Goal: Information Seeking & Learning: Learn about a topic

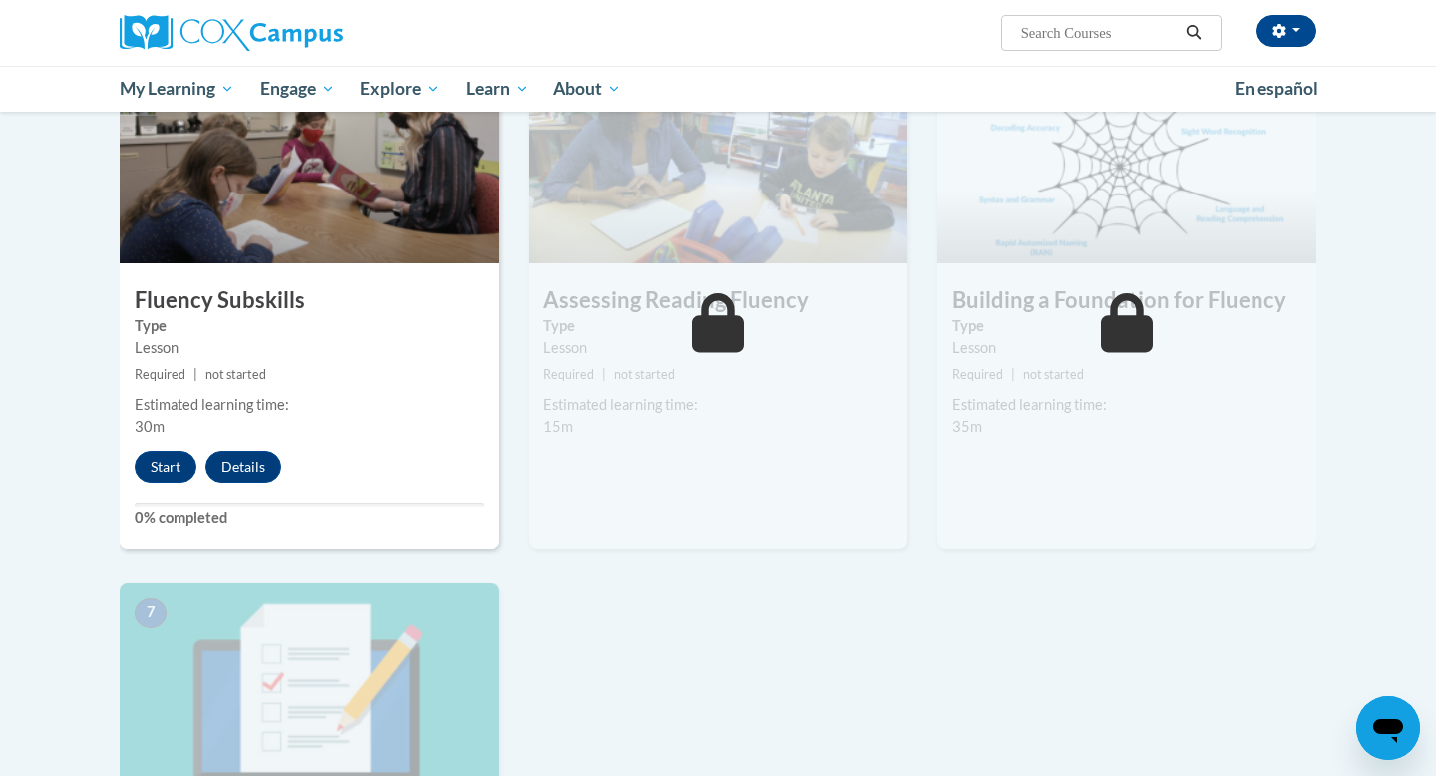
scroll to position [981, 0]
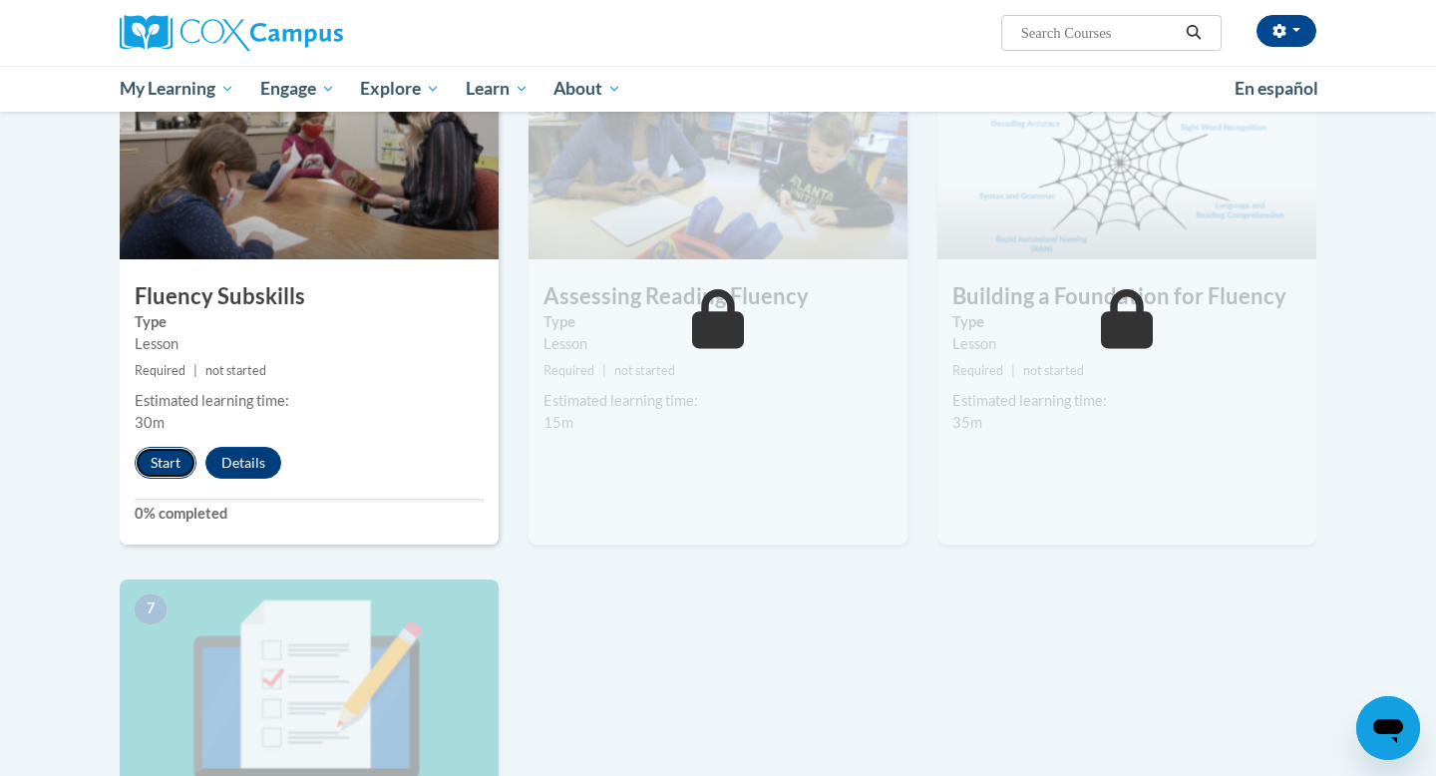
click at [154, 473] on button "Start" at bounding box center [166, 463] width 62 height 32
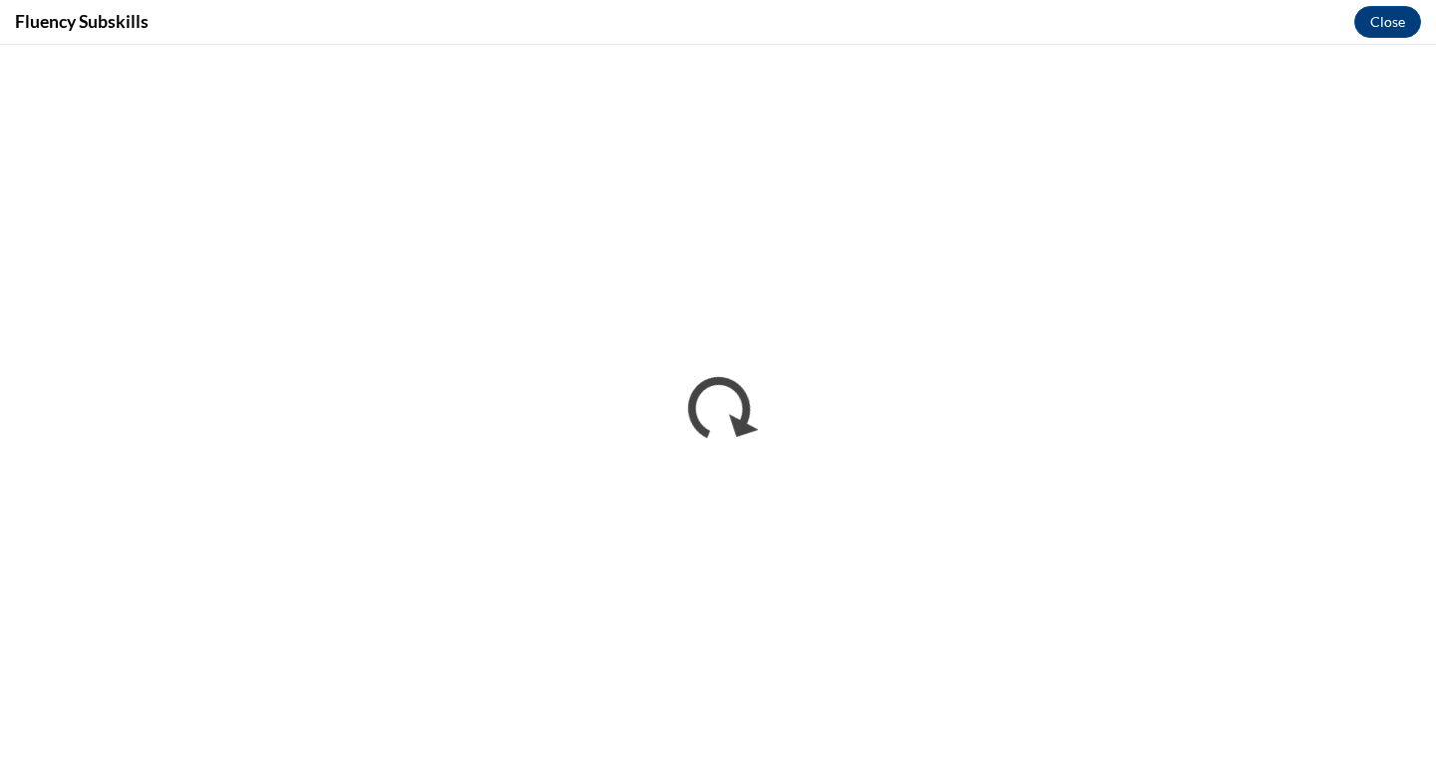
scroll to position [0, 0]
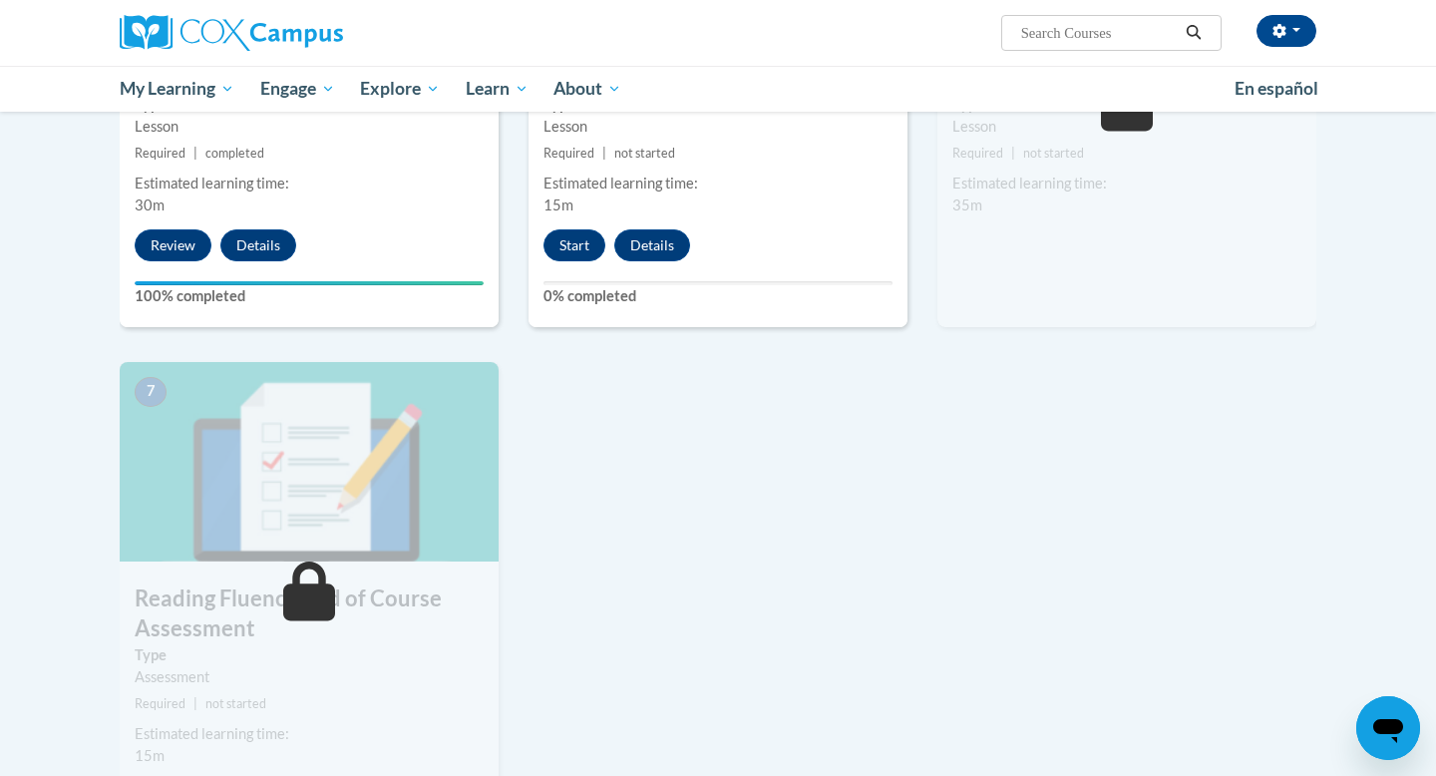
scroll to position [1195, 0]
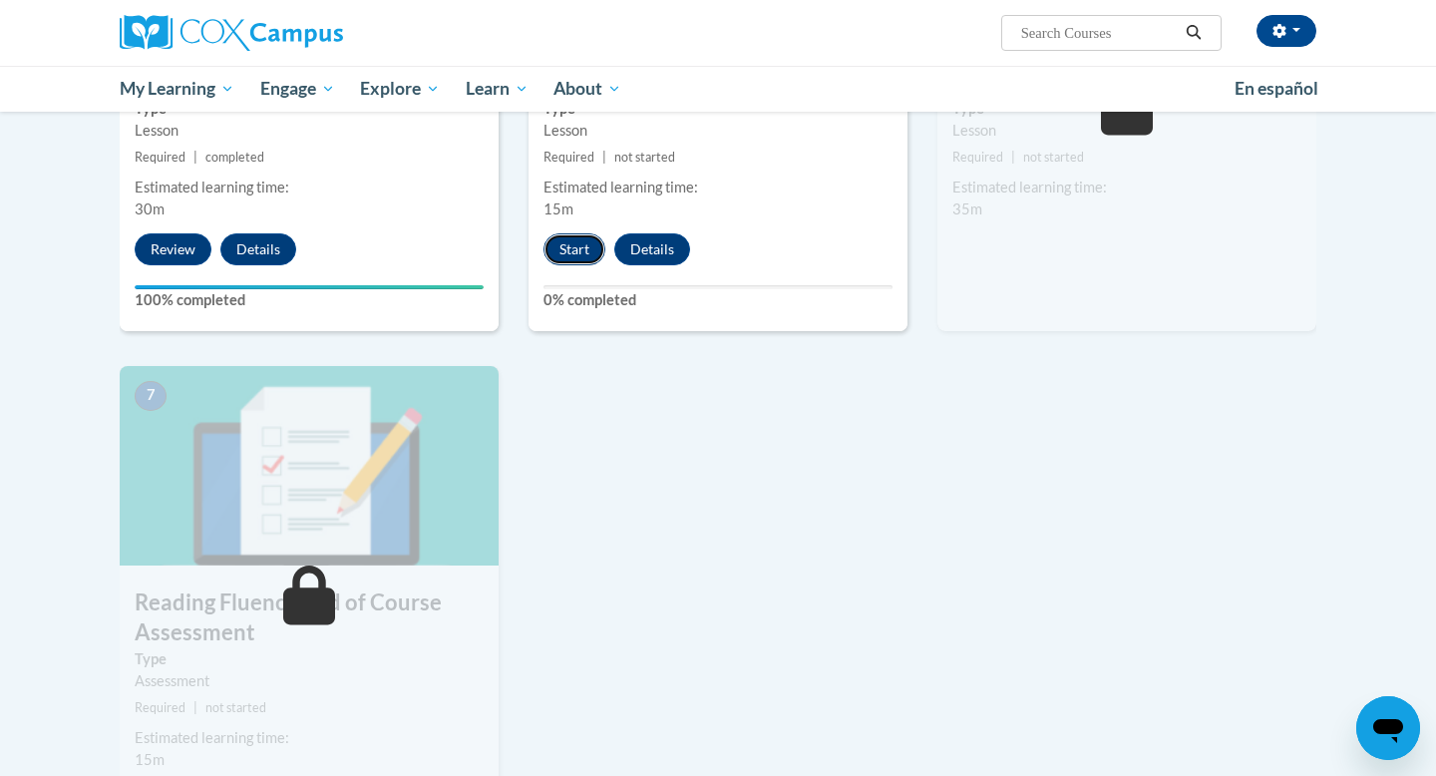
click at [556, 256] on button "Start" at bounding box center [574, 249] width 62 height 32
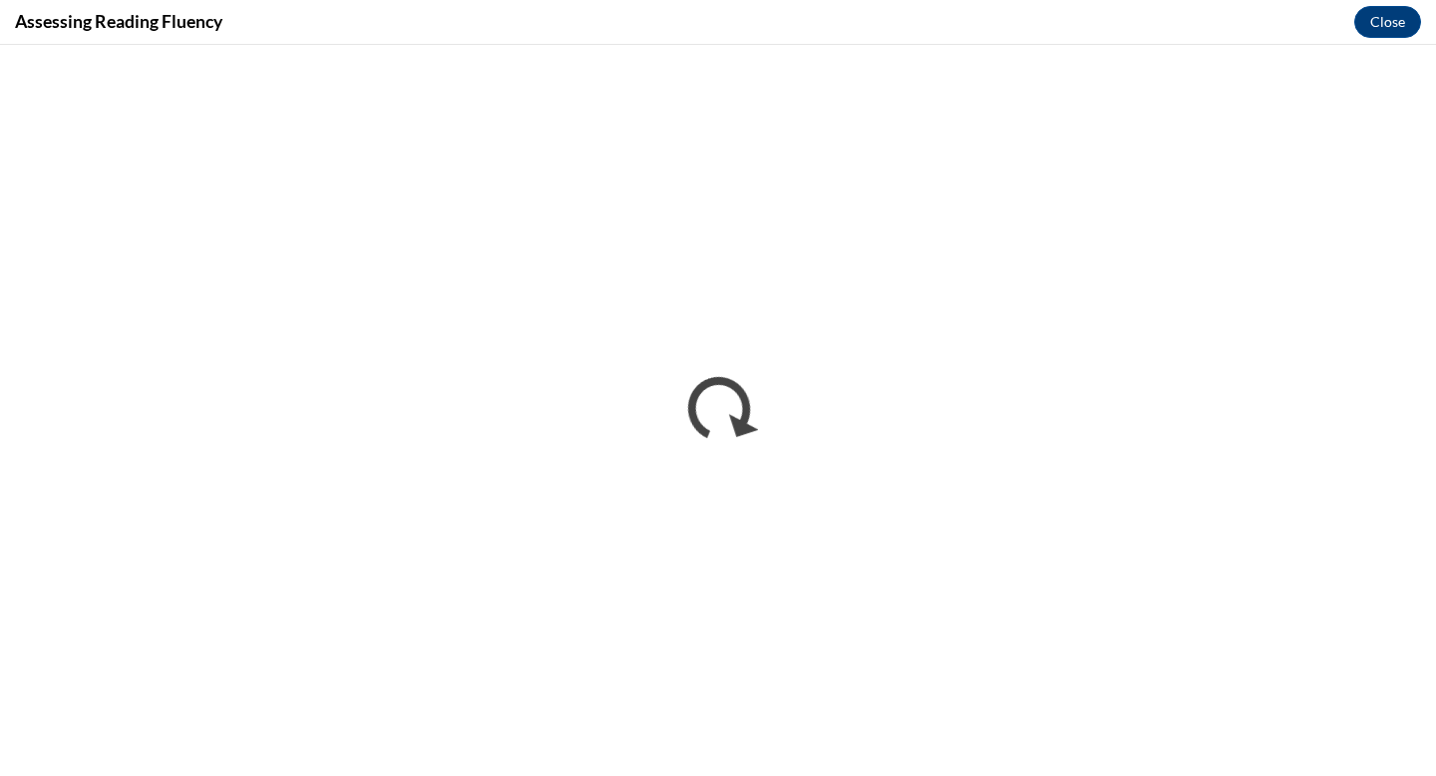
scroll to position [0, 0]
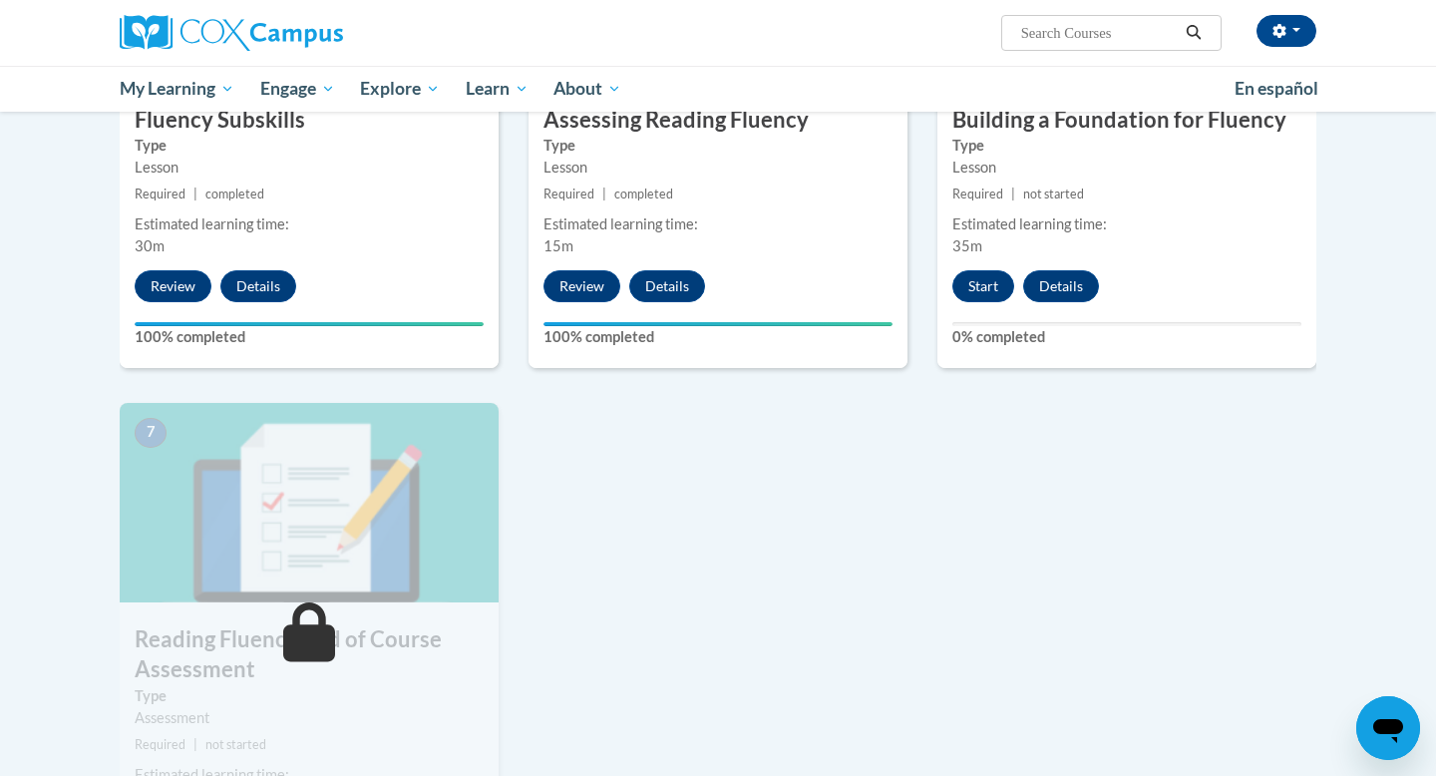
scroll to position [1188, 0]
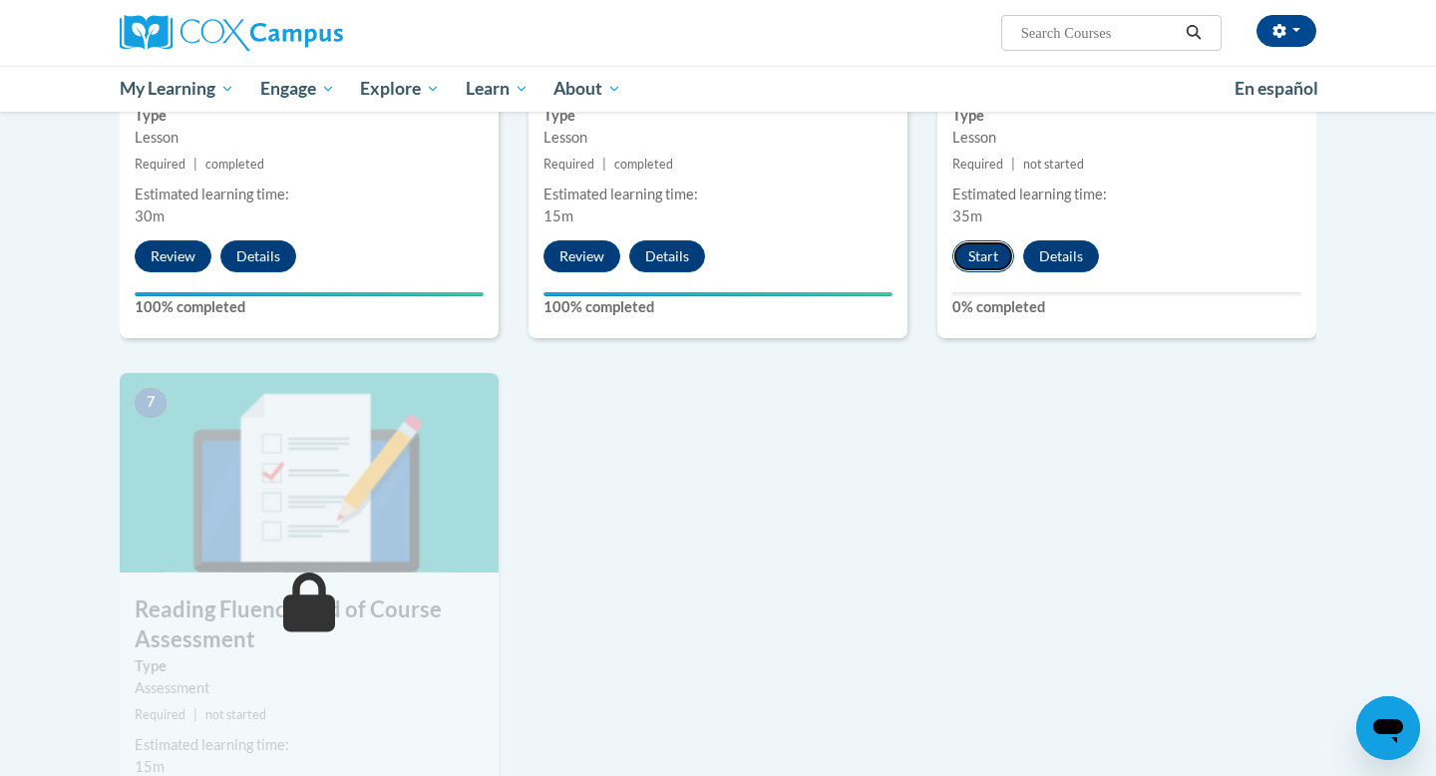
click at [978, 262] on button "Start" at bounding box center [983, 256] width 62 height 32
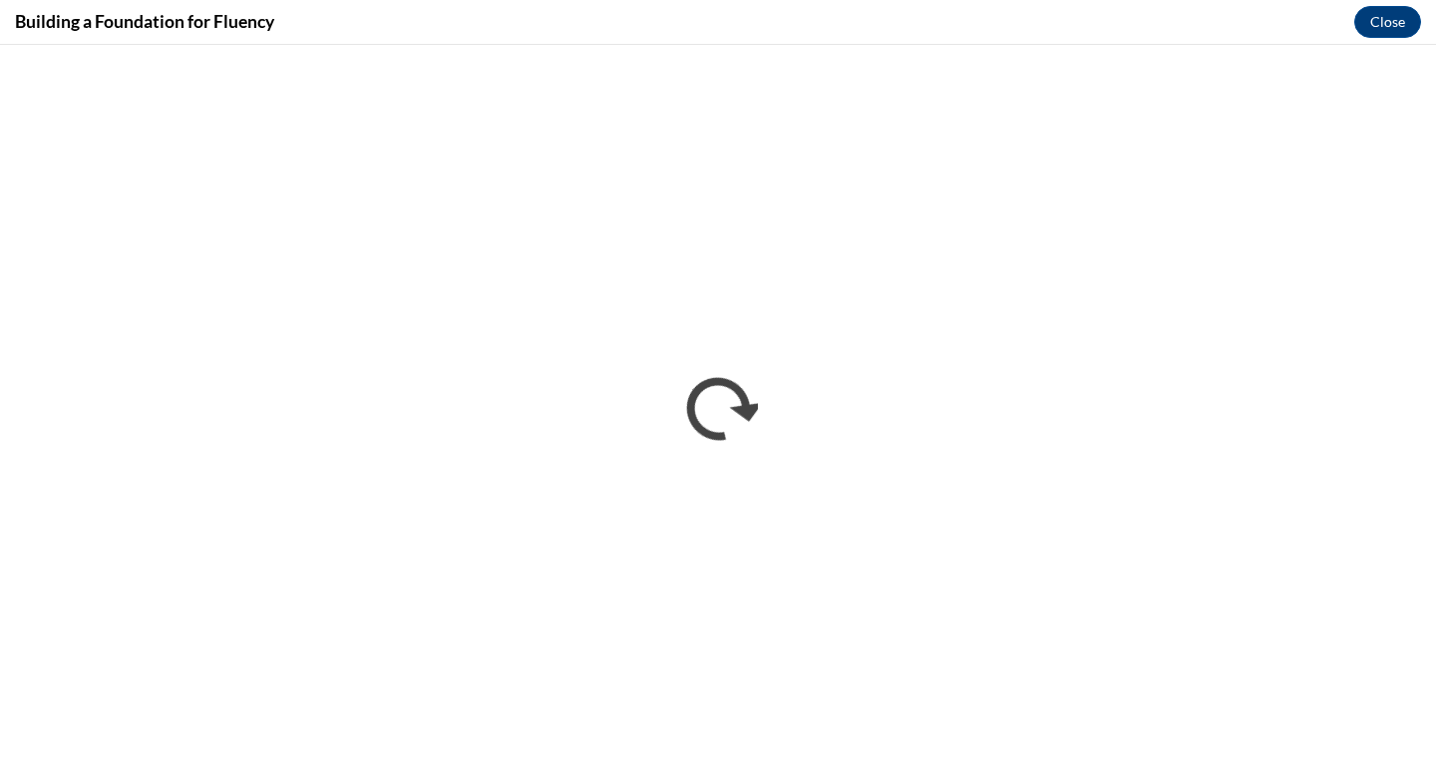
scroll to position [0, 0]
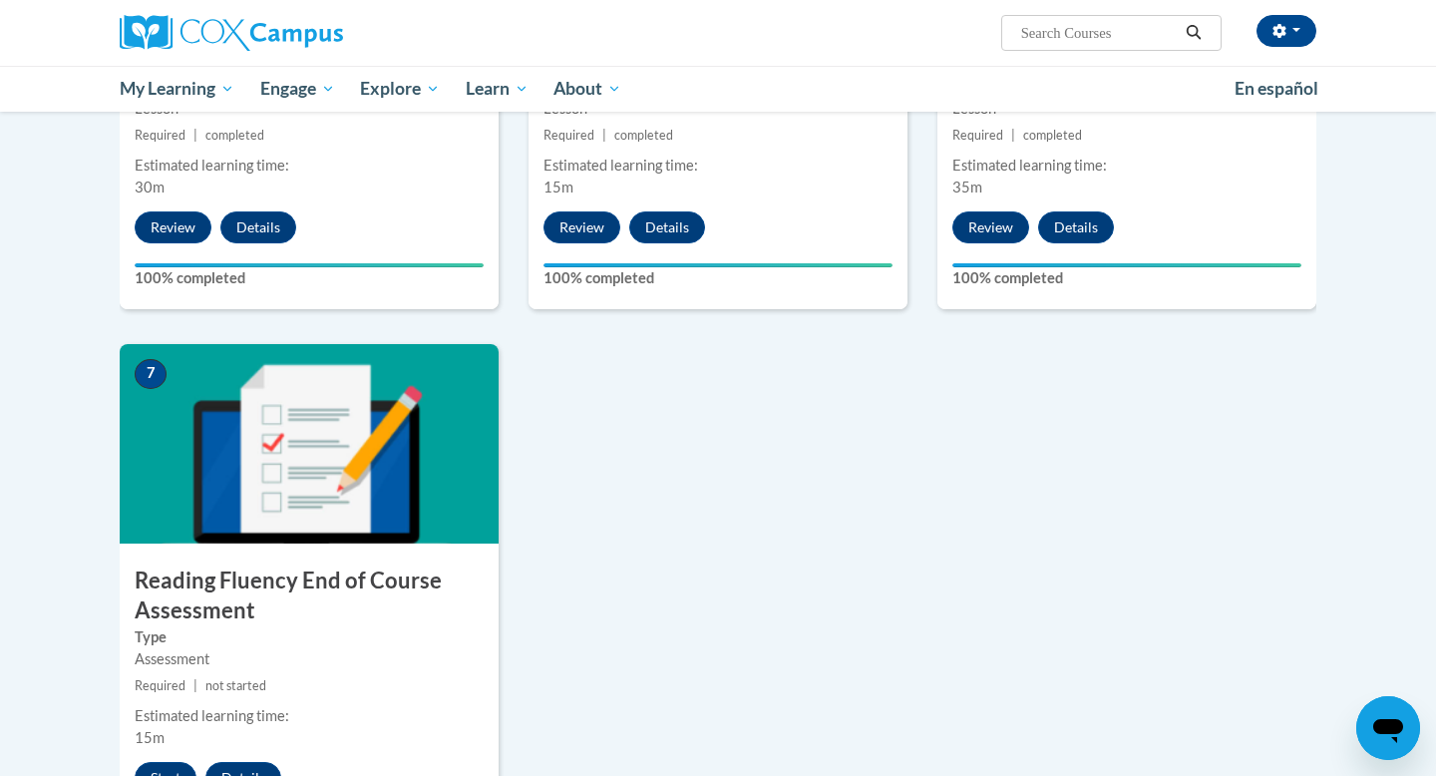
scroll to position [1222, 0]
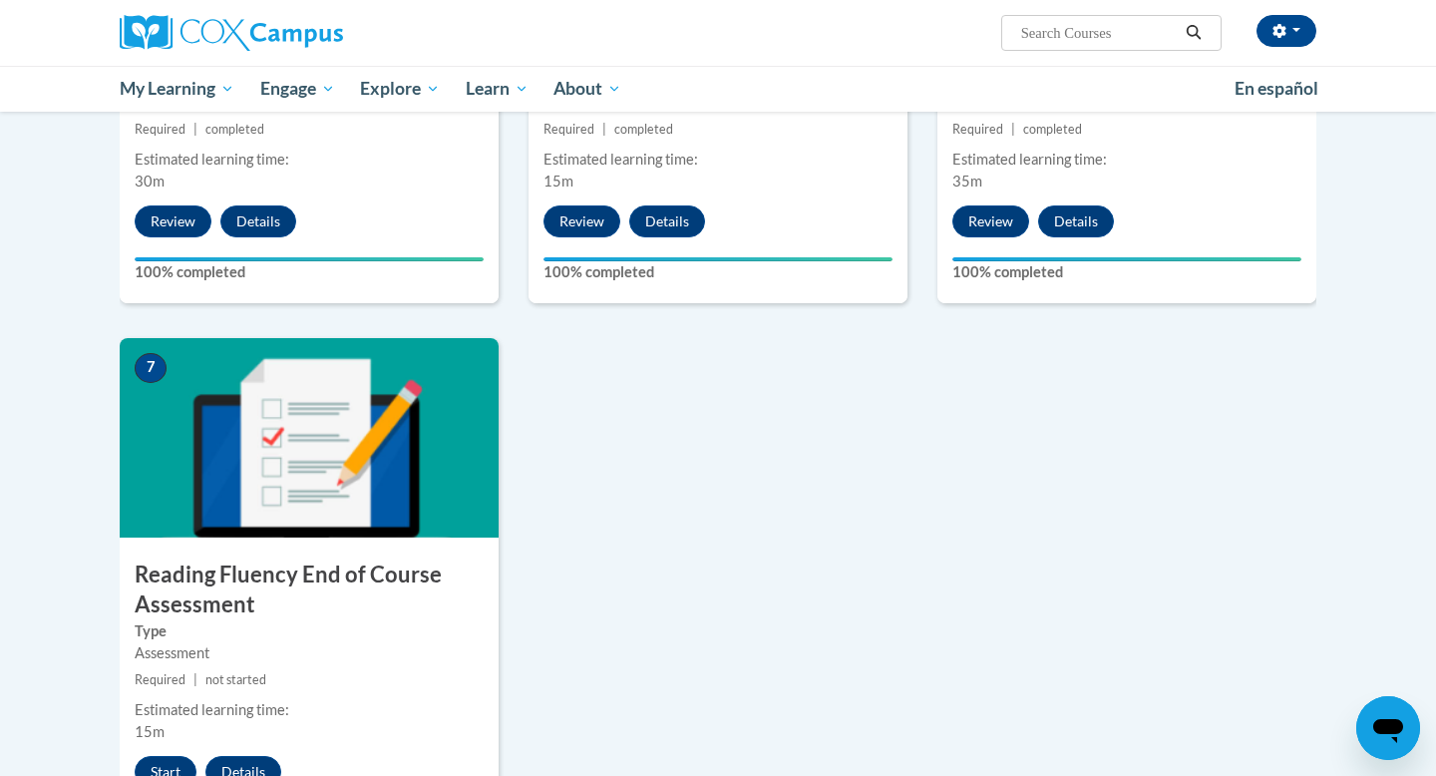
click at [385, 432] on img at bounding box center [309, 437] width 379 height 199
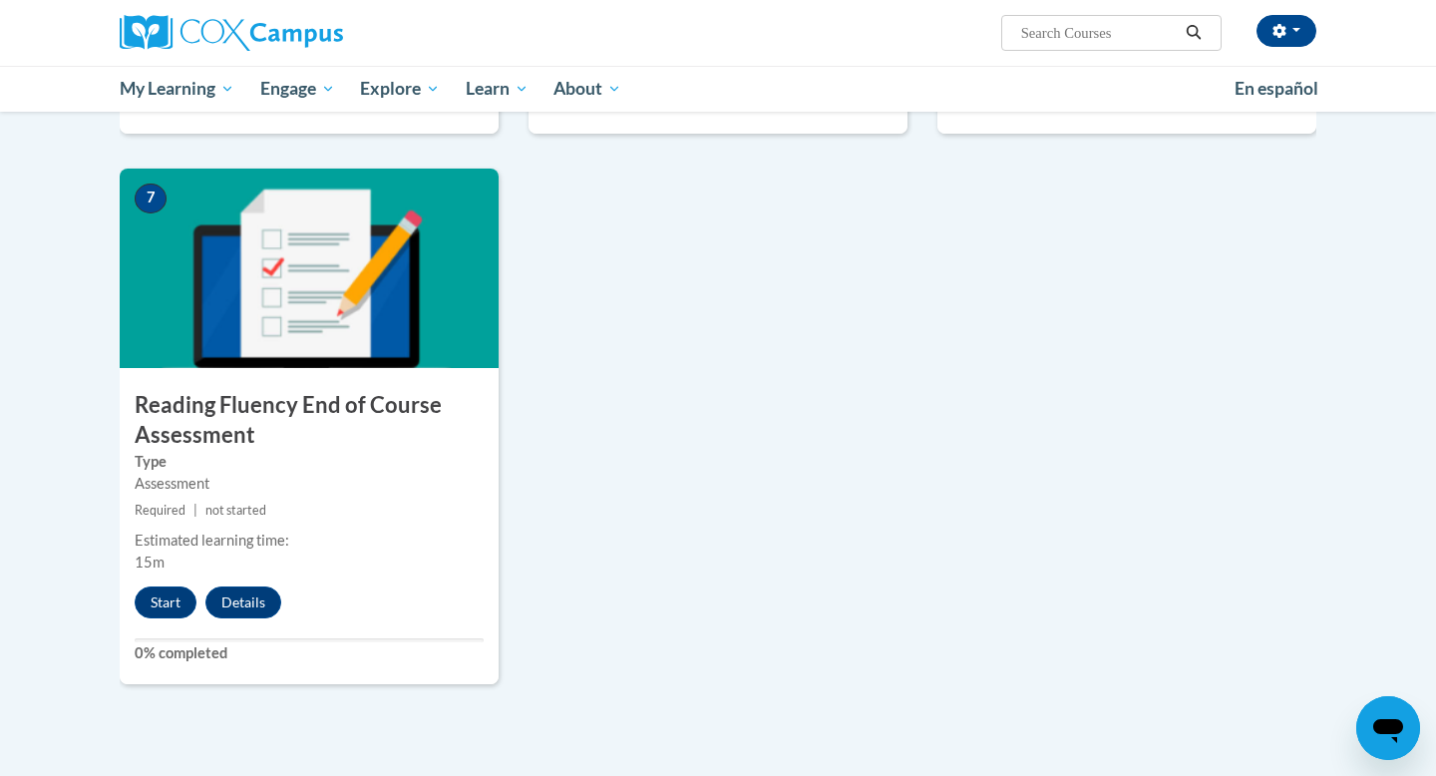
scroll to position [1396, 0]
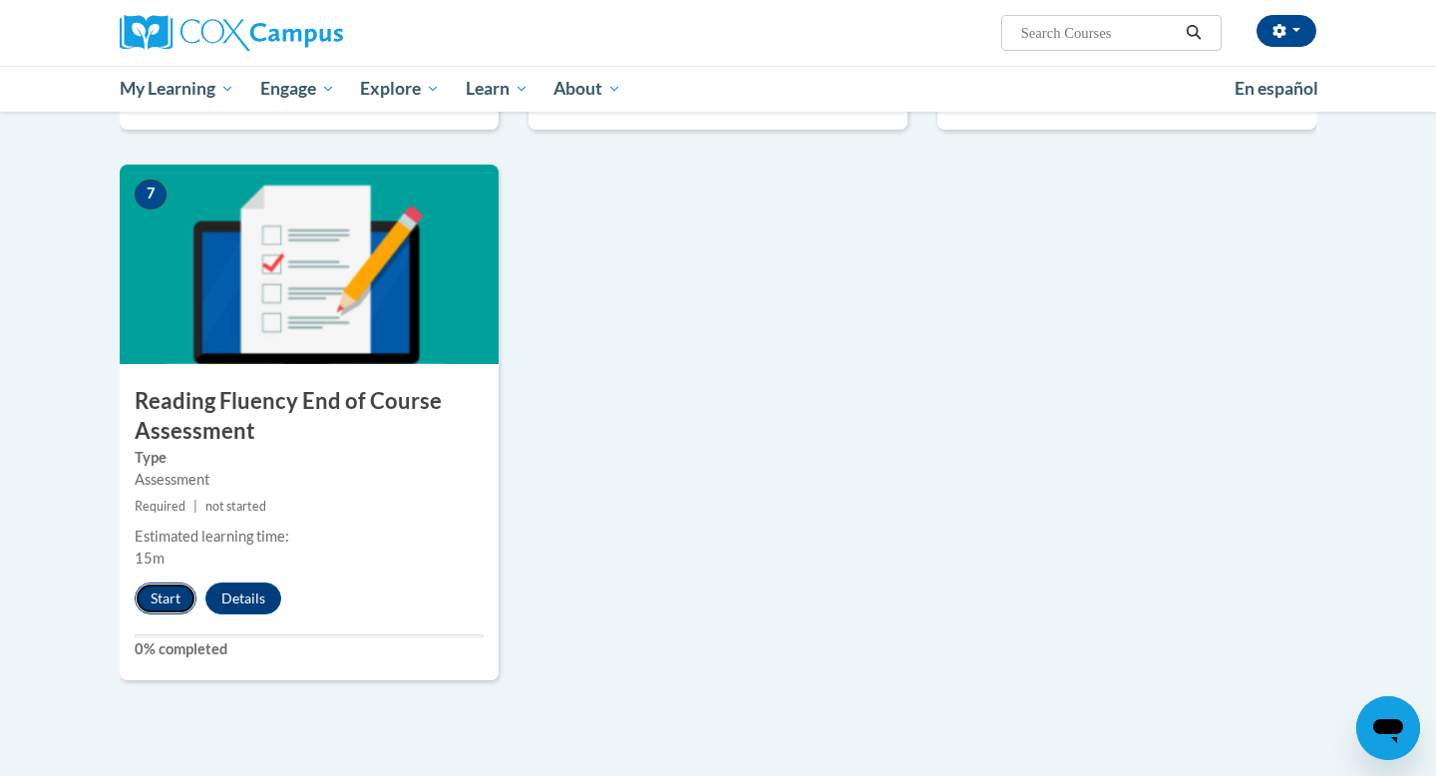
click at [177, 596] on button "Start" at bounding box center [166, 598] width 62 height 32
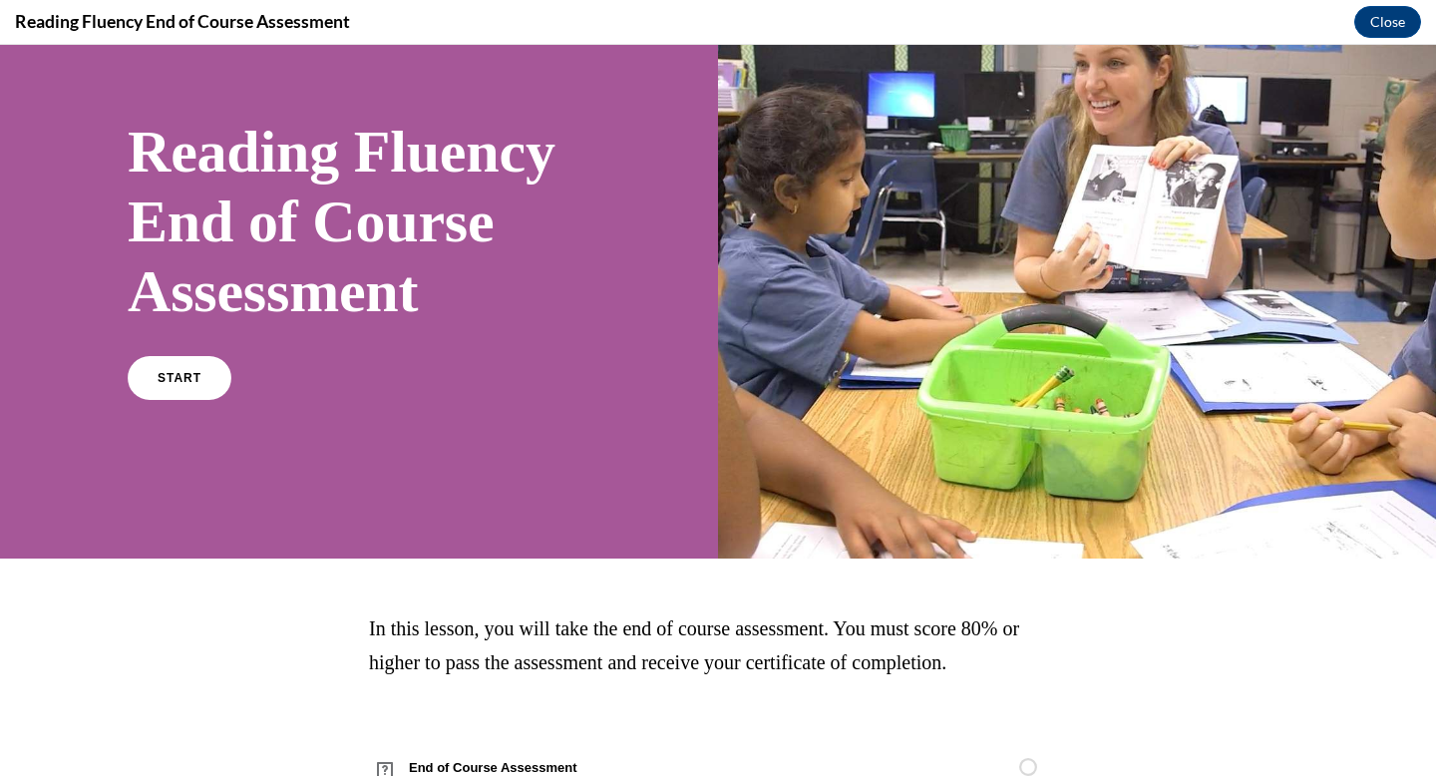
scroll to position [165, 0]
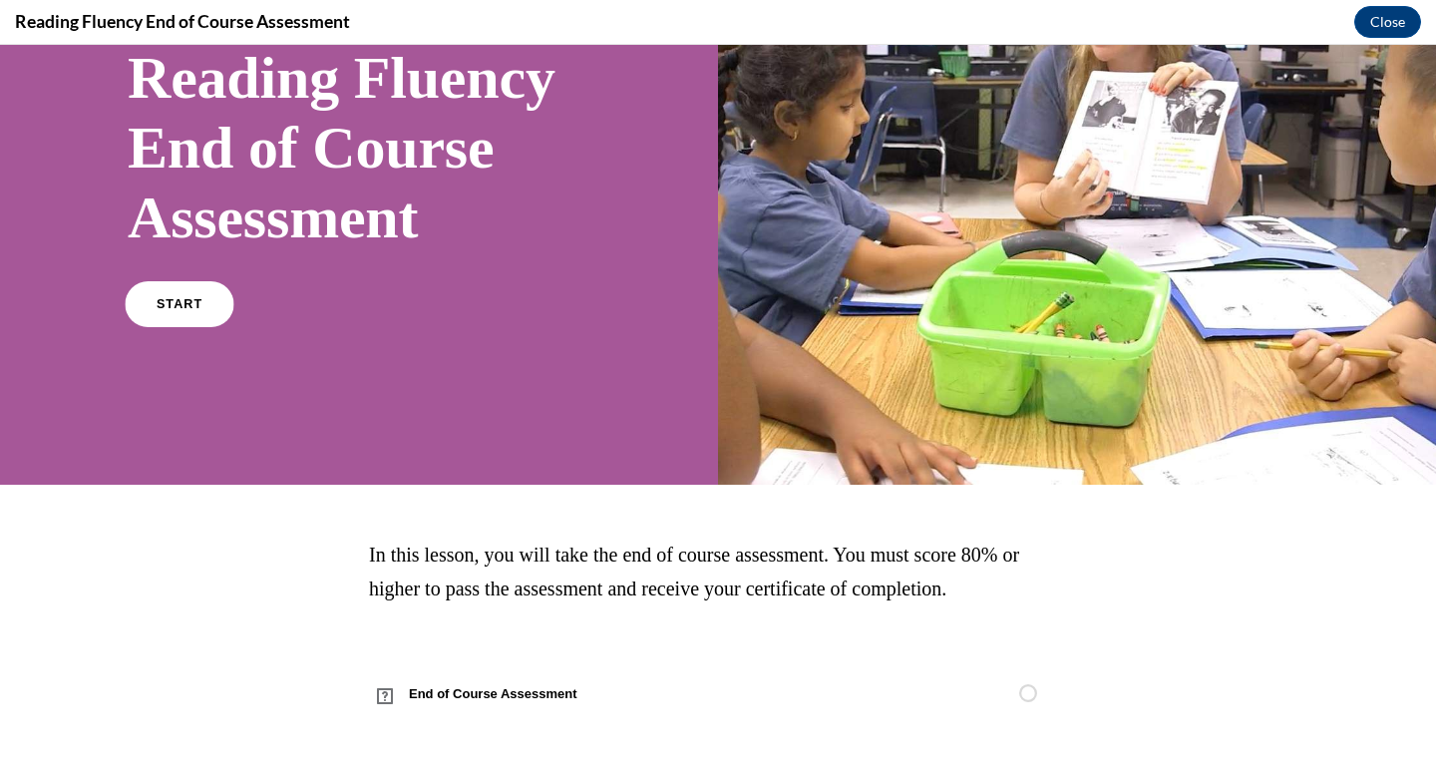
click at [181, 298] on span "START" at bounding box center [180, 304] width 46 height 15
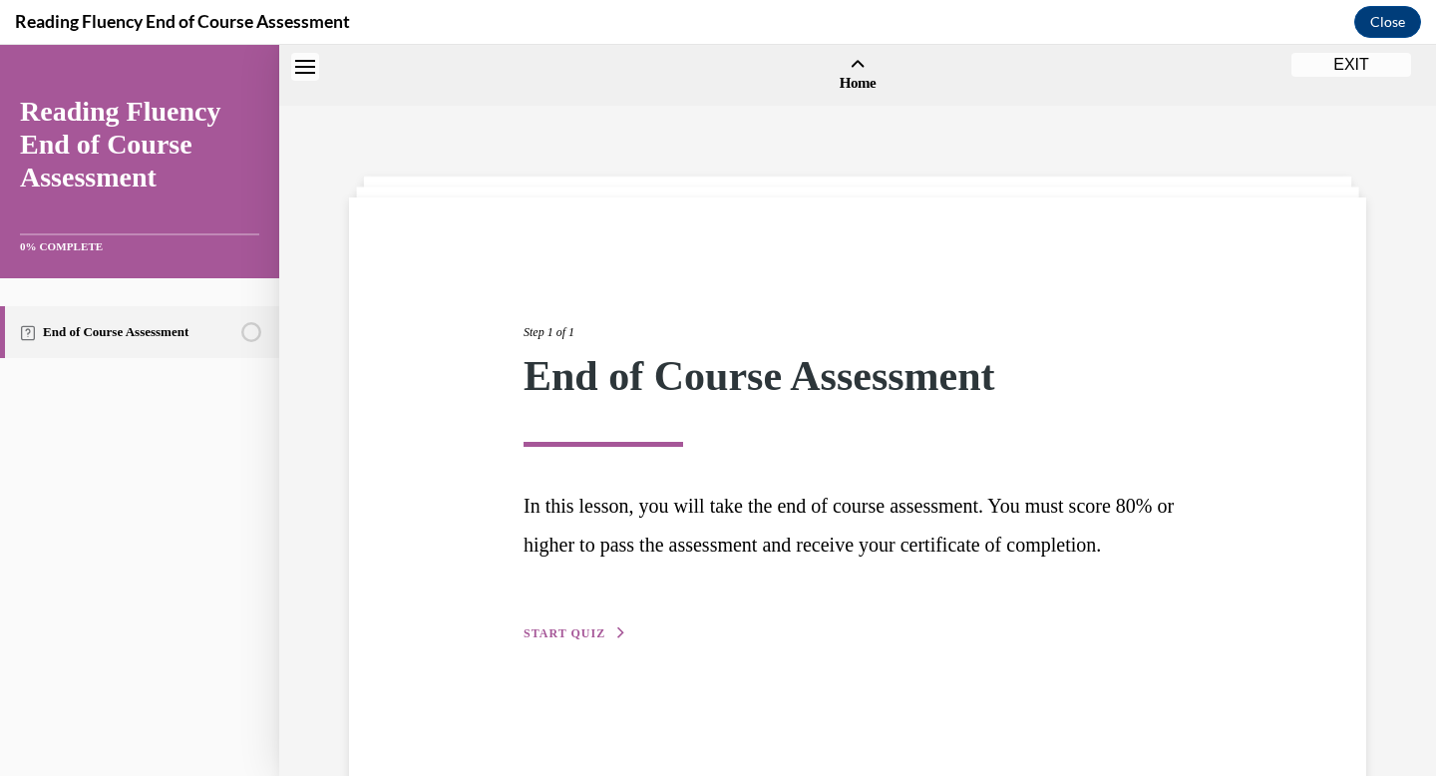
scroll to position [62, 0]
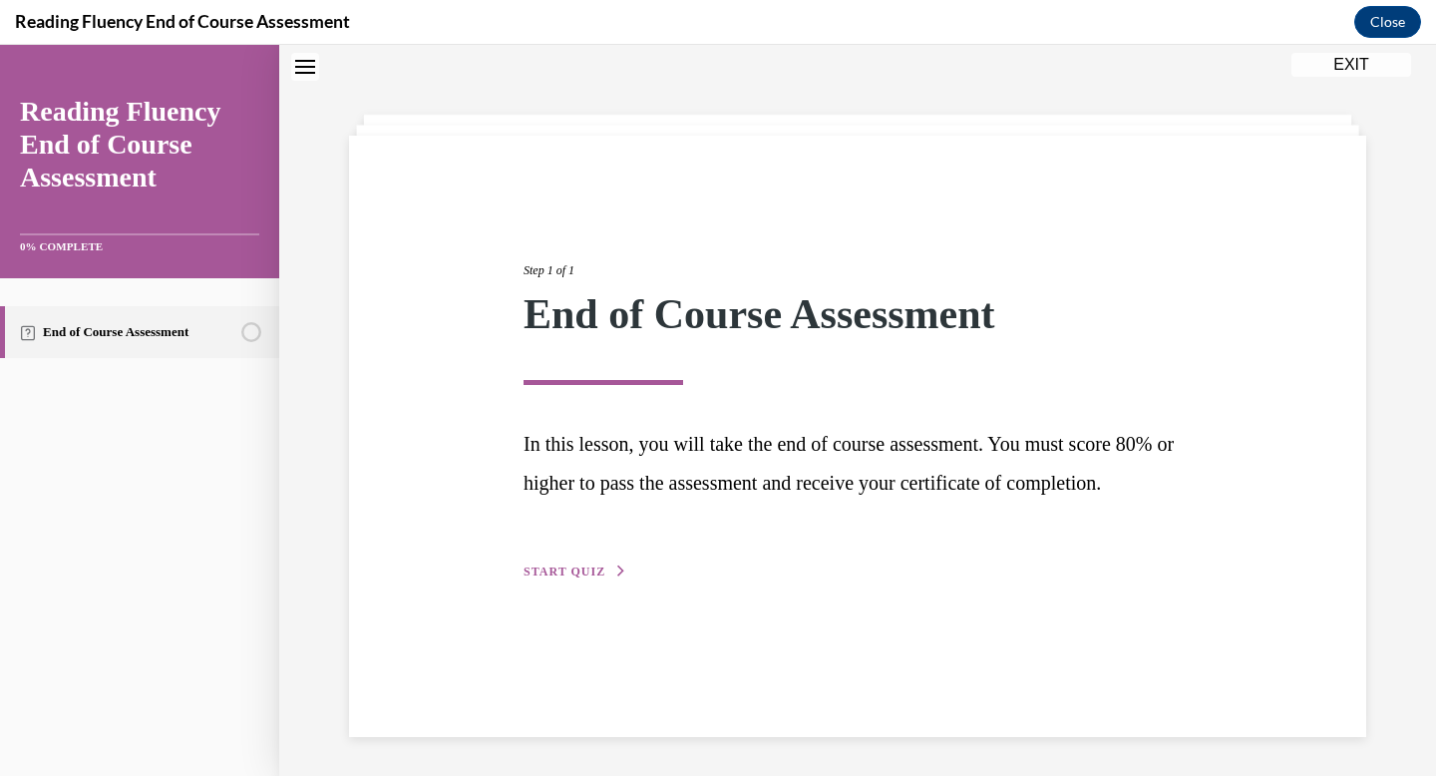
click at [535, 578] on span "START QUIZ" at bounding box center [564, 571] width 82 height 14
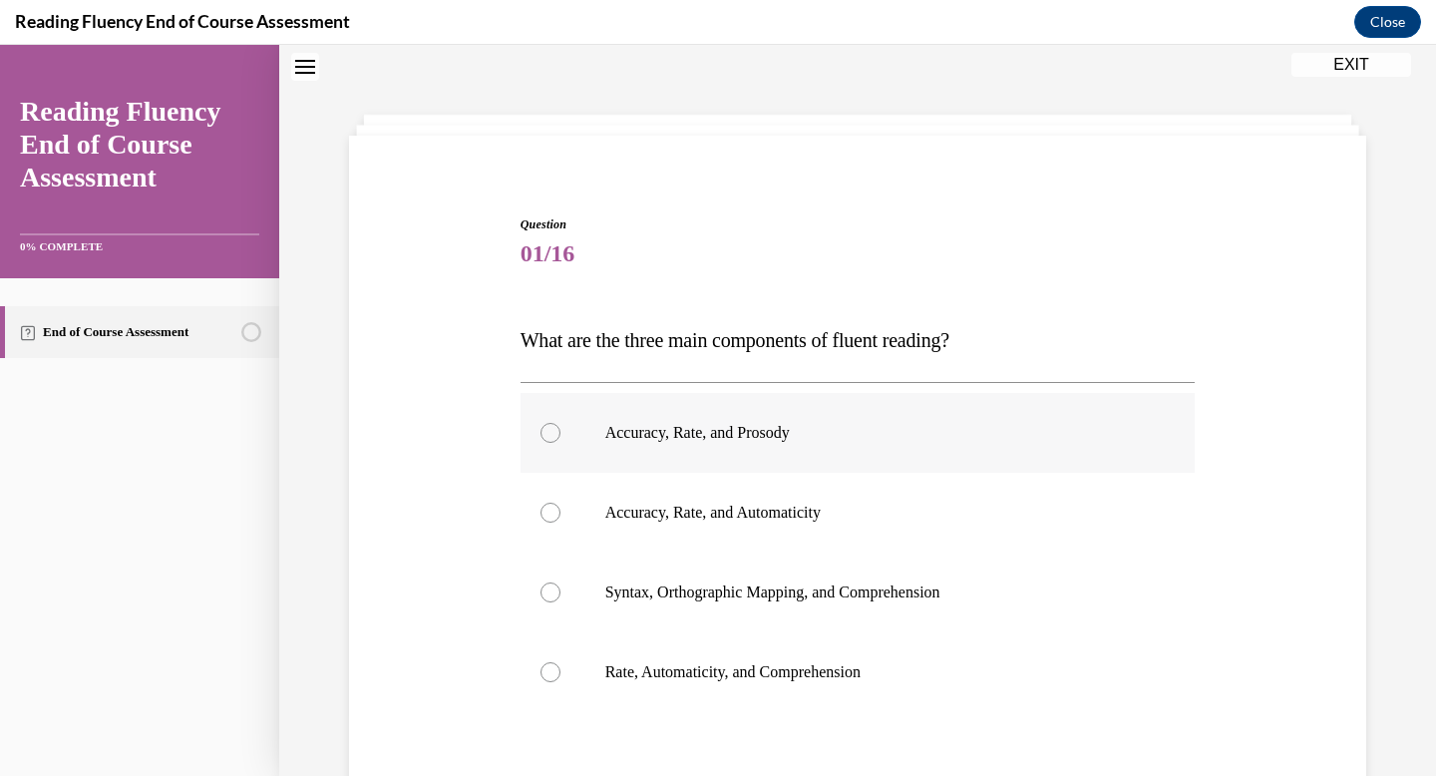
click at [554, 424] on div at bounding box center [550, 433] width 20 height 20
click at [554, 424] on input "Accuracy, Rate, and Prosody" at bounding box center [550, 433] width 20 height 20
radio input "true"
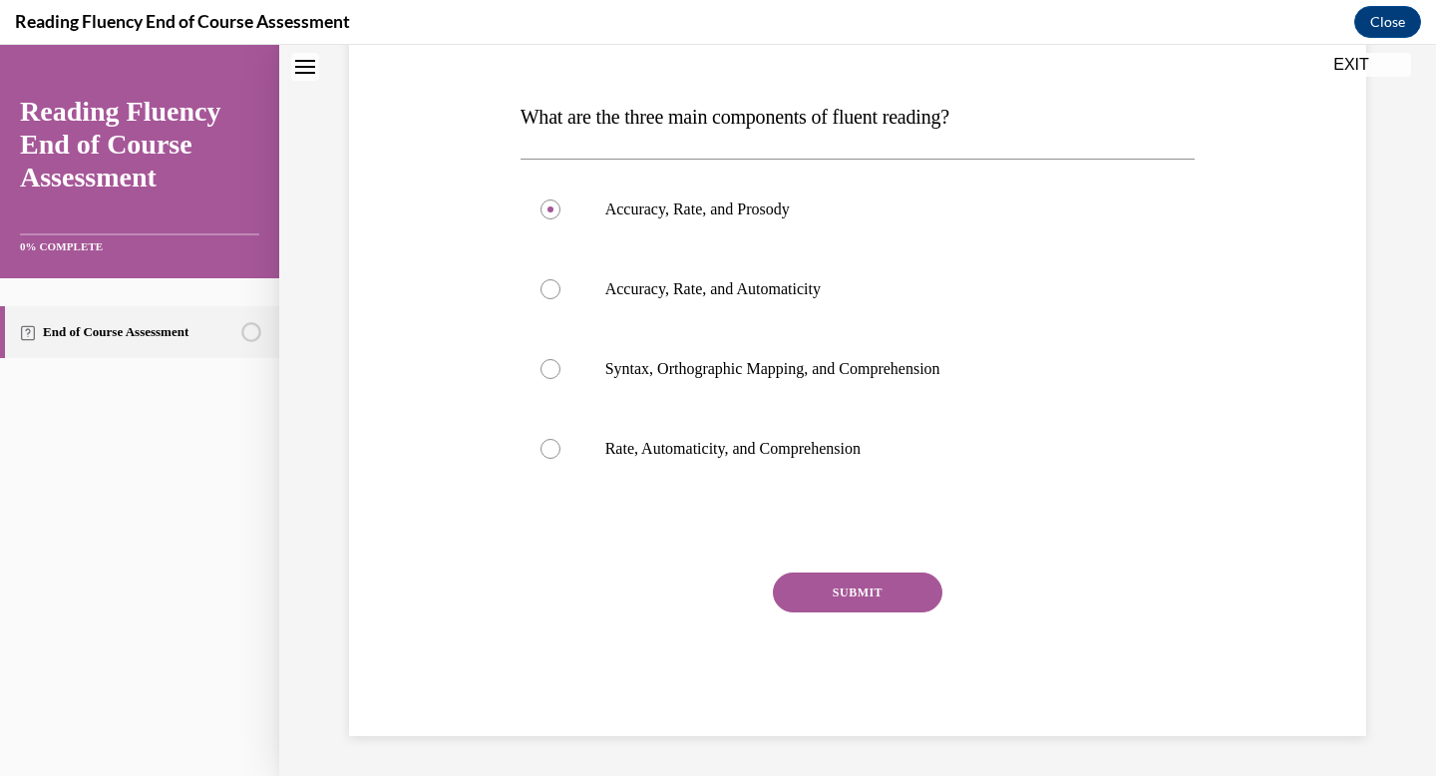
click at [849, 579] on button "SUBMIT" at bounding box center [858, 592] width 170 height 40
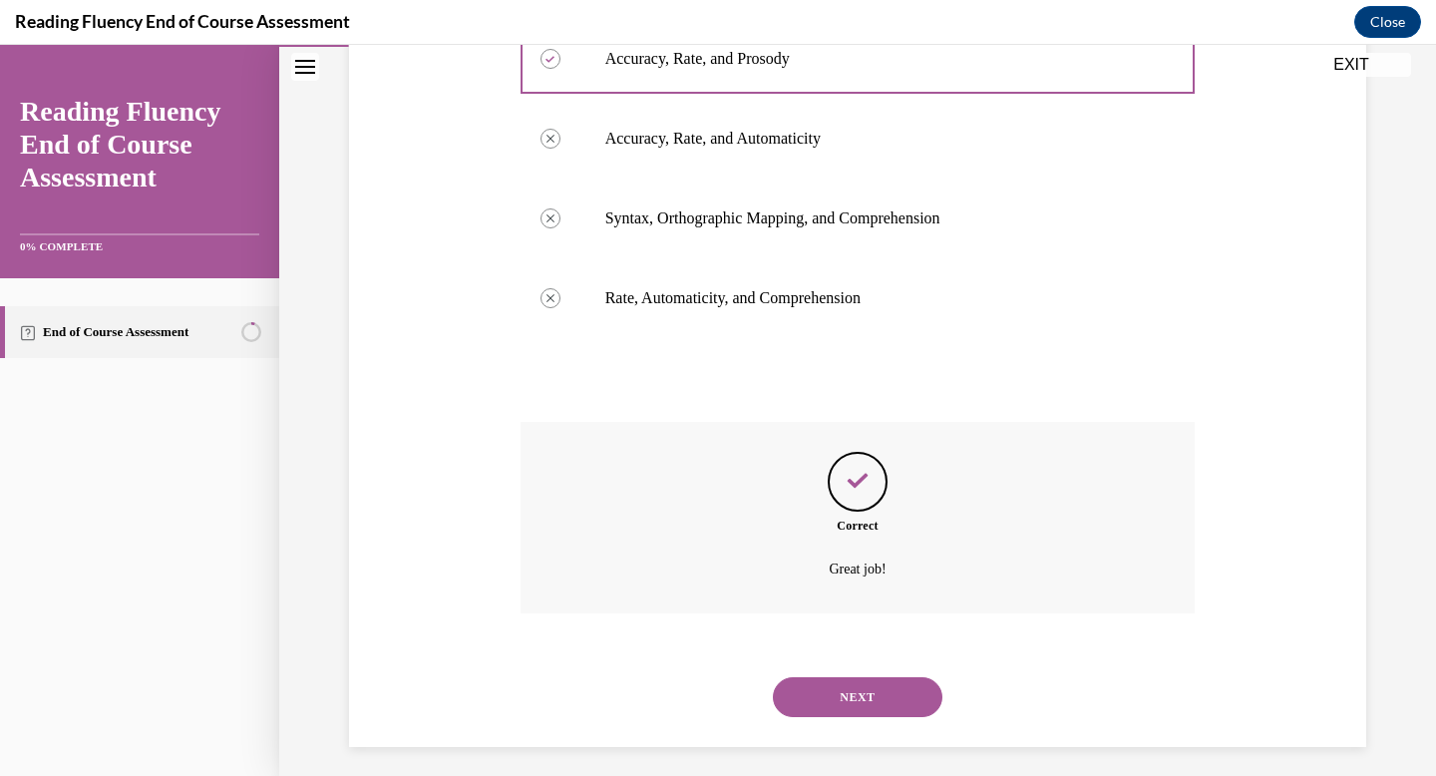
scroll to position [447, 0]
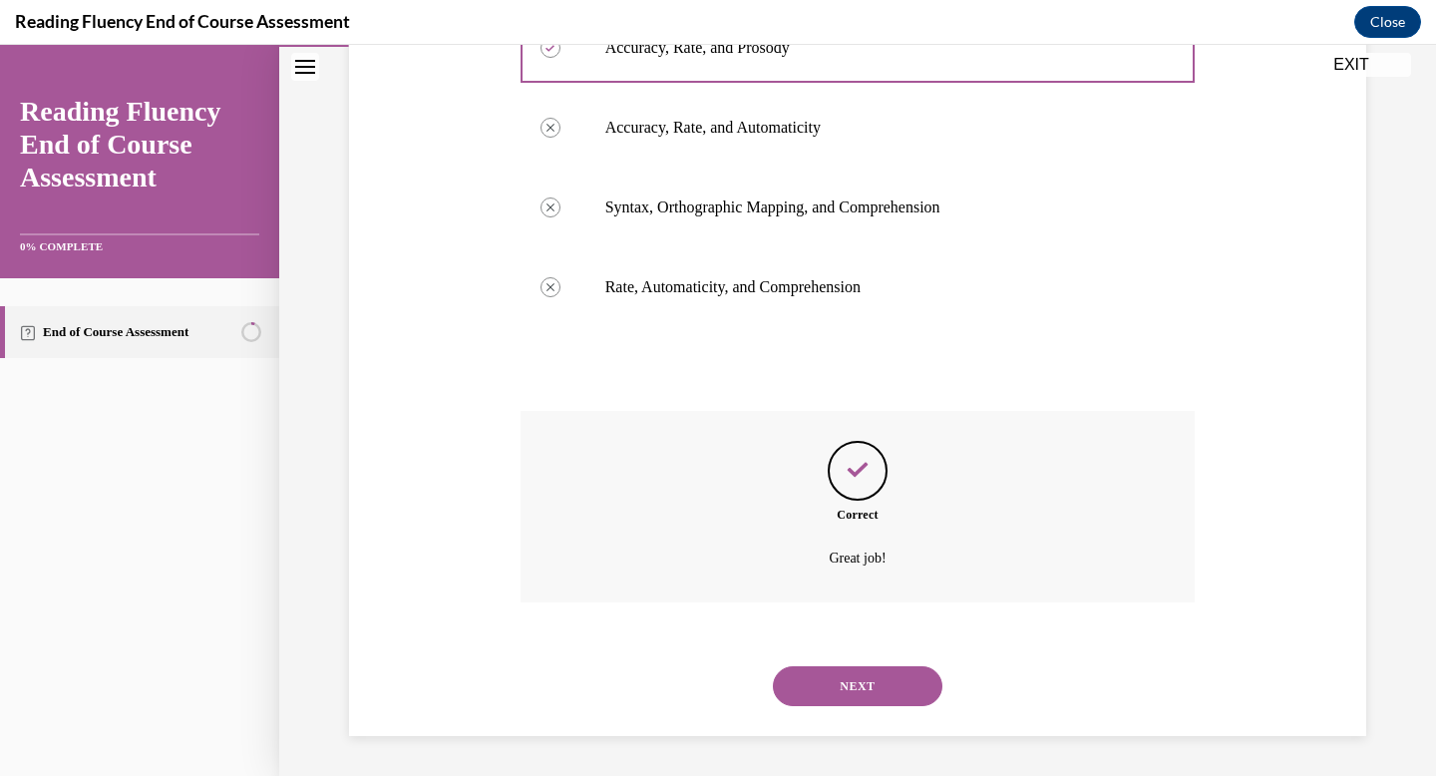
click at [880, 705] on button "NEXT" at bounding box center [858, 686] width 170 height 40
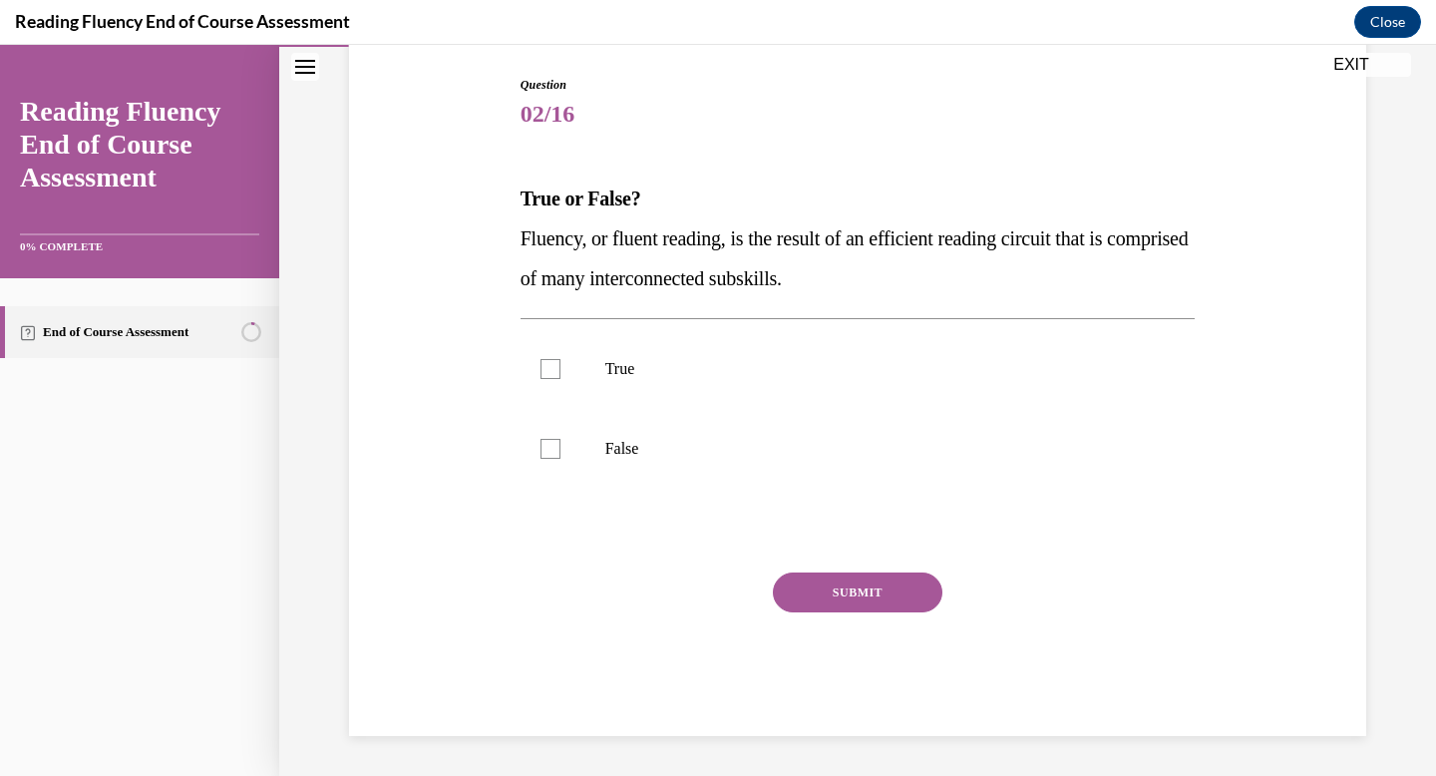
scroll to position [201, 0]
click at [701, 358] on label "True" at bounding box center [857, 369] width 675 height 80
click at [560, 359] on input "True" at bounding box center [550, 369] width 20 height 20
checkbox input "true"
click at [888, 579] on button "SUBMIT" at bounding box center [858, 592] width 170 height 40
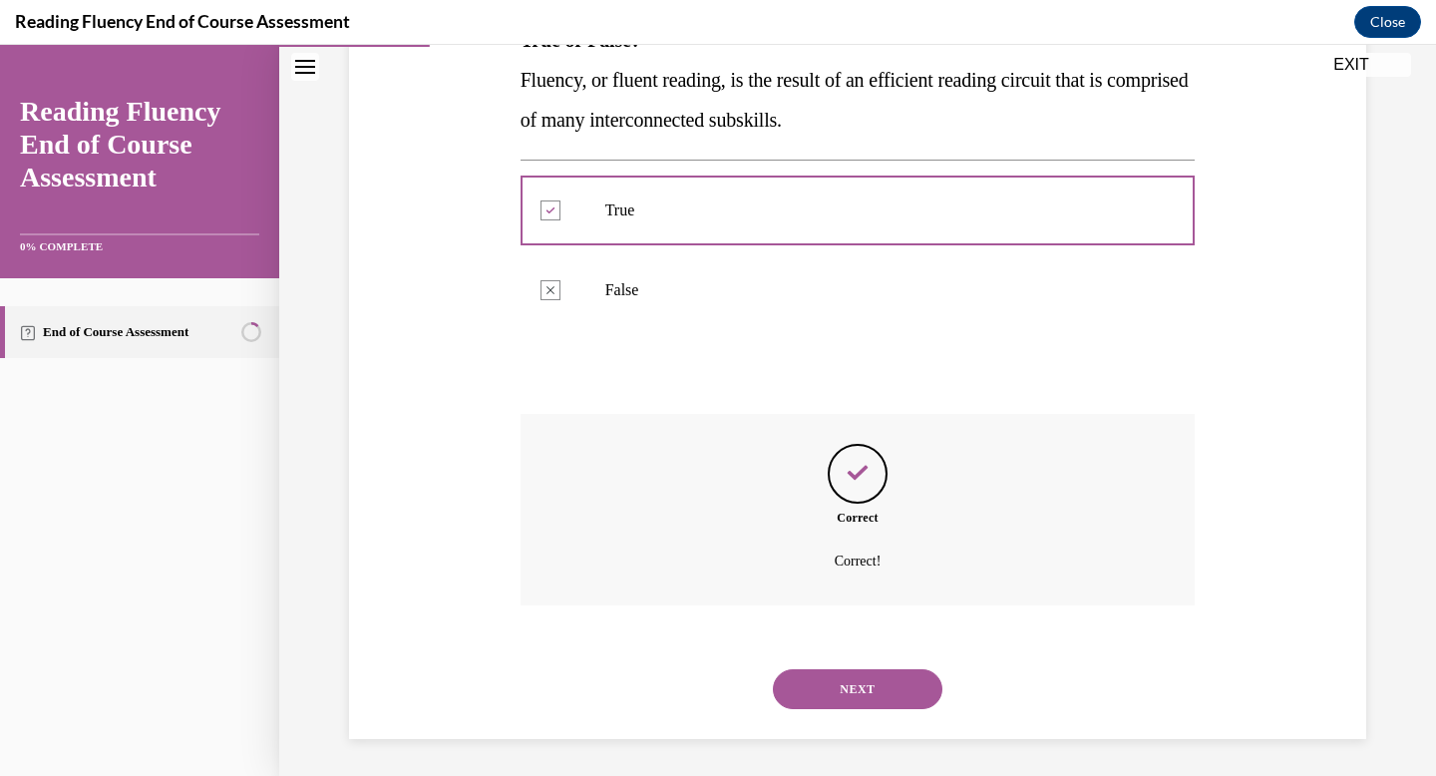
scroll to position [363, 0]
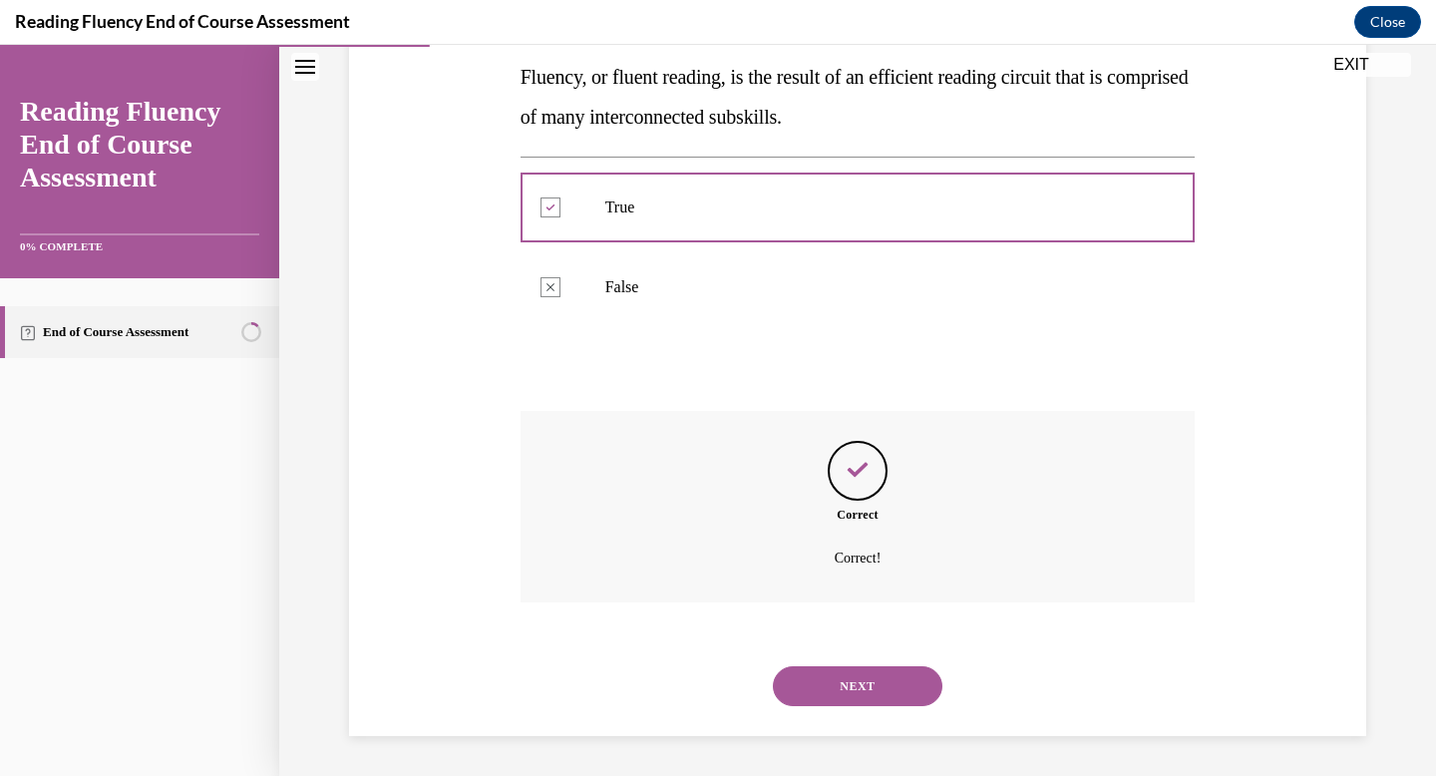
click at [876, 669] on button "NEXT" at bounding box center [858, 686] width 170 height 40
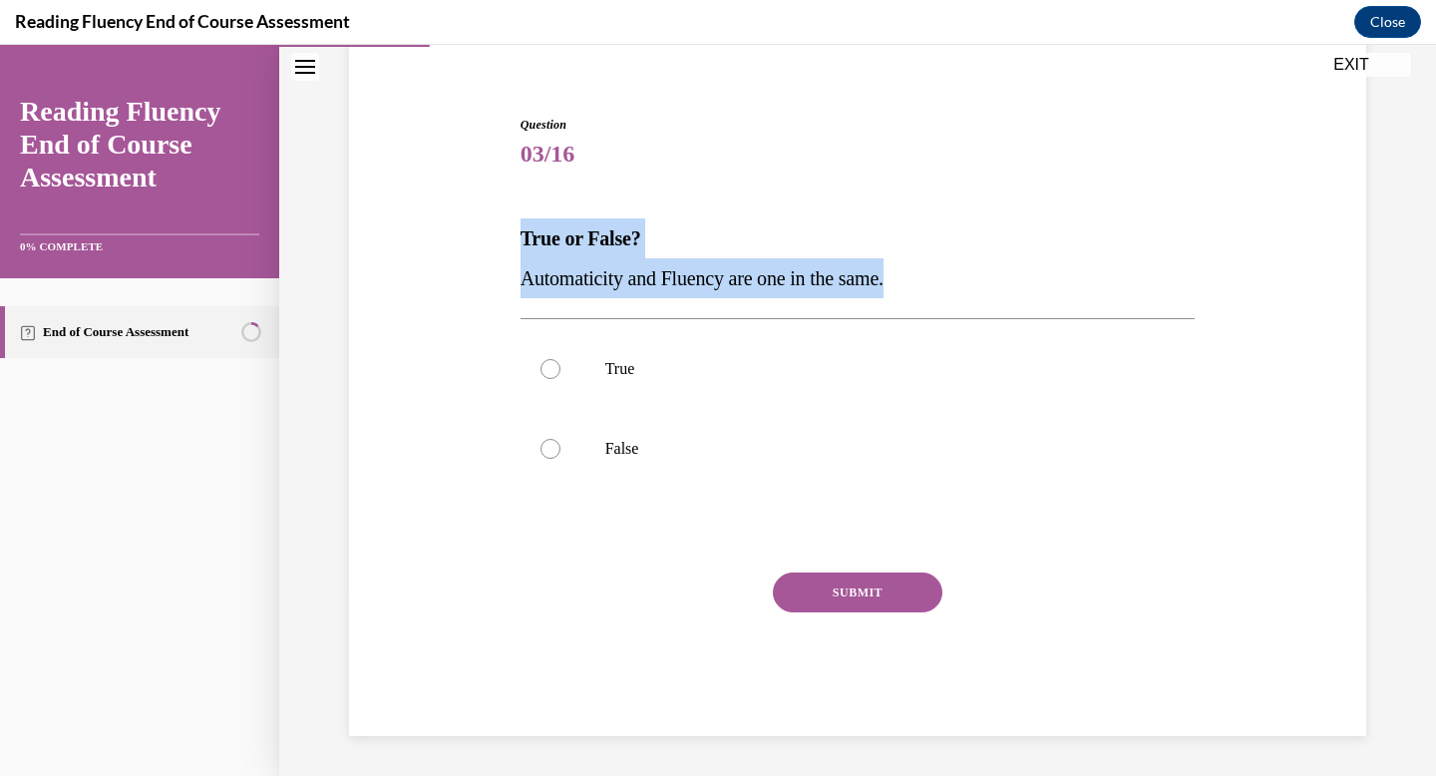
drag, startPoint x: 915, startPoint y: 279, endPoint x: 518, endPoint y: 243, distance: 398.5
click at [518, 243] on div "Question 03/16 True or False? Automaticity and Fluency are one in the same.  Tr…" at bounding box center [858, 411] width 685 height 650
copy div "True or False? Automaticity and Fluency are one in the same."
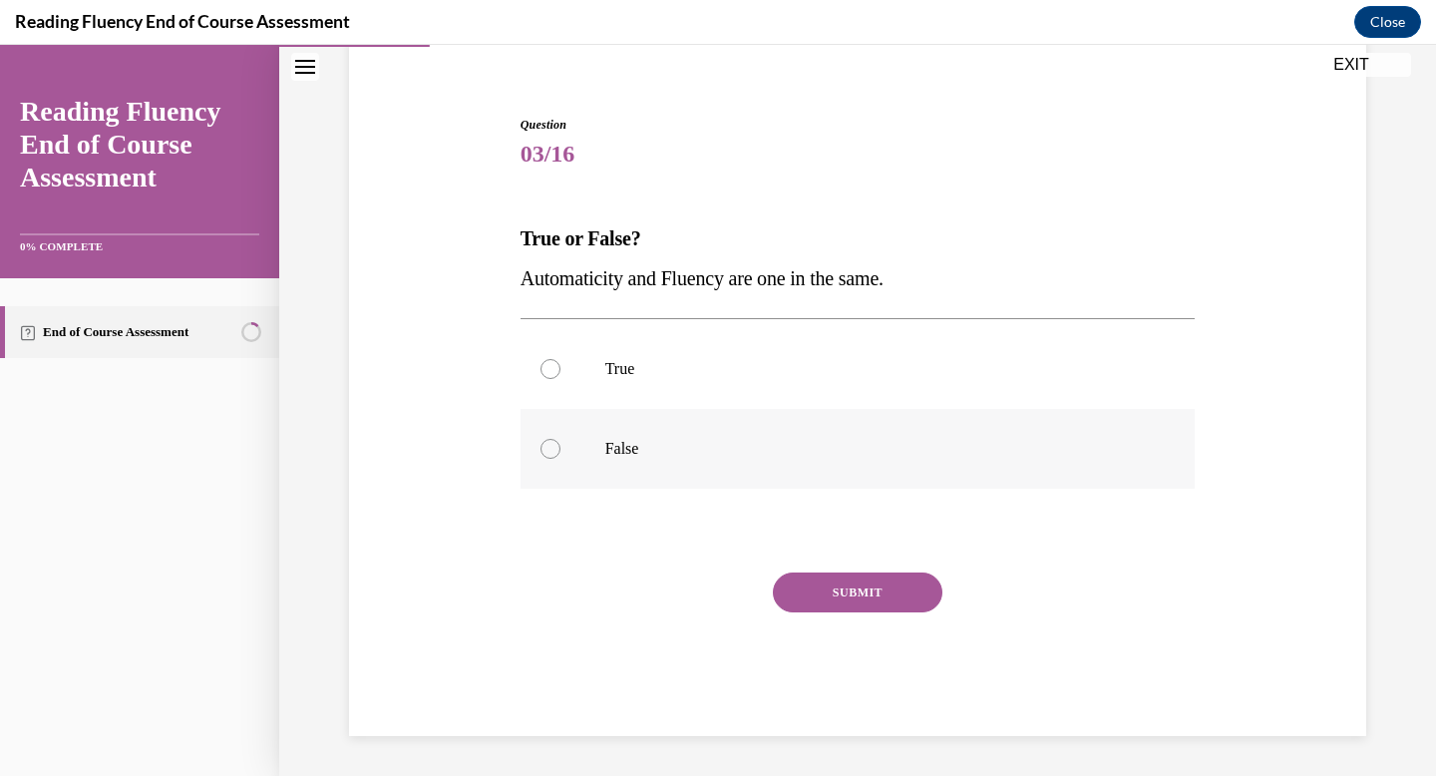
click at [698, 437] on label "False" at bounding box center [857, 449] width 675 height 80
click at [560, 439] on input "False" at bounding box center [550, 449] width 20 height 20
radio input "true"
click at [842, 580] on button "SUBMIT" at bounding box center [858, 592] width 170 height 40
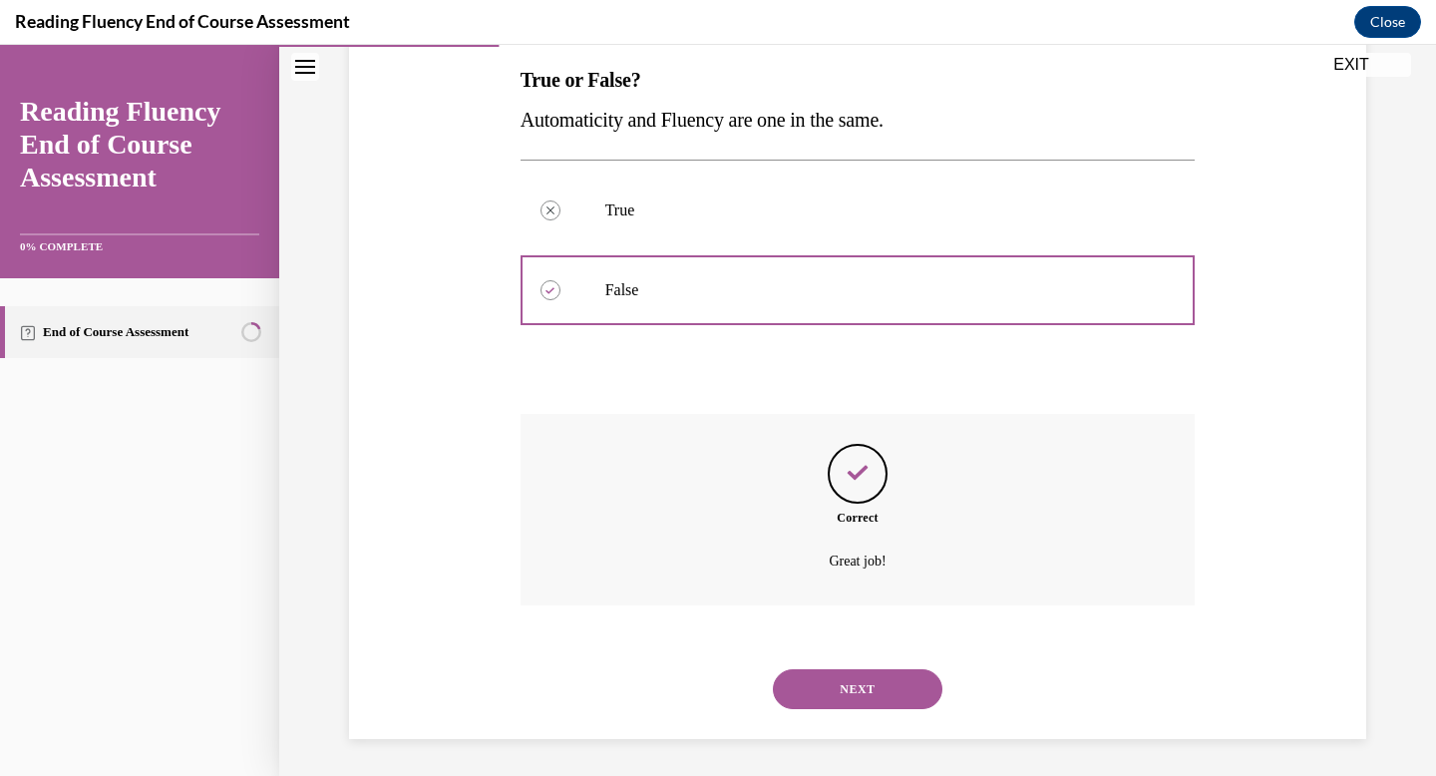
scroll to position [323, 0]
click at [840, 667] on button "NEXT" at bounding box center [858, 686] width 170 height 40
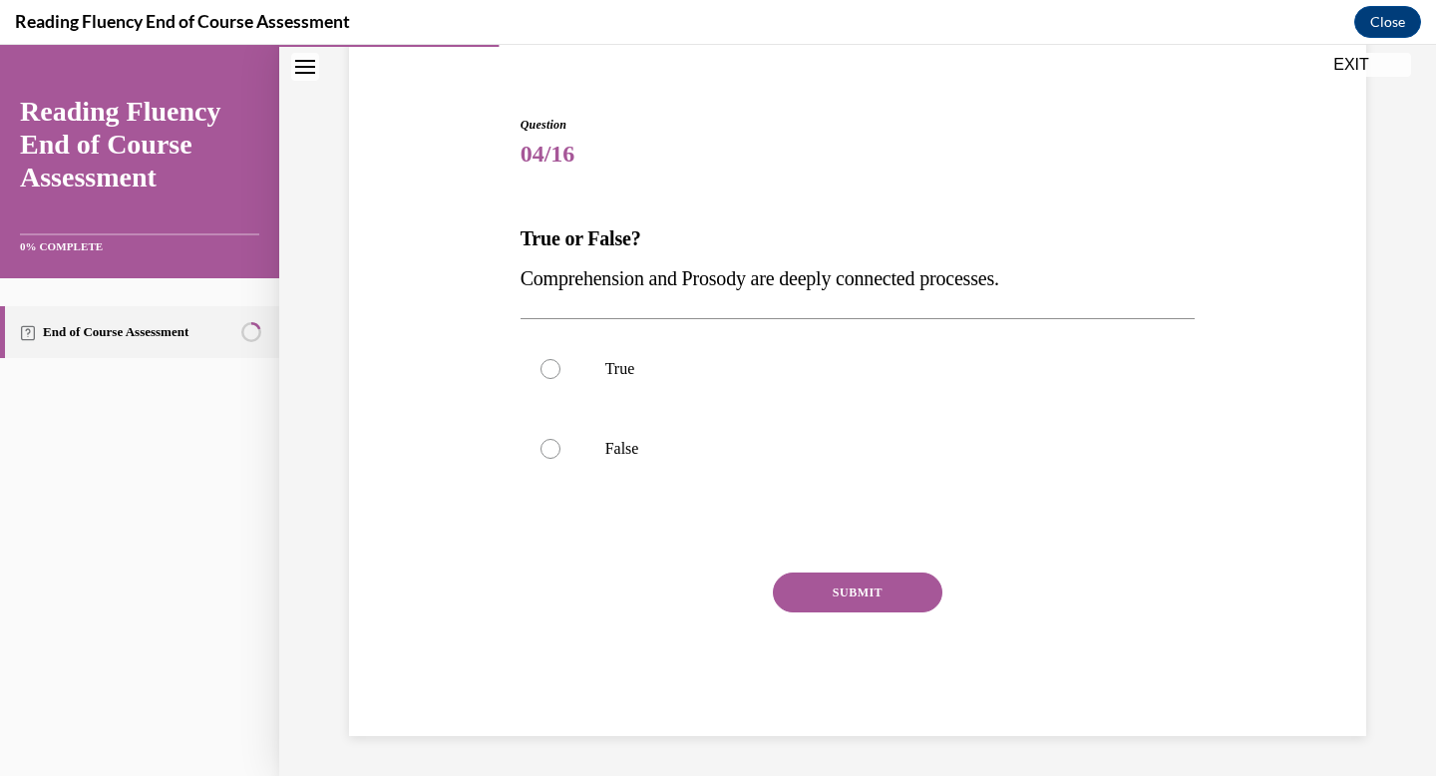
scroll to position [162, 0]
drag, startPoint x: 1058, startPoint y: 279, endPoint x: 515, endPoint y: 223, distance: 546.3
click at [516, 227] on div "Question 04/16 True or False? Comprehension and Prosody are deeply connected pr…" at bounding box center [858, 411] width 685 height 650
copy div "True or False? Comprehension and Prosody are deeply connected processes."
click at [725, 341] on label "True" at bounding box center [857, 369] width 675 height 80
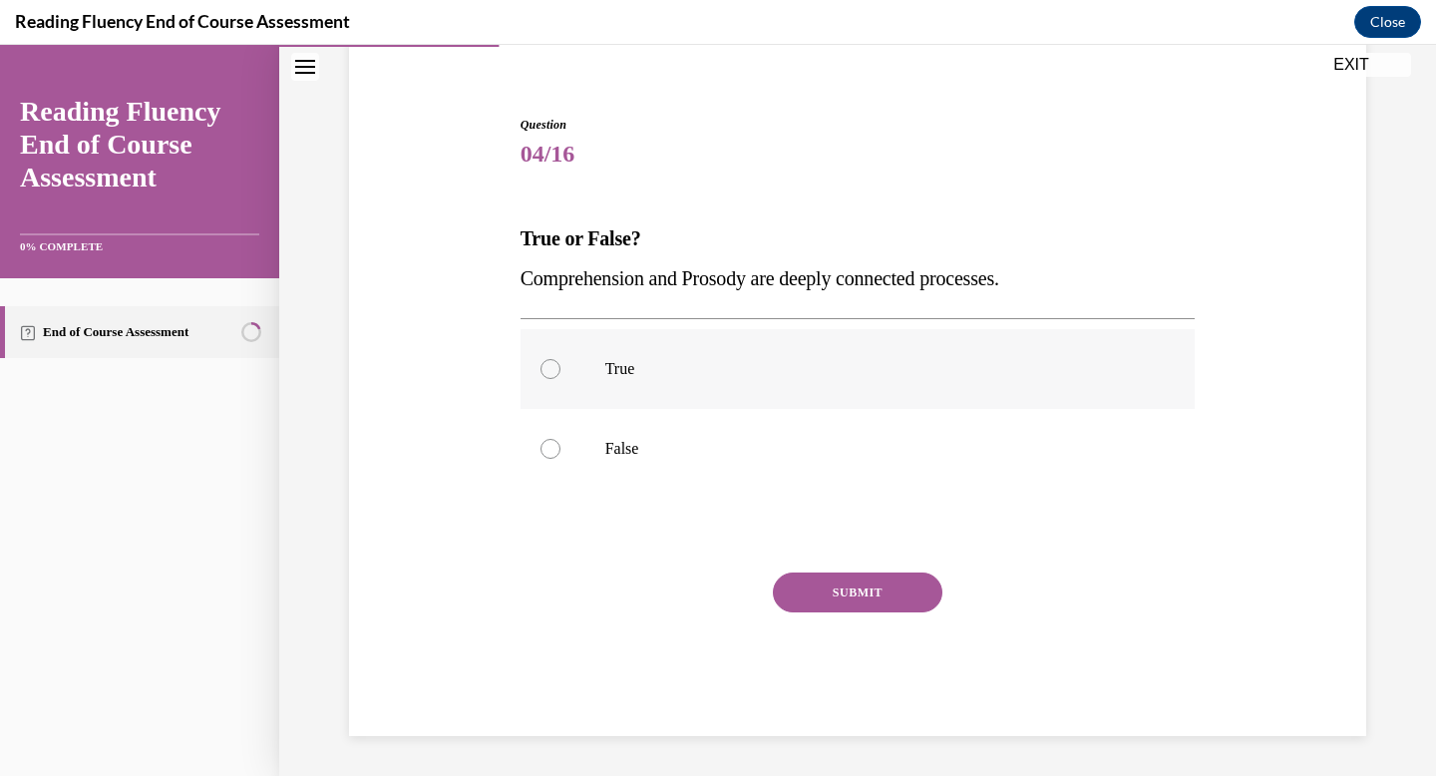
click at [560, 359] on input "True" at bounding box center [550, 369] width 20 height 20
radio input "true"
click at [857, 585] on button "SUBMIT" at bounding box center [858, 592] width 170 height 40
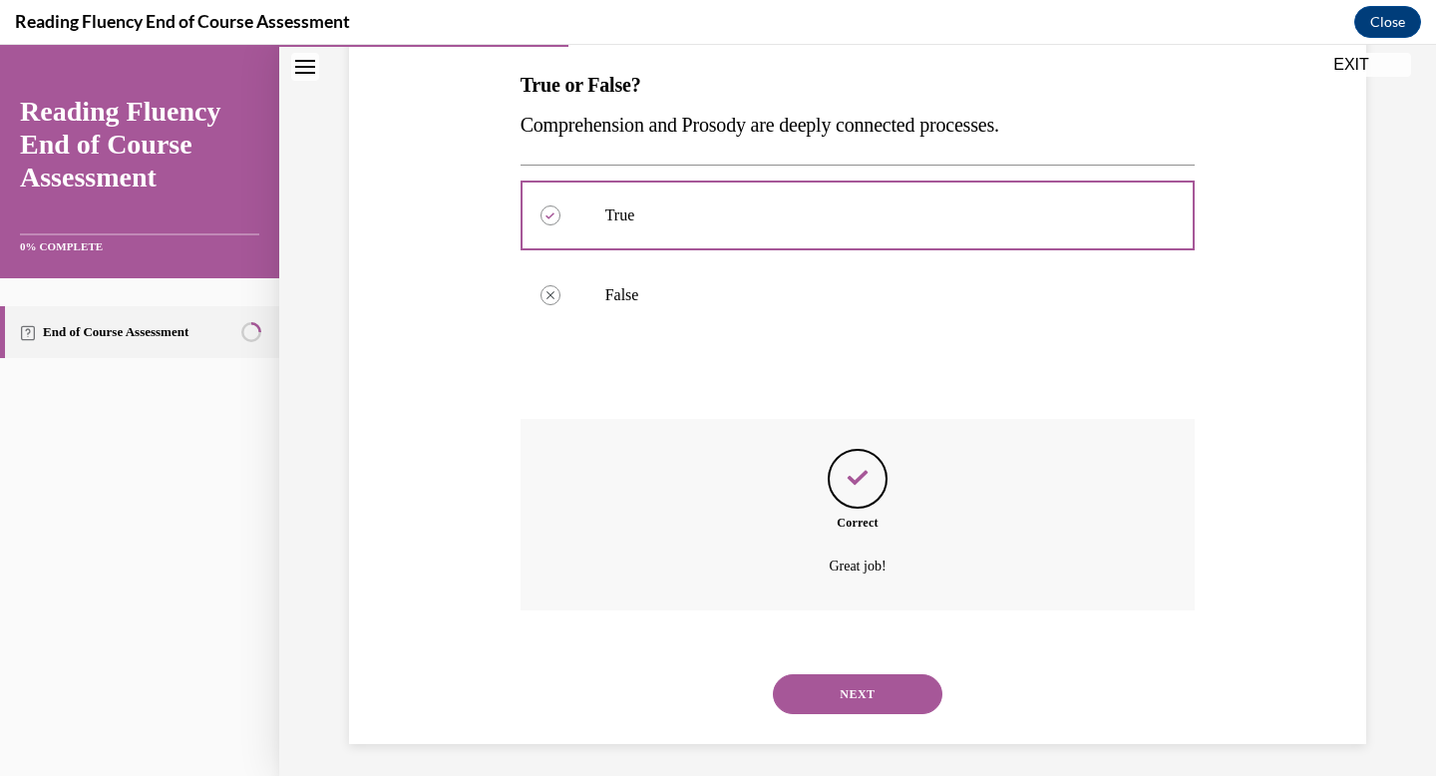
scroll to position [323, 0]
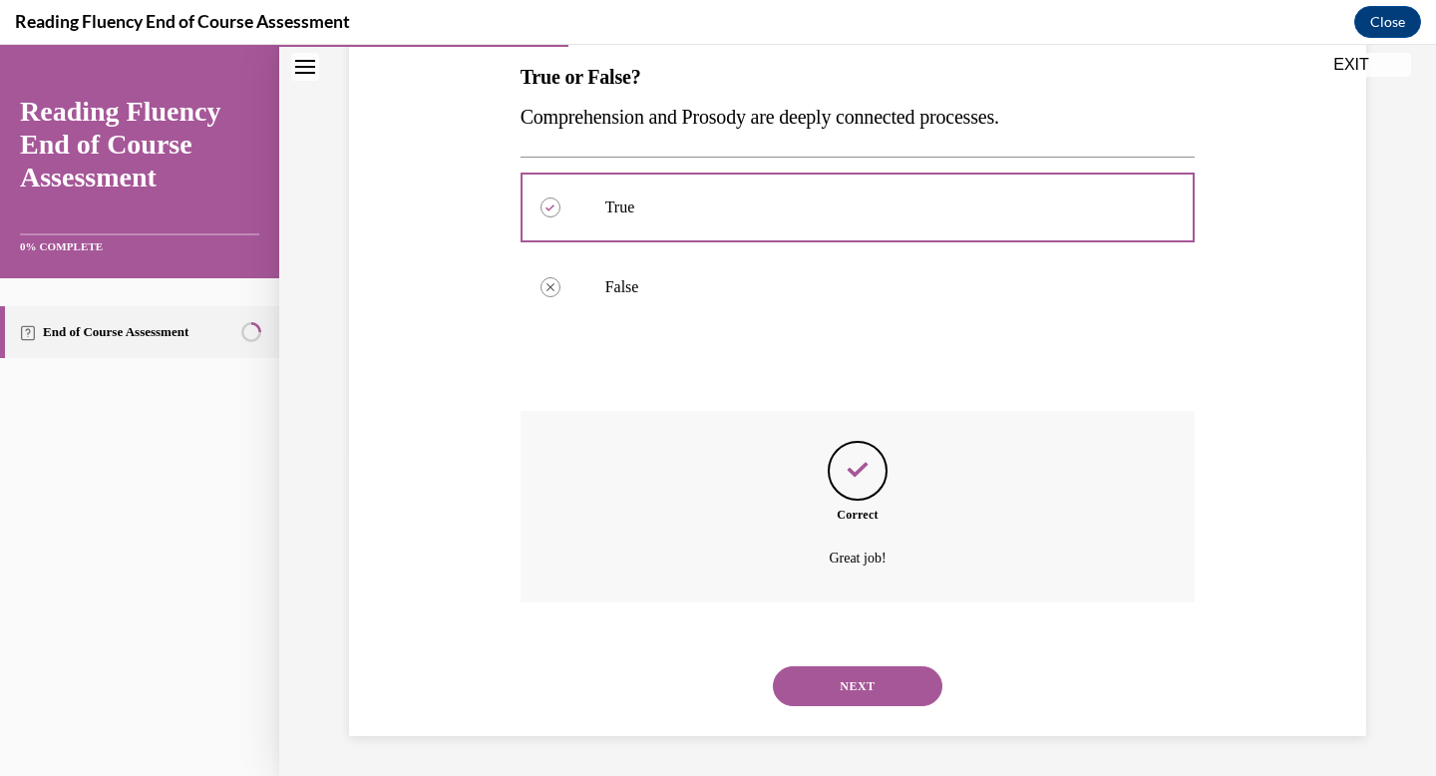
click at [869, 691] on button "NEXT" at bounding box center [858, 686] width 170 height 40
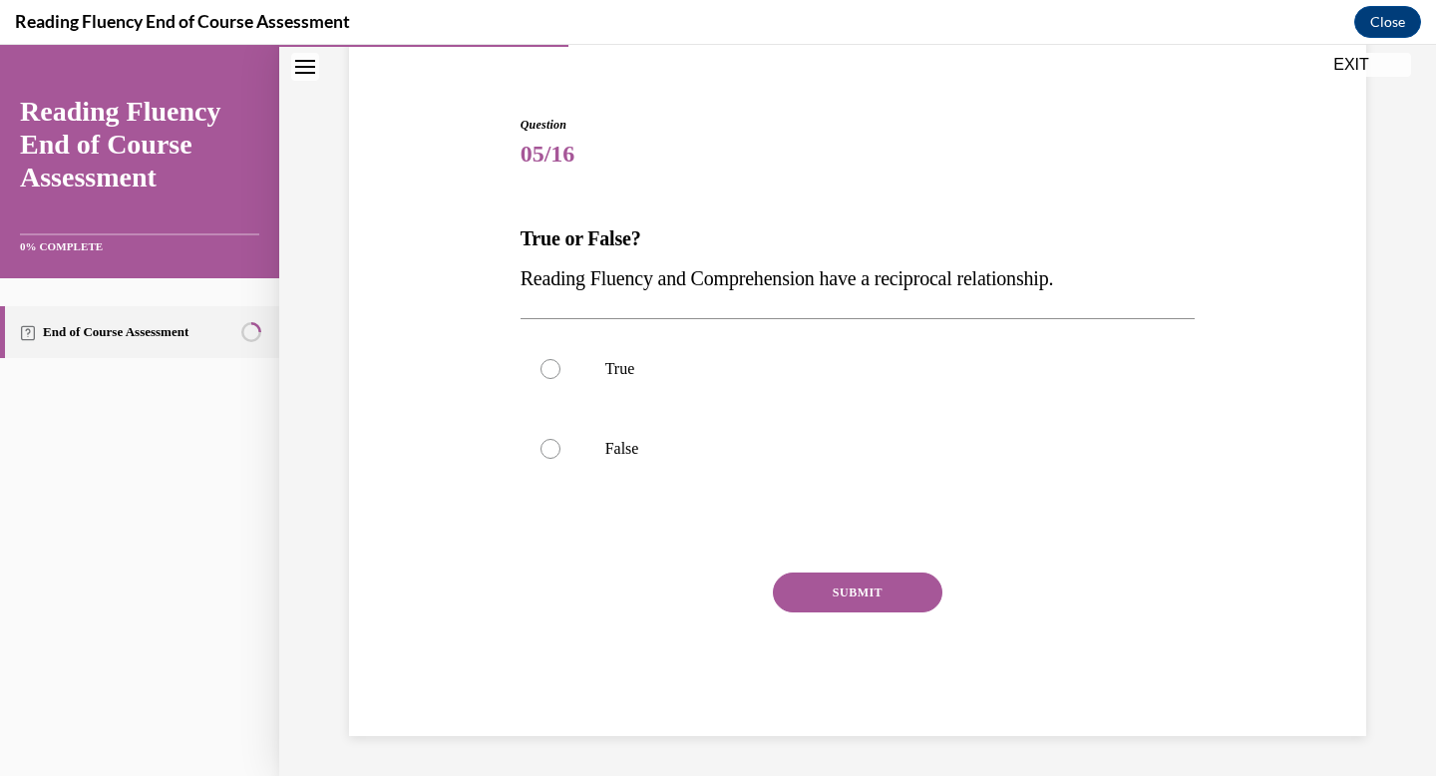
scroll to position [162, 0]
click at [854, 365] on p "True" at bounding box center [875, 369] width 540 height 20
click at [560, 365] on input "True" at bounding box center [550, 369] width 20 height 20
radio input "true"
click at [906, 587] on button "SUBMIT" at bounding box center [858, 592] width 170 height 40
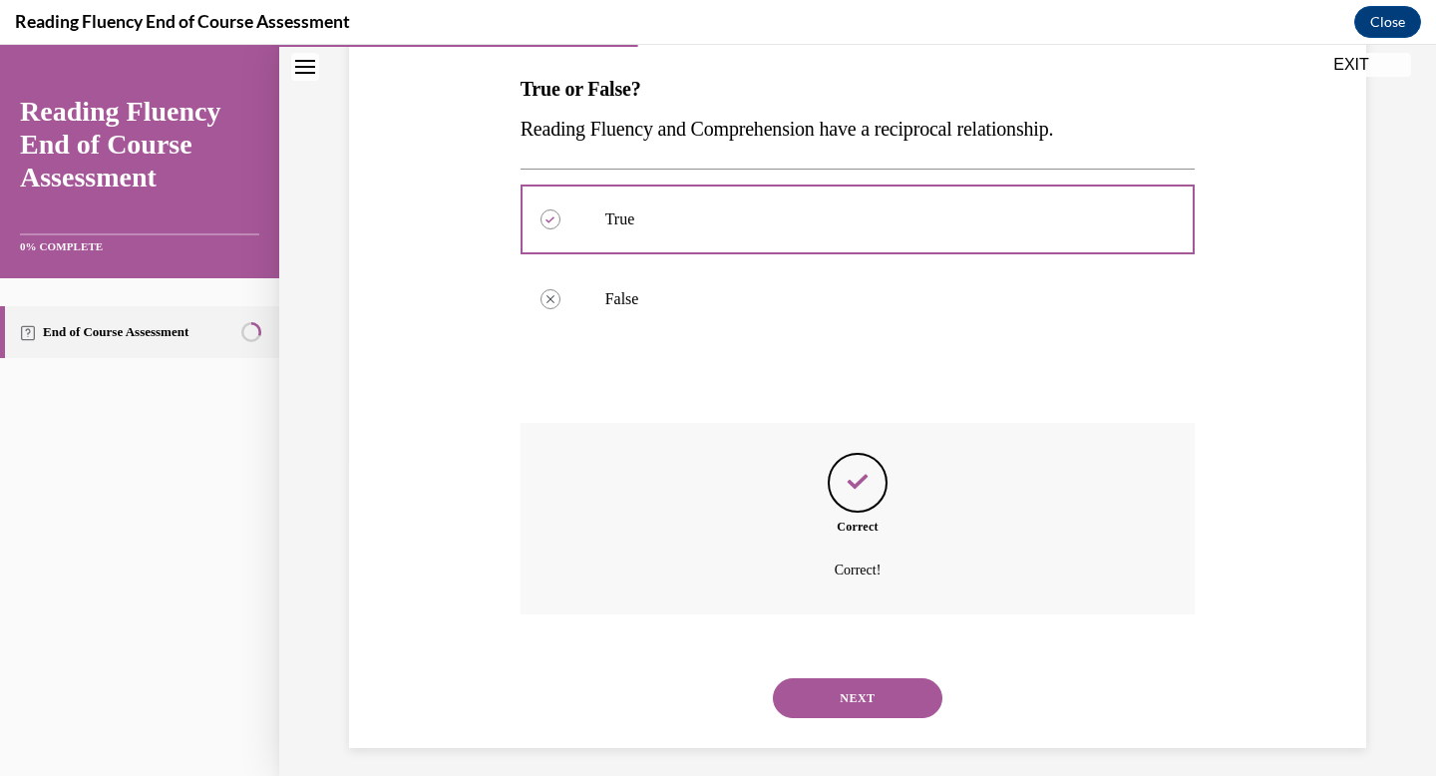
scroll to position [323, 0]
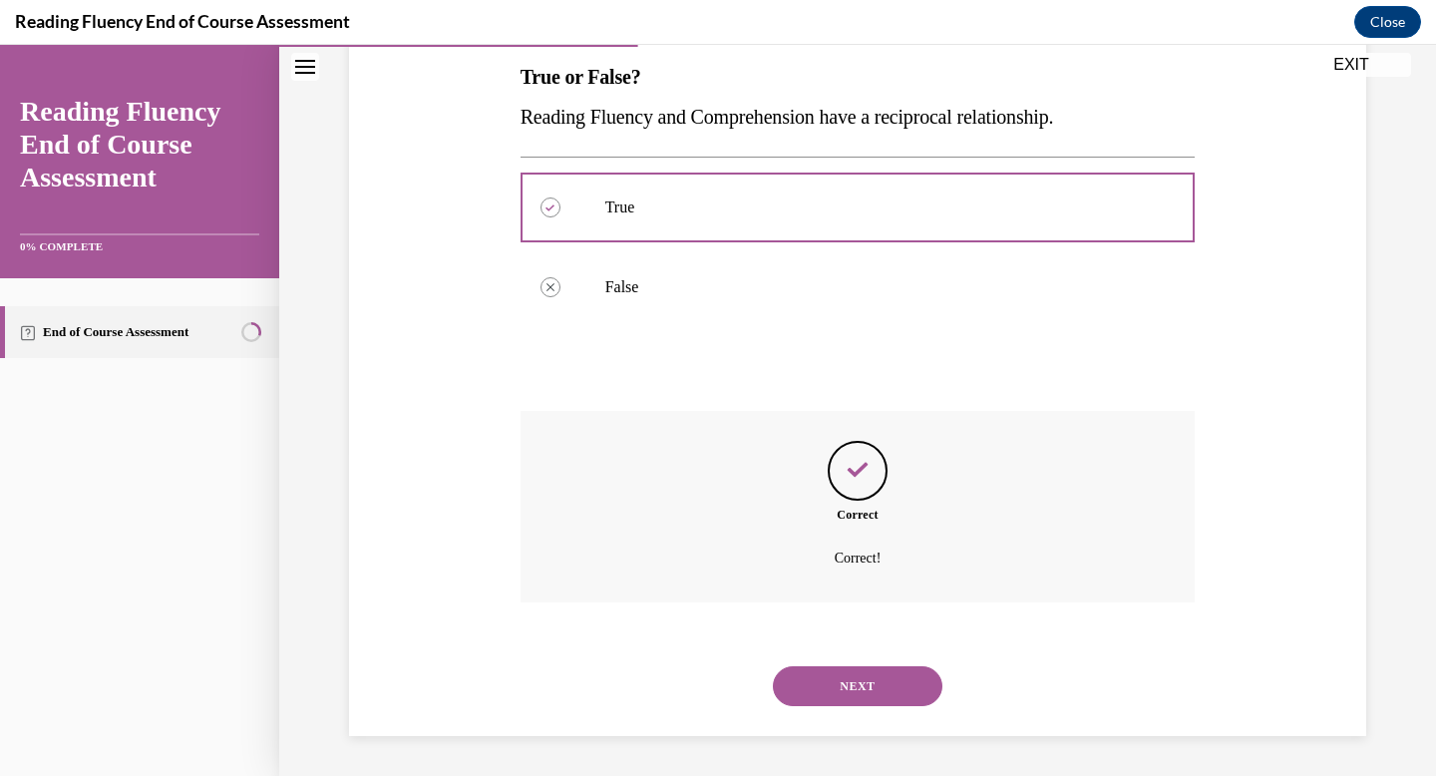
click at [910, 679] on button "NEXT" at bounding box center [858, 686] width 170 height 40
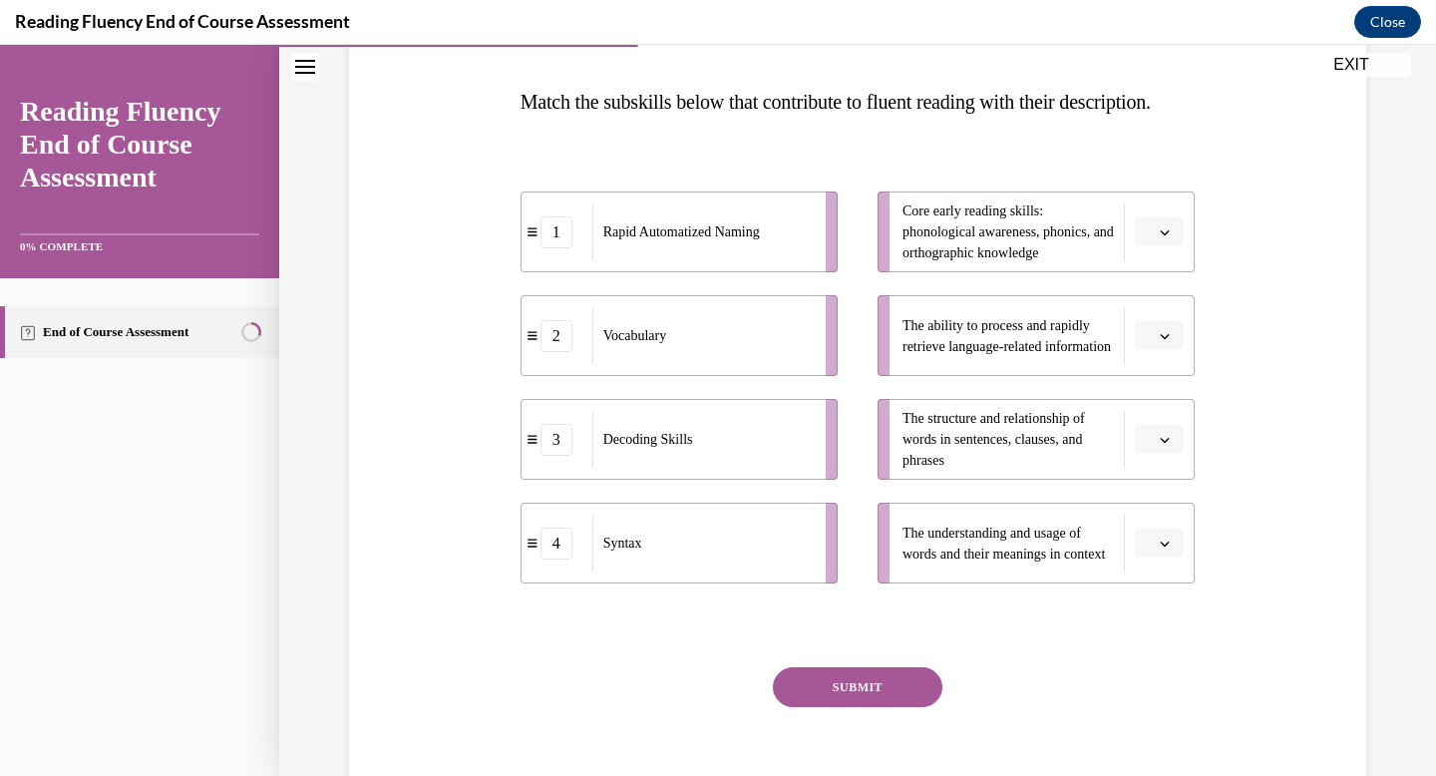
scroll to position [299, 0]
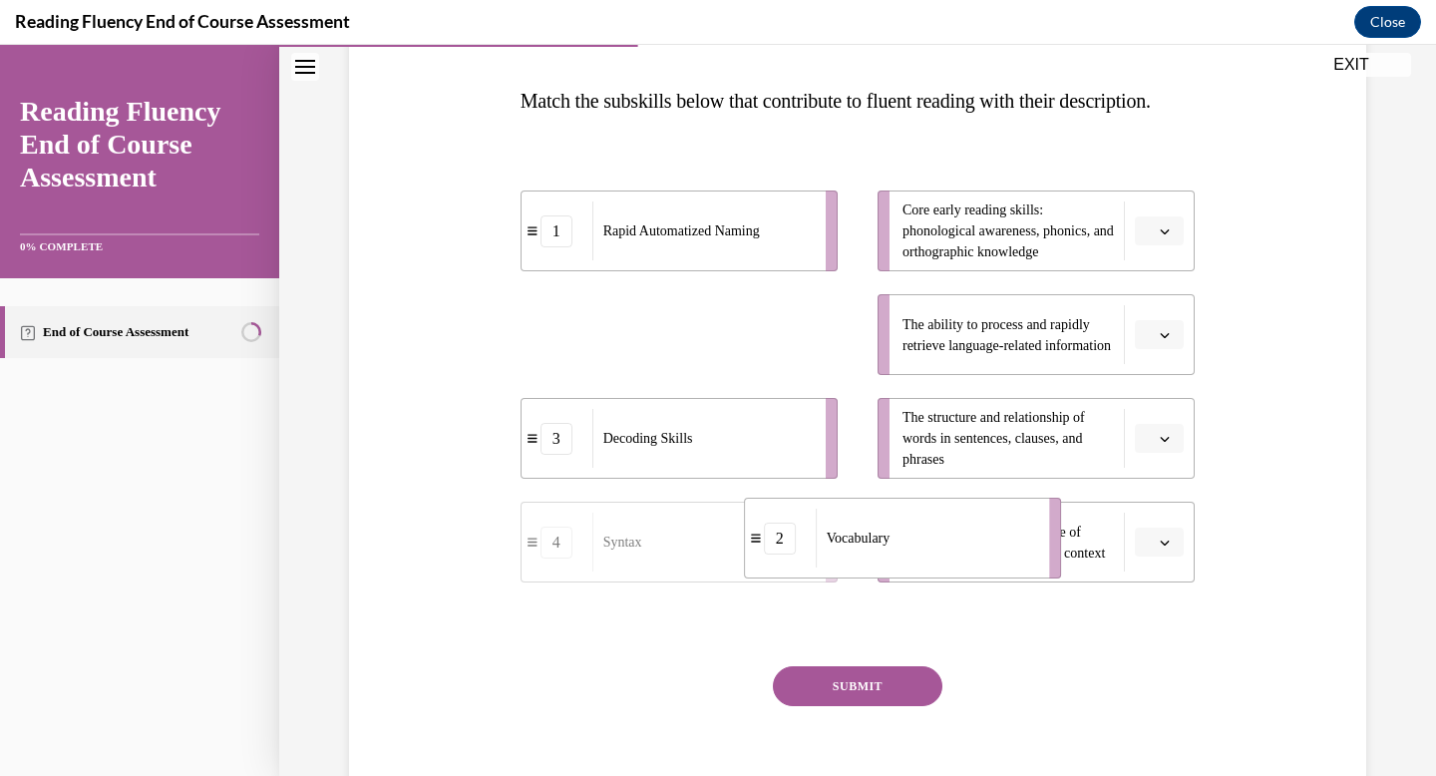
drag, startPoint x: 804, startPoint y: 371, endPoint x: 1027, endPoint y: 574, distance: 302.1
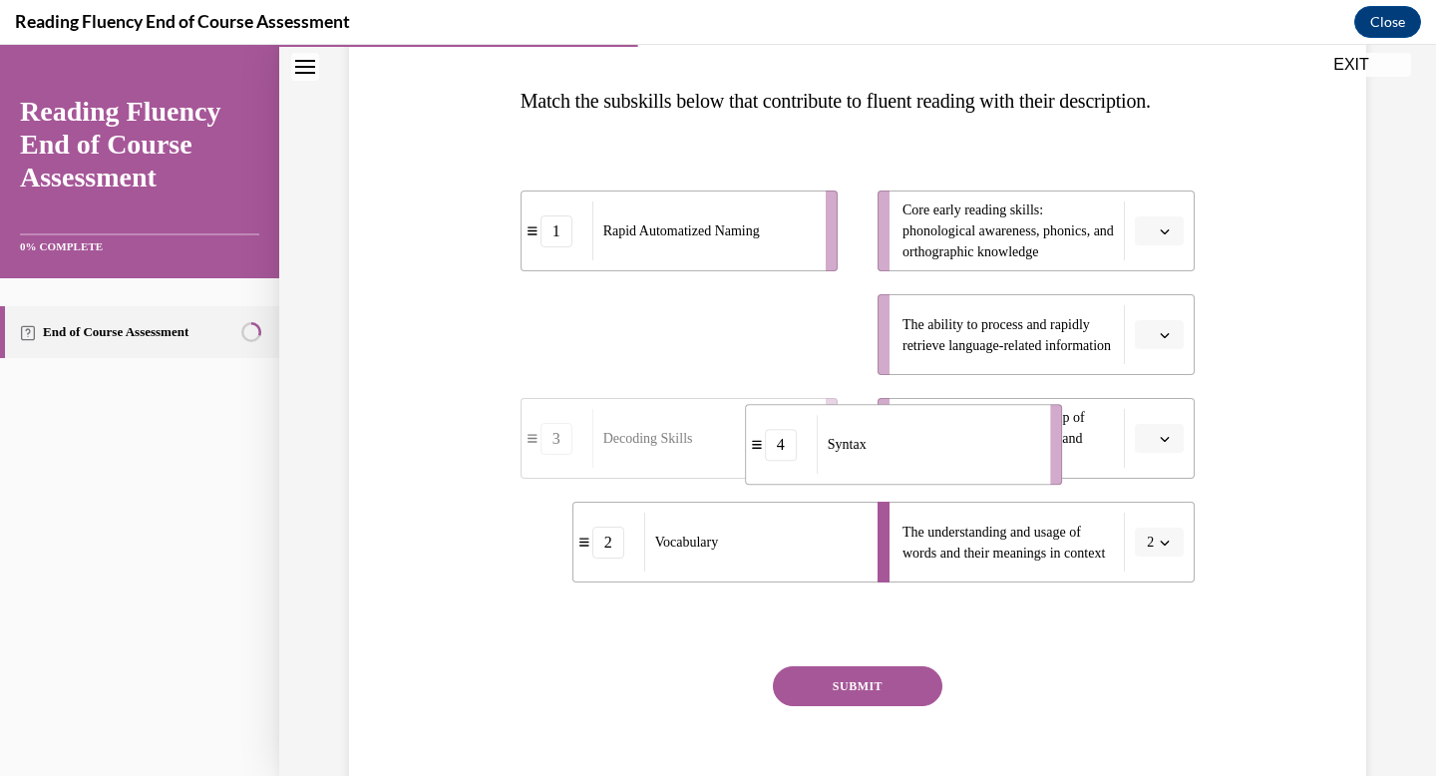
drag, startPoint x: 782, startPoint y: 383, endPoint x: 1006, endPoint y: 493, distance: 249.7
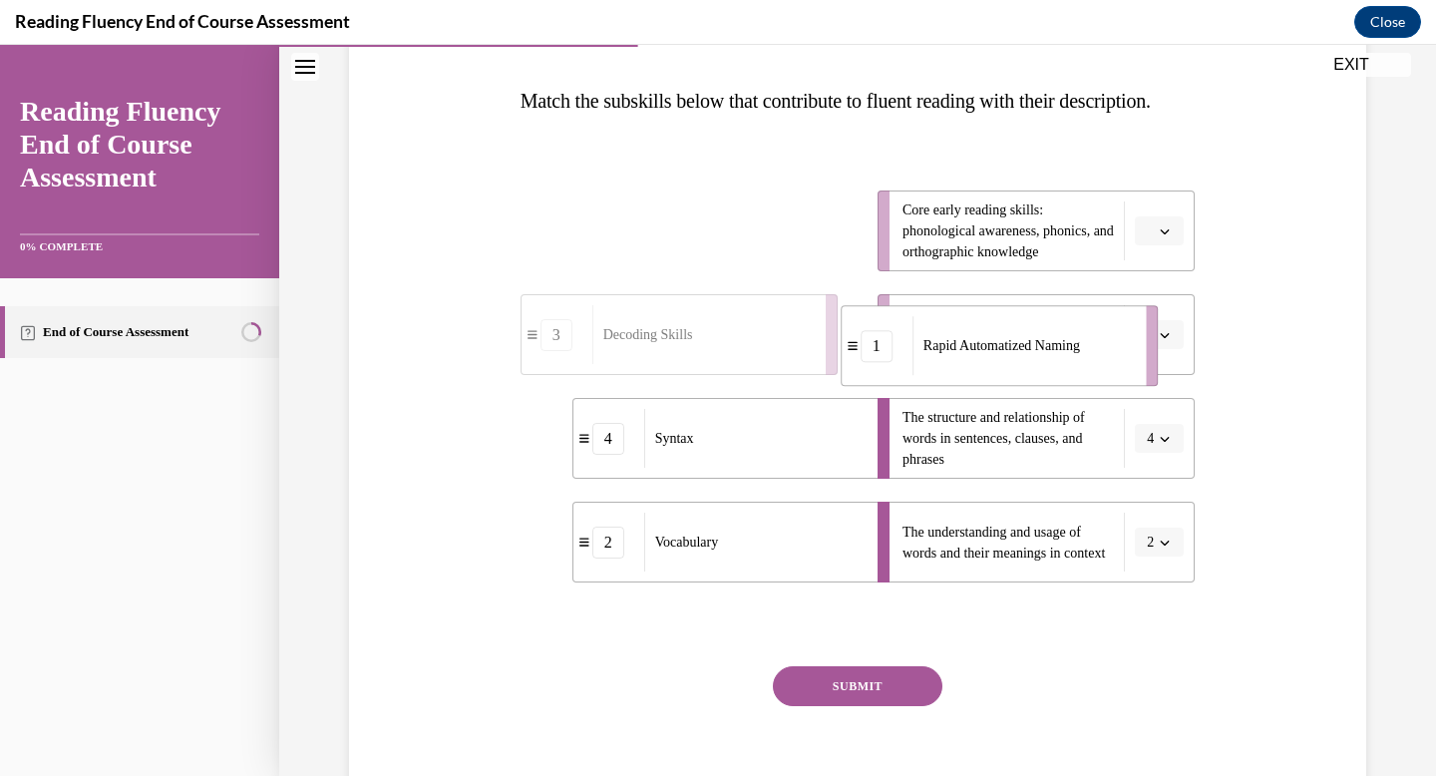
drag, startPoint x: 737, startPoint y: 280, endPoint x: 1052, endPoint y: 396, distance: 335.6
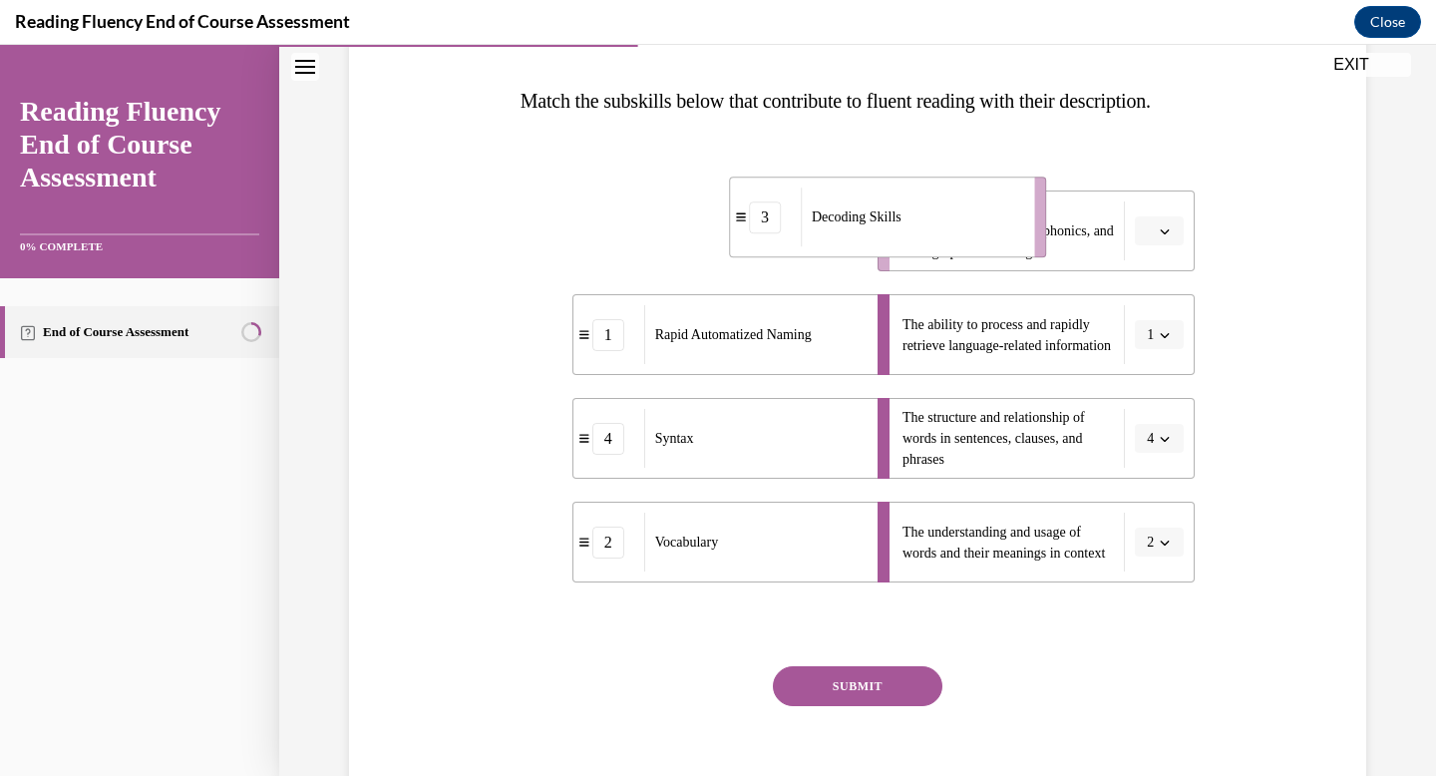
drag, startPoint x: 810, startPoint y: 270, endPoint x: 1057, endPoint y: 246, distance: 248.4
click at [1021, 246] on div "Decoding Skills" at bounding box center [911, 216] width 220 height 59
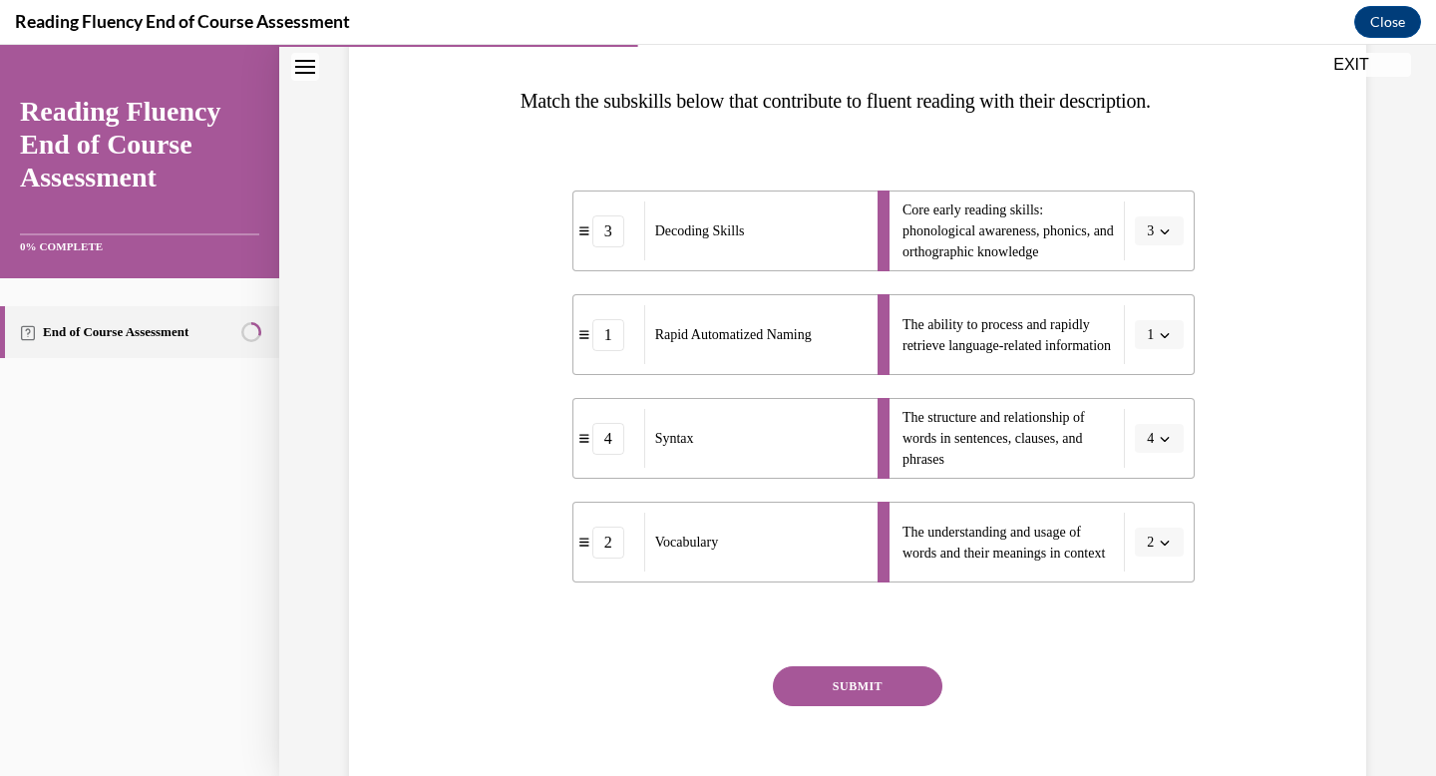
click at [904, 706] on button "SUBMIT" at bounding box center [858, 686] width 170 height 40
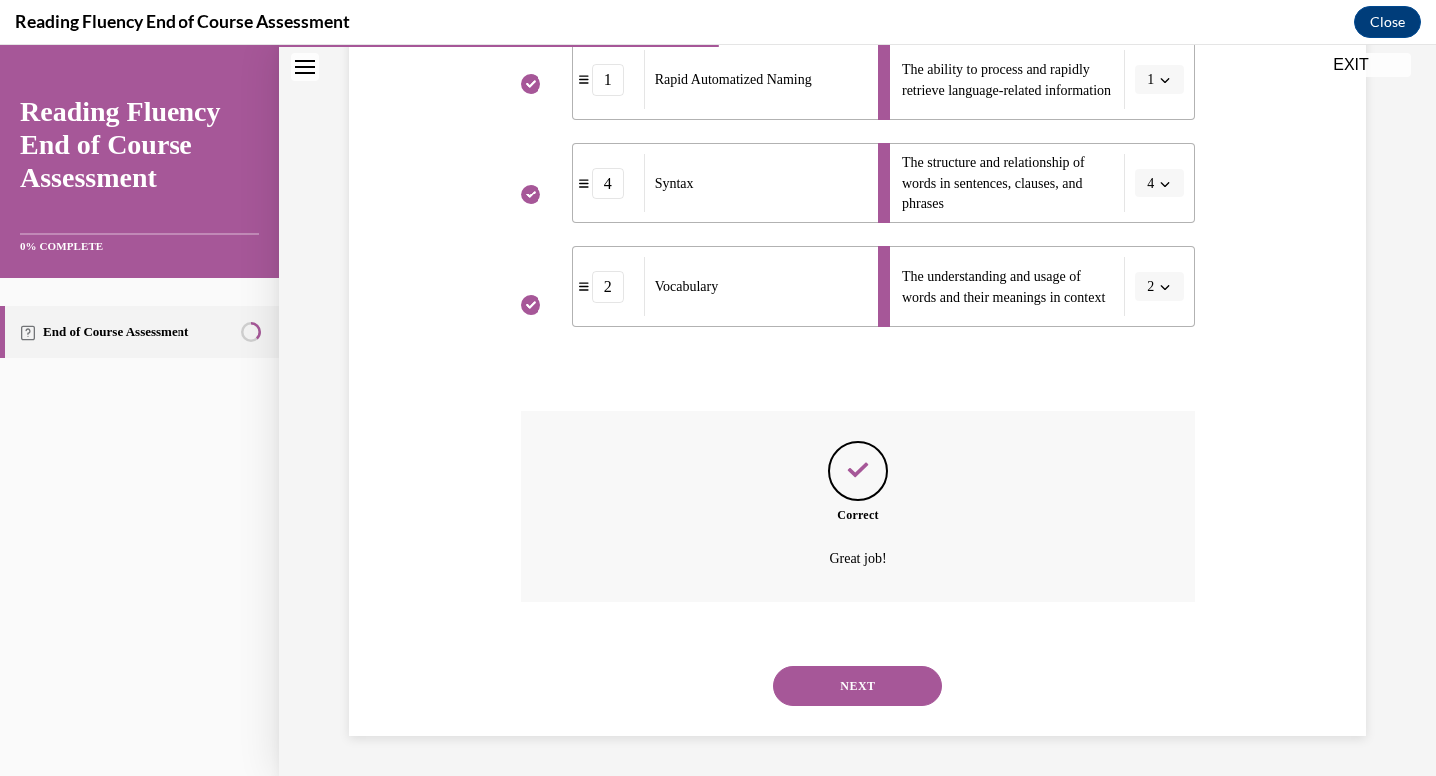
scroll to position [594, 0]
click at [877, 690] on button "NEXT" at bounding box center [858, 686] width 170 height 40
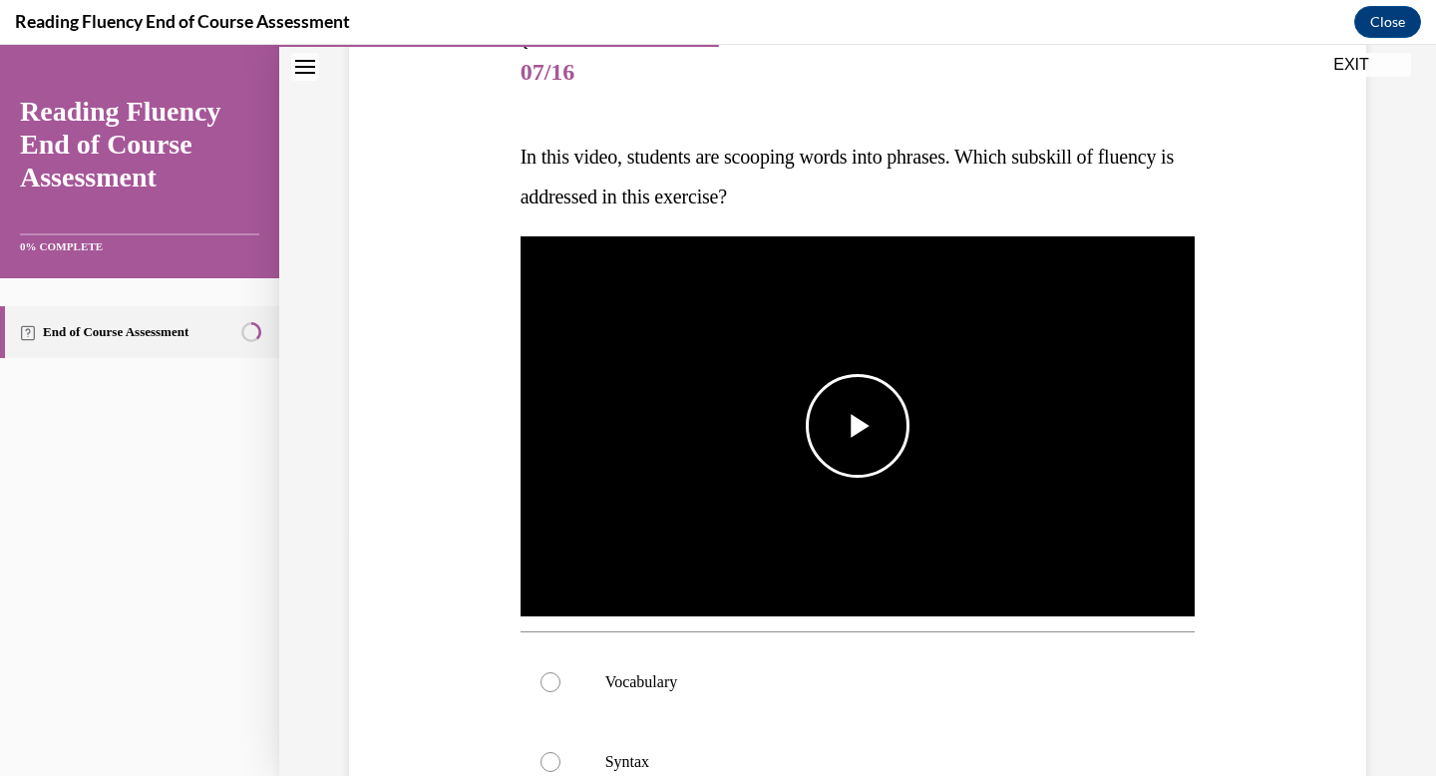
scroll to position [250, 0]
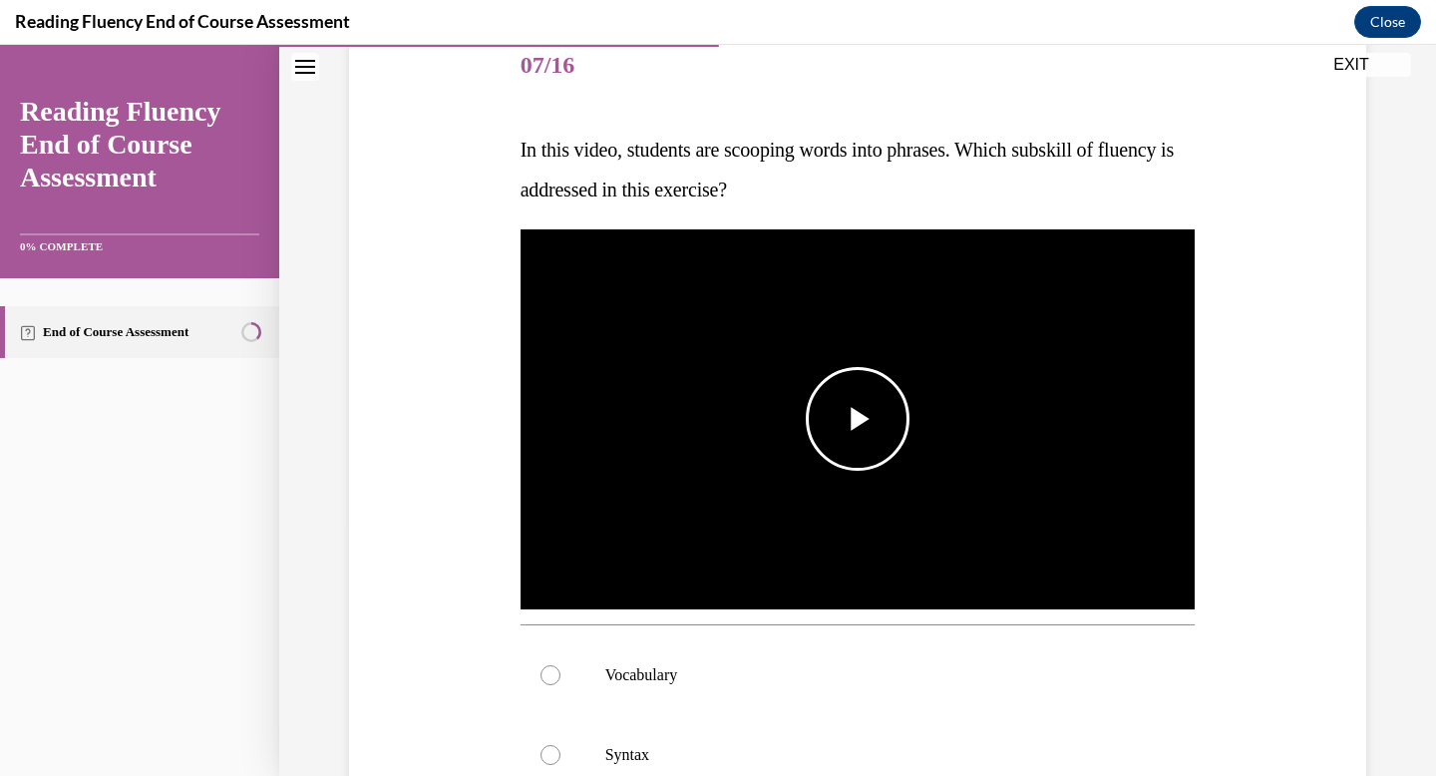
click at [858, 419] on span "Video player" at bounding box center [858, 419] width 0 height 0
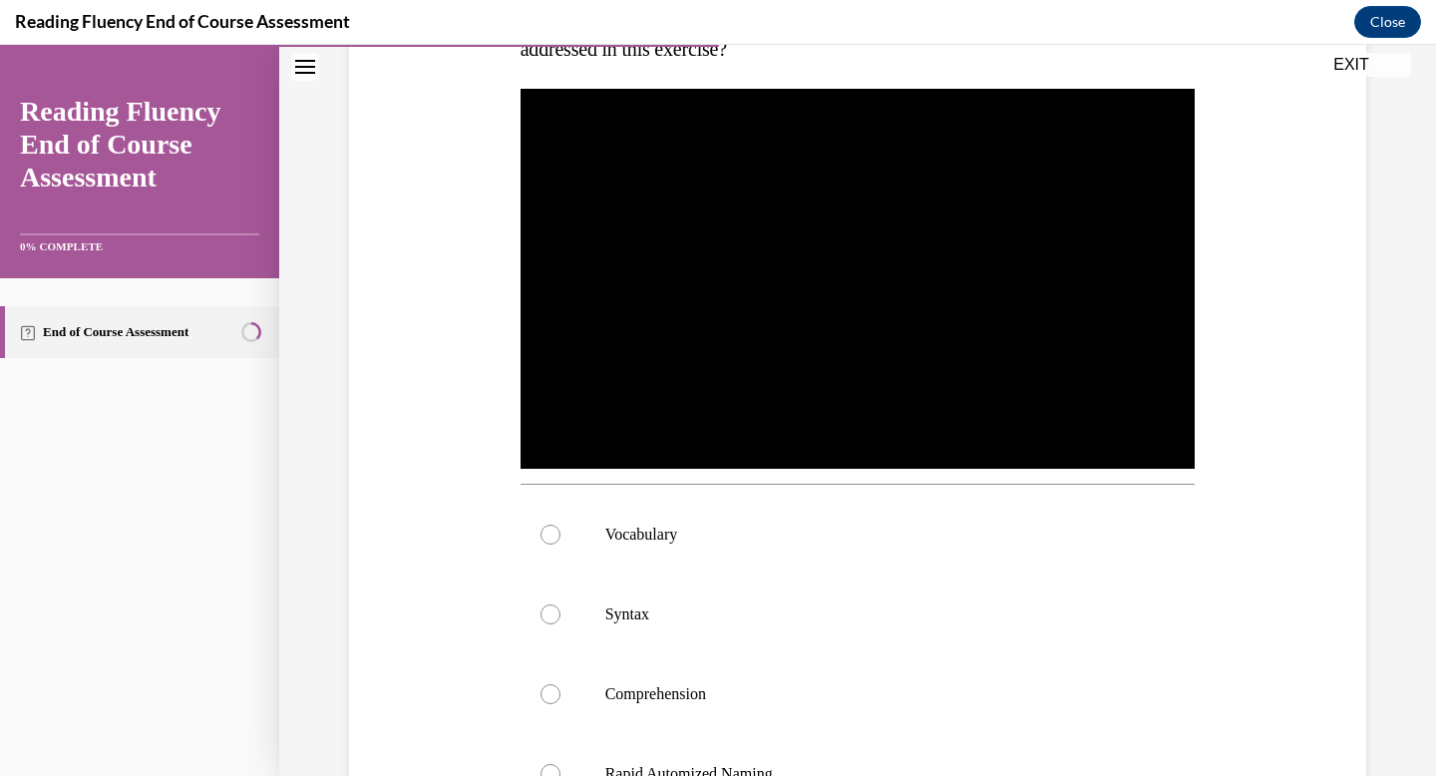
scroll to position [386, 0]
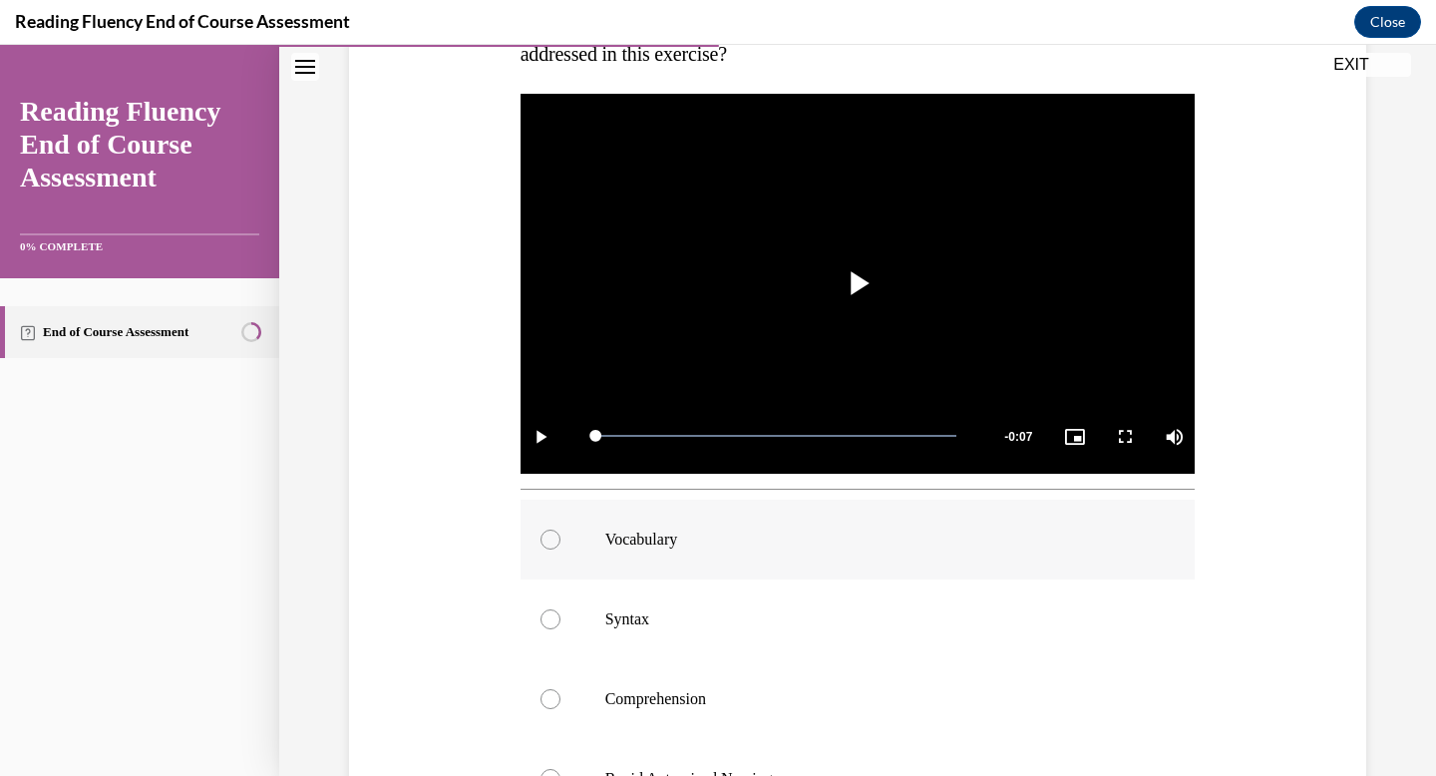
click at [909, 562] on label "Vocabulary" at bounding box center [857, 540] width 675 height 80
click at [560, 549] on input "Vocabulary" at bounding box center [550, 539] width 20 height 20
radio input "true"
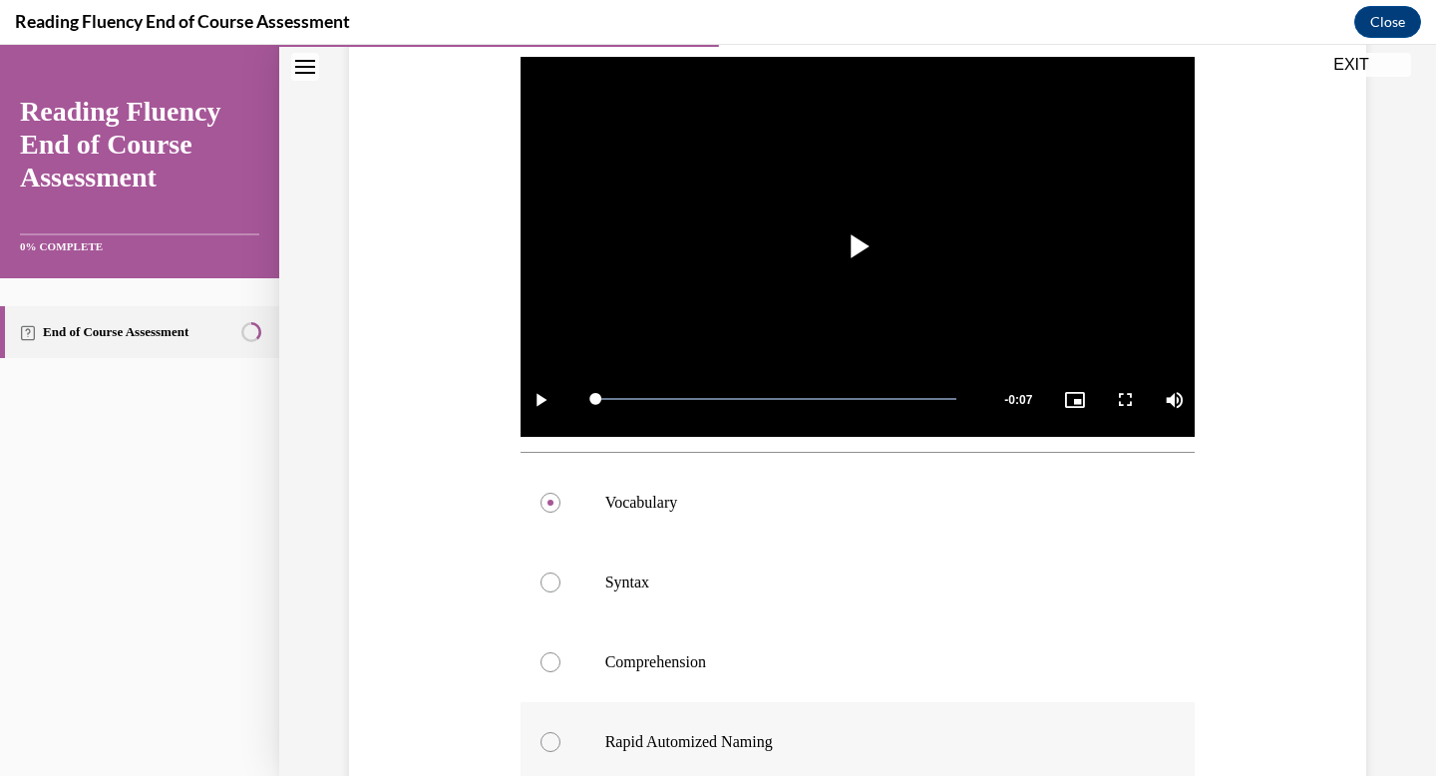
scroll to position [430, 0]
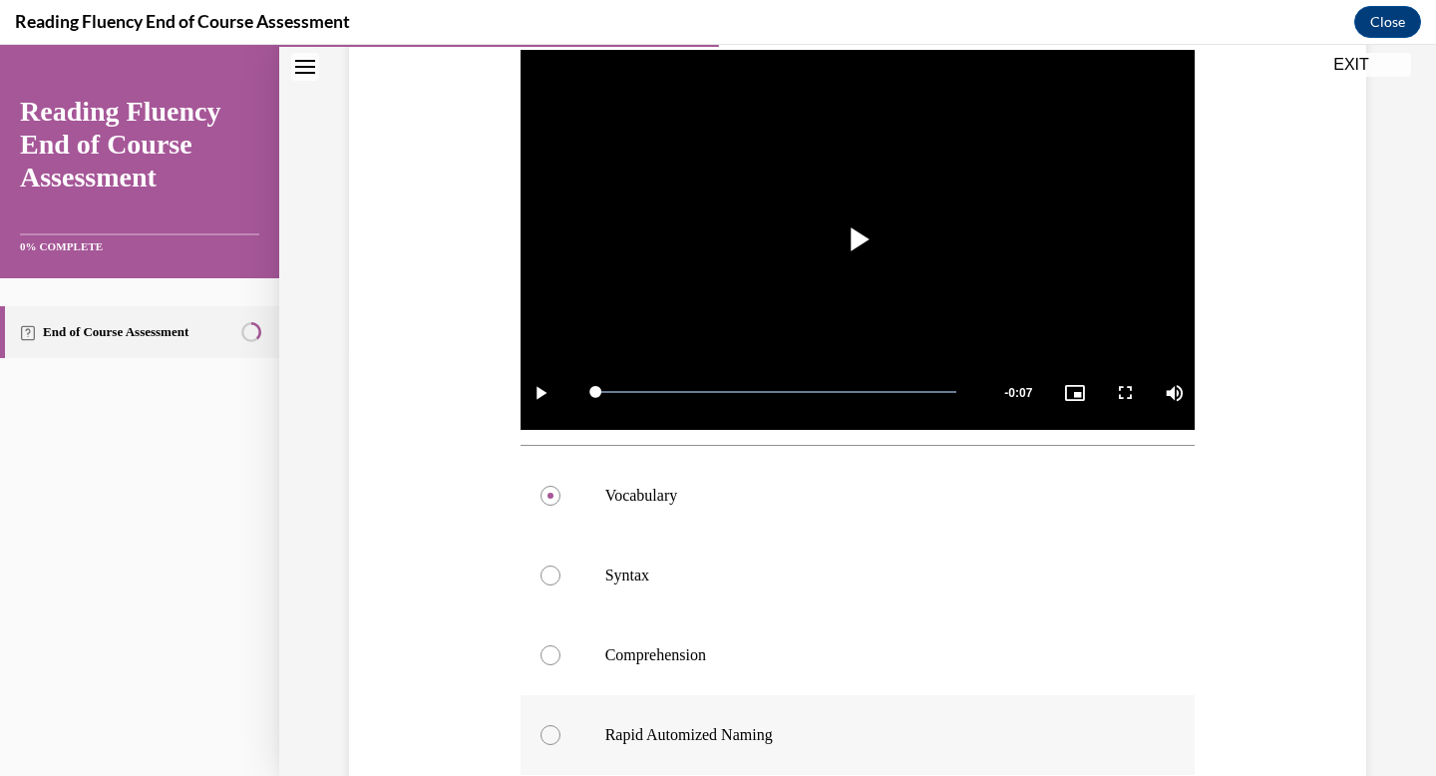
click at [843, 736] on p "Rapid Automized Naming" at bounding box center [875, 735] width 540 height 20
click at [560, 736] on input "Rapid Automized Naming" at bounding box center [550, 735] width 20 height 20
radio input "true"
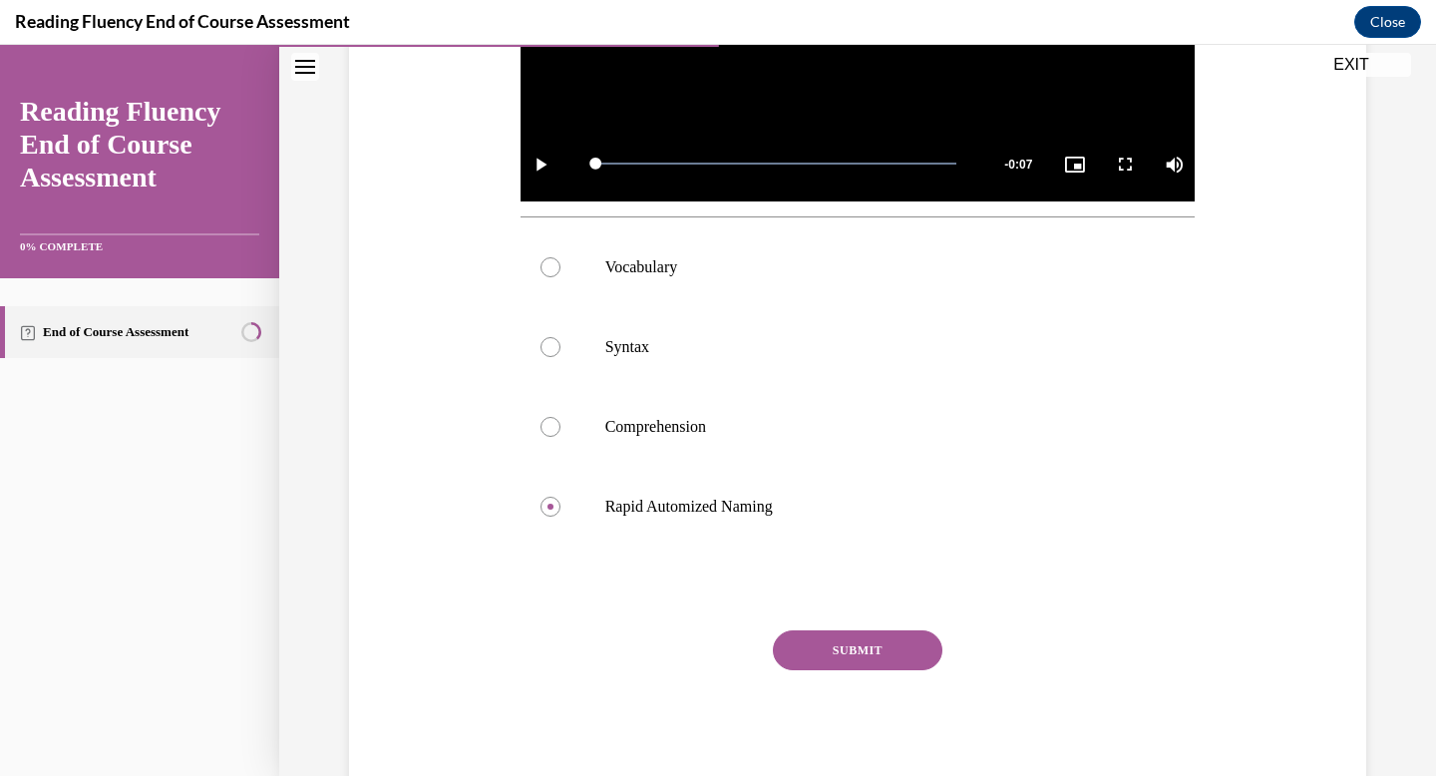
click at [871, 658] on button "SUBMIT" at bounding box center [858, 650] width 170 height 40
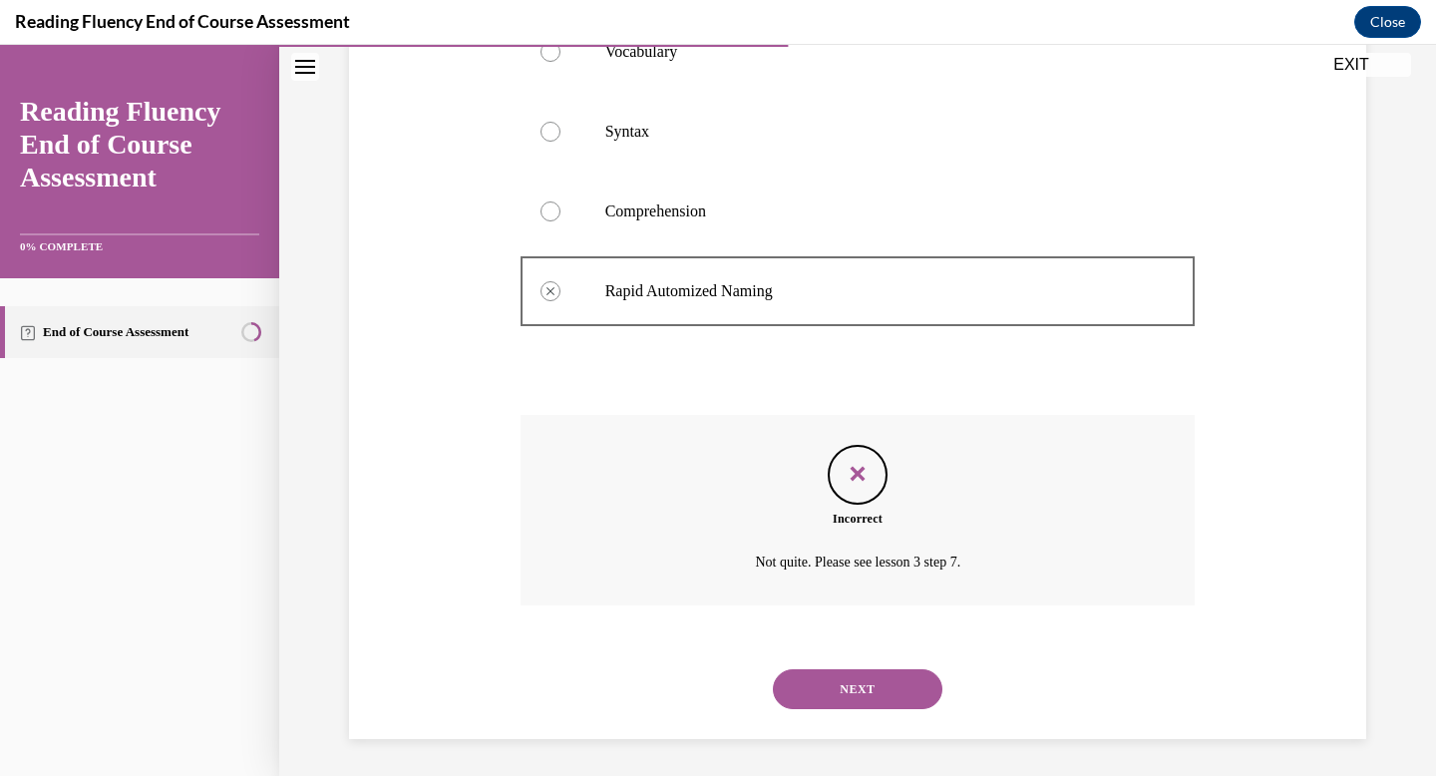
click at [878, 694] on button "NEXT" at bounding box center [858, 689] width 170 height 40
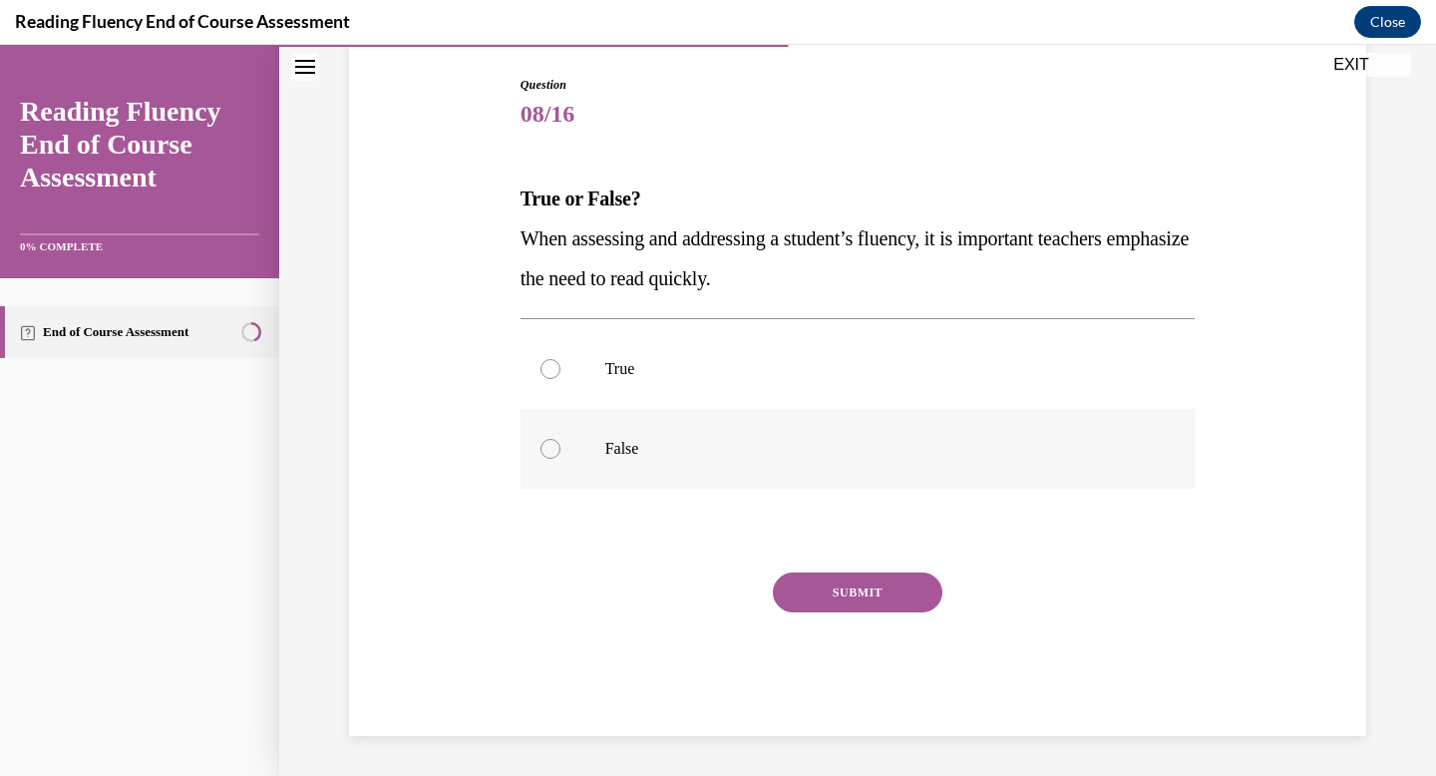
click at [764, 441] on p "False" at bounding box center [875, 449] width 540 height 20
click at [560, 441] on input "False" at bounding box center [550, 449] width 20 height 20
radio input "true"
click at [863, 587] on button "SUBMIT" at bounding box center [858, 592] width 170 height 40
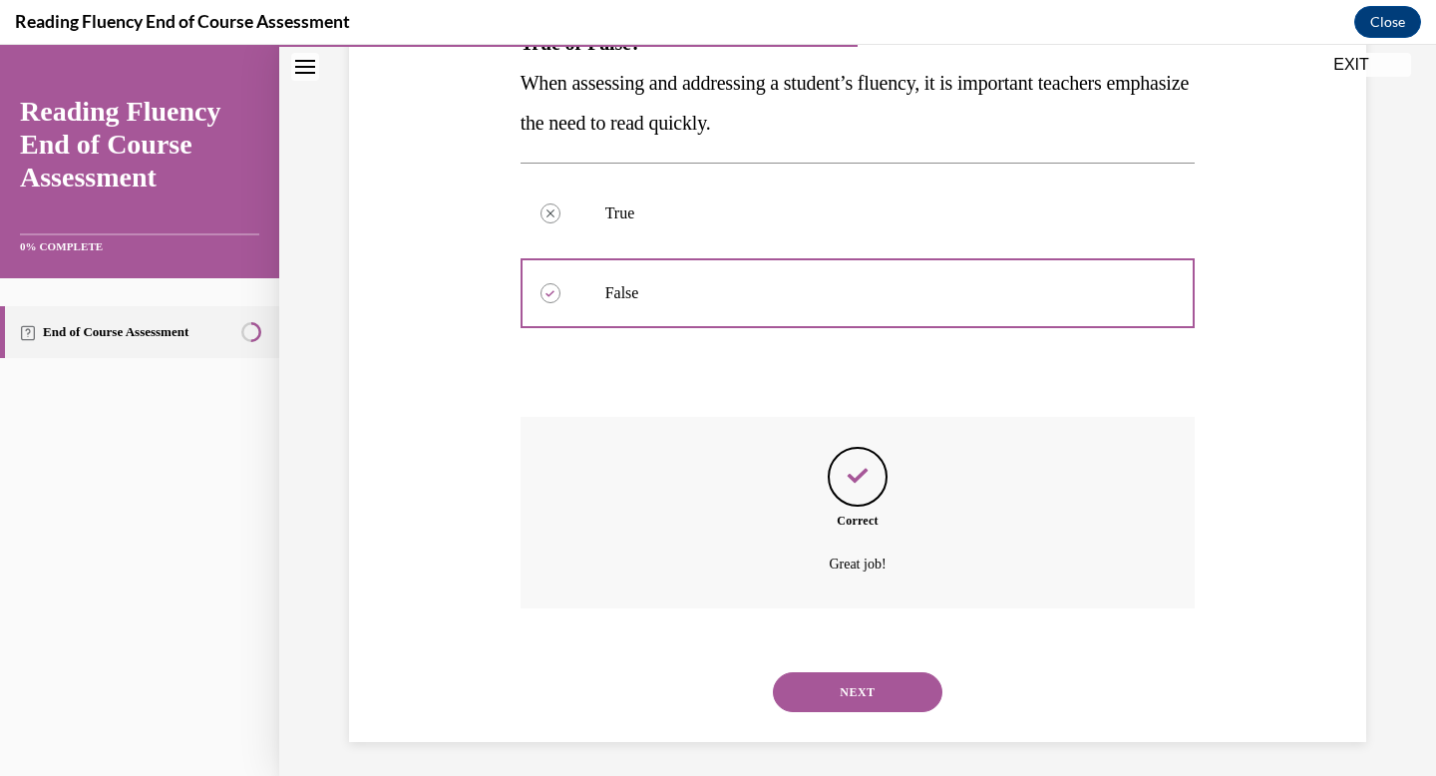
scroll to position [363, 0]
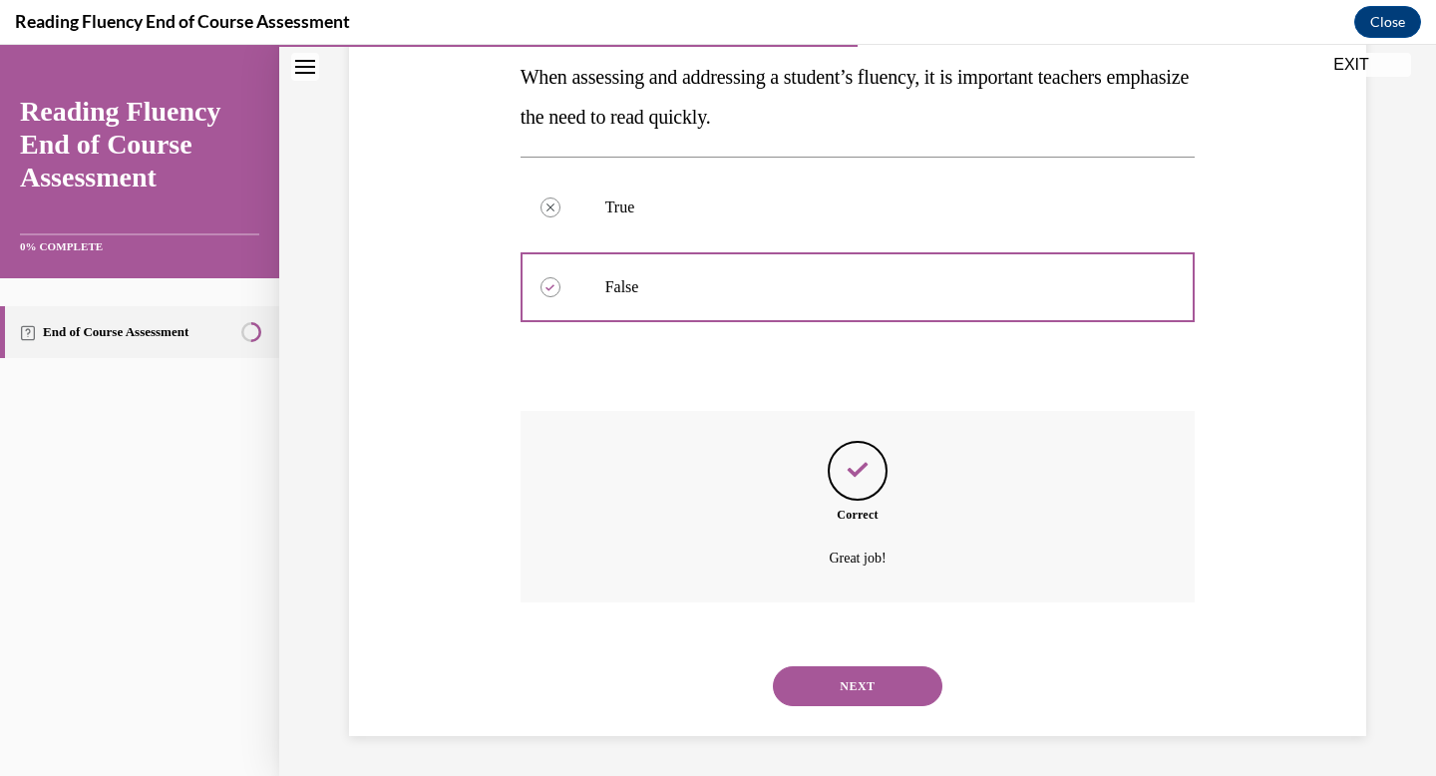
click at [877, 703] on button "NEXT" at bounding box center [858, 686] width 170 height 40
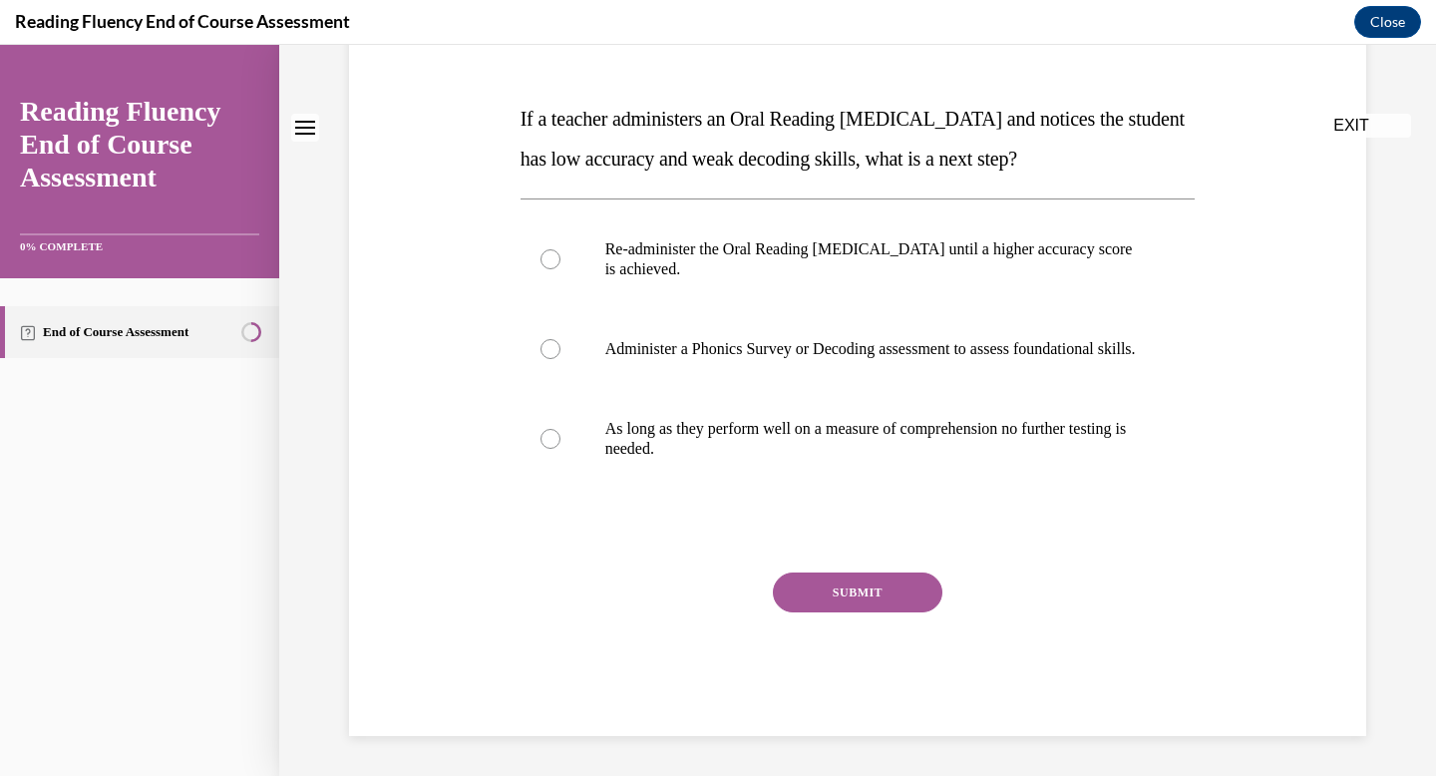
scroll to position [0, 0]
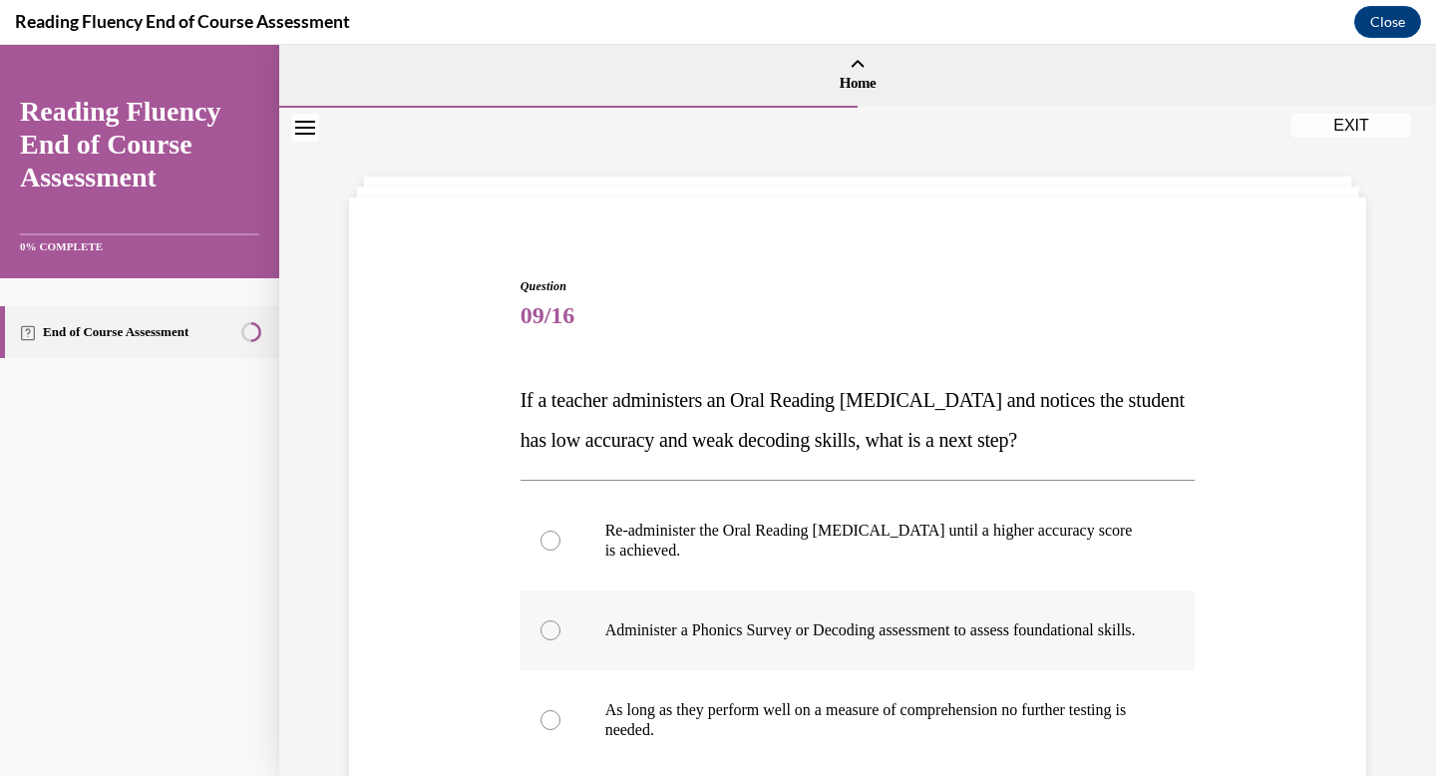
click at [853, 664] on label "Administer a Phonics Survey or Decoding assessment to assess foundational skill…" at bounding box center [857, 630] width 675 height 80
click at [560, 640] on input "Administer a Phonics Survey or Decoding assessment to assess foundational skill…" at bounding box center [550, 630] width 20 height 20
radio input "true"
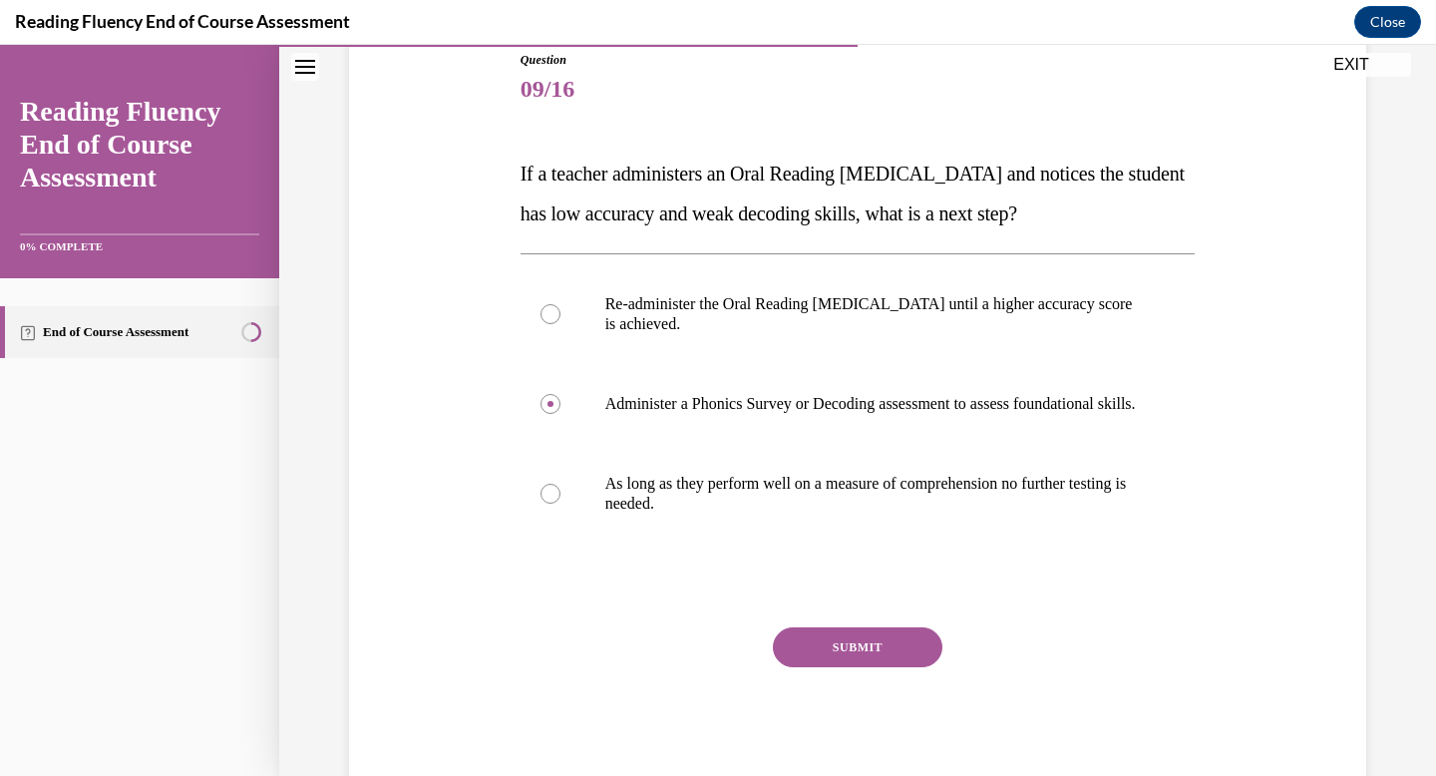
click at [851, 664] on button "SUBMIT" at bounding box center [858, 647] width 170 height 40
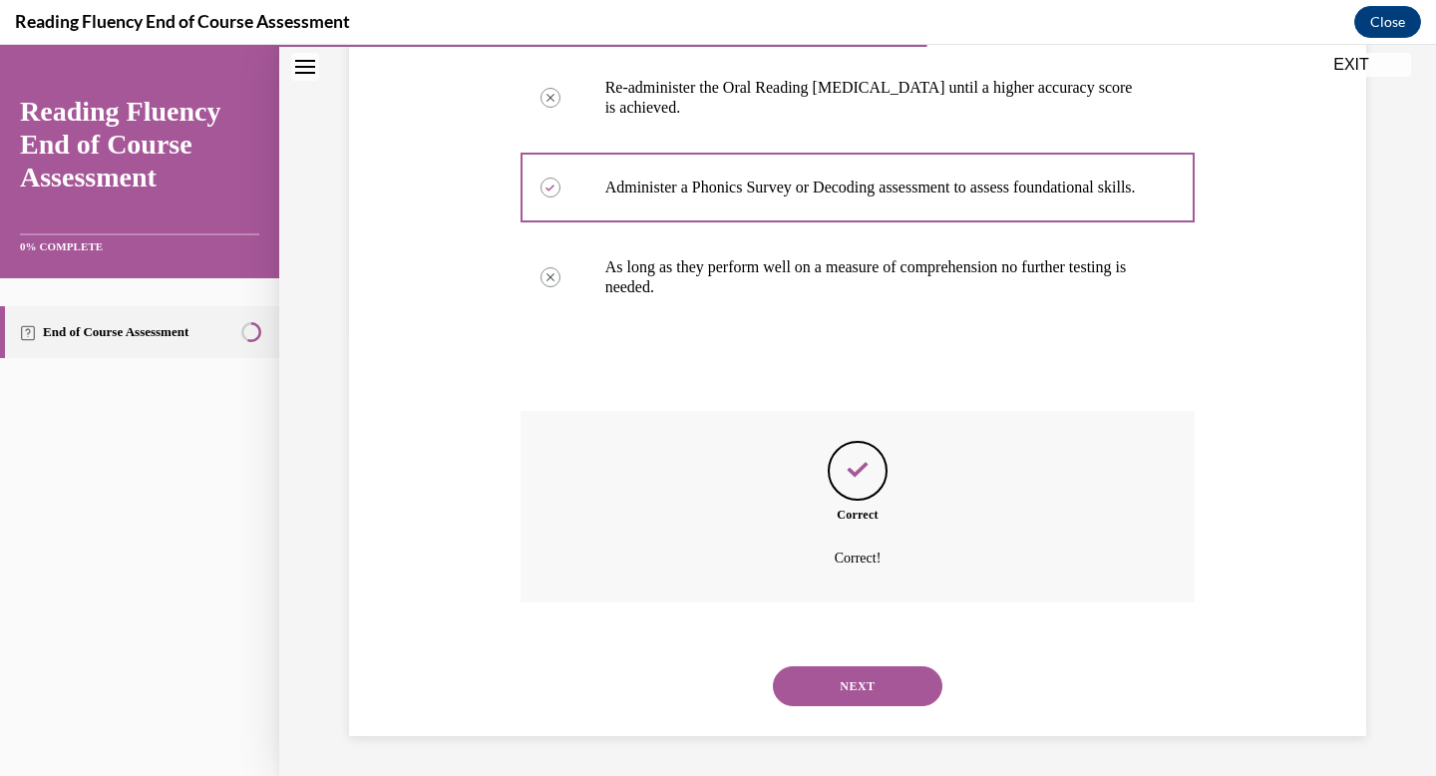
scroll to position [463, 0]
click at [861, 682] on button "NEXT" at bounding box center [858, 686] width 170 height 40
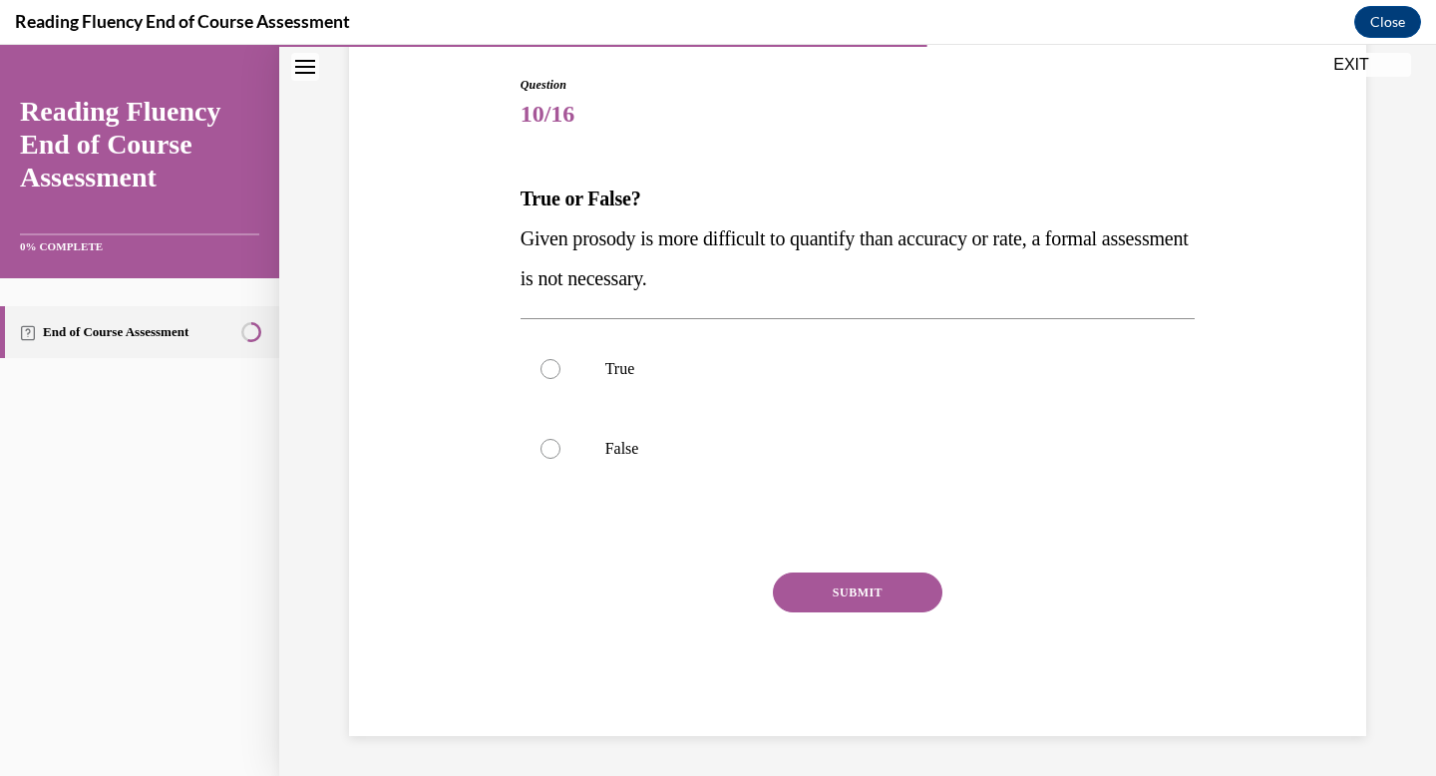
scroll to position [201, 0]
click at [861, 464] on label "False" at bounding box center [857, 449] width 675 height 80
click at [560, 459] on input "False" at bounding box center [550, 449] width 20 height 20
radio input "true"
click at [883, 585] on button "SUBMIT" at bounding box center [858, 592] width 170 height 40
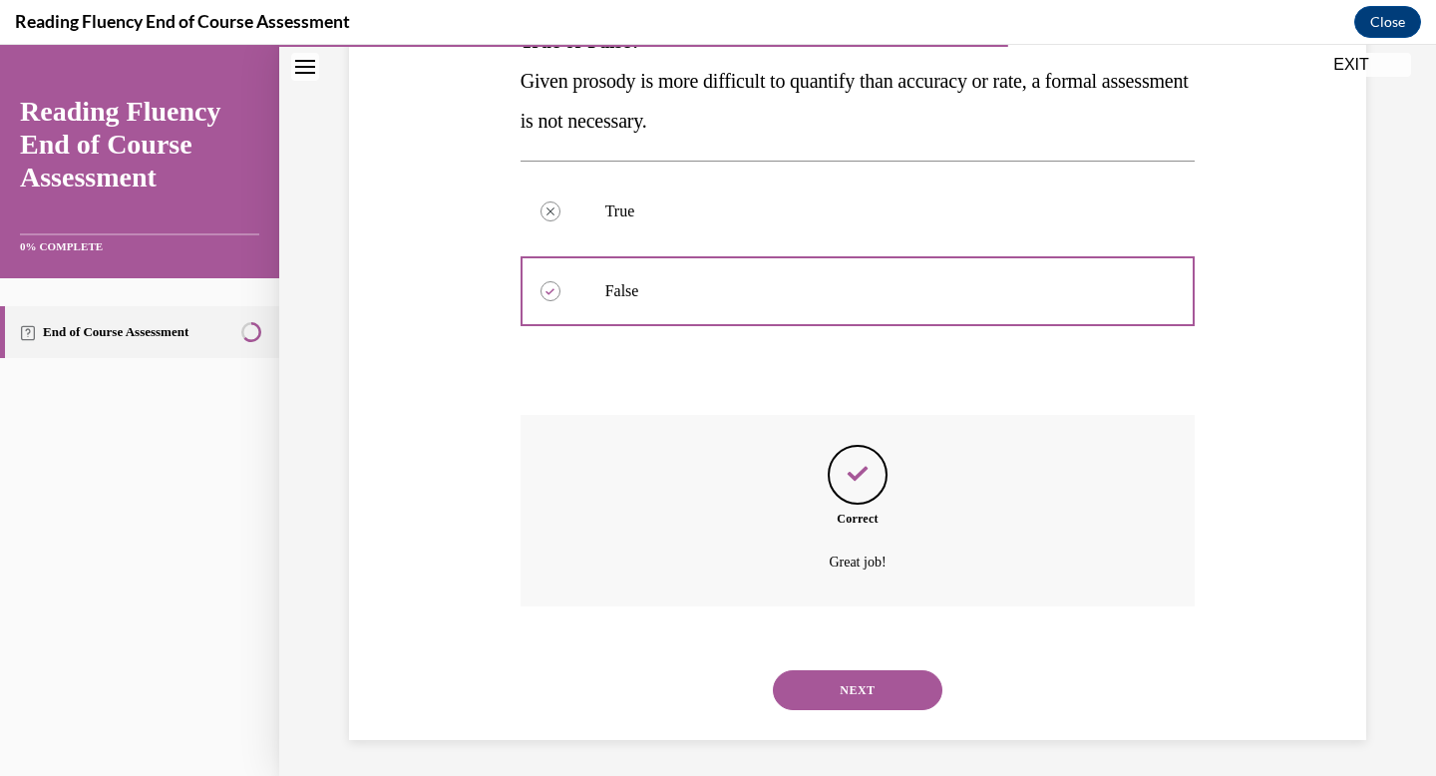
scroll to position [363, 0]
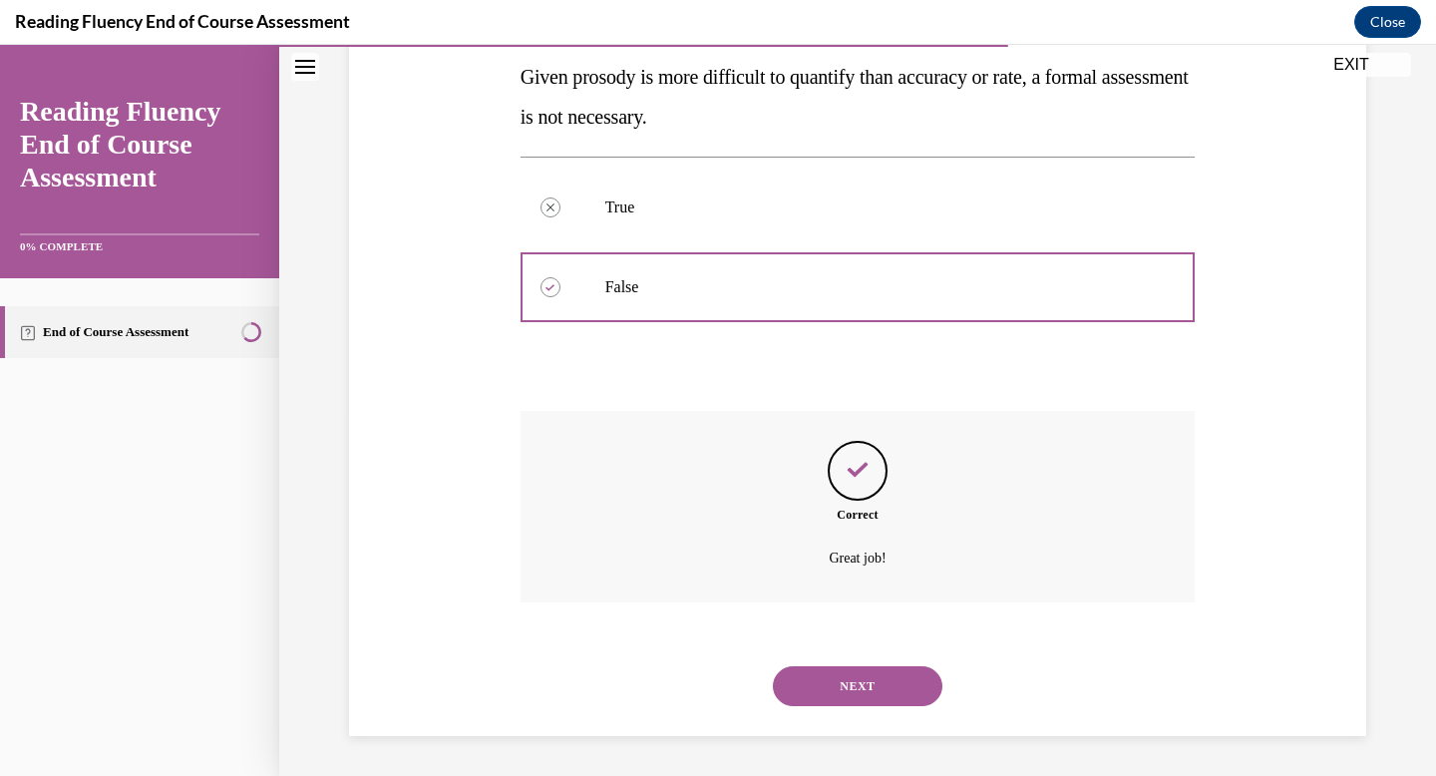
click at [883, 696] on button "NEXT" at bounding box center [858, 686] width 170 height 40
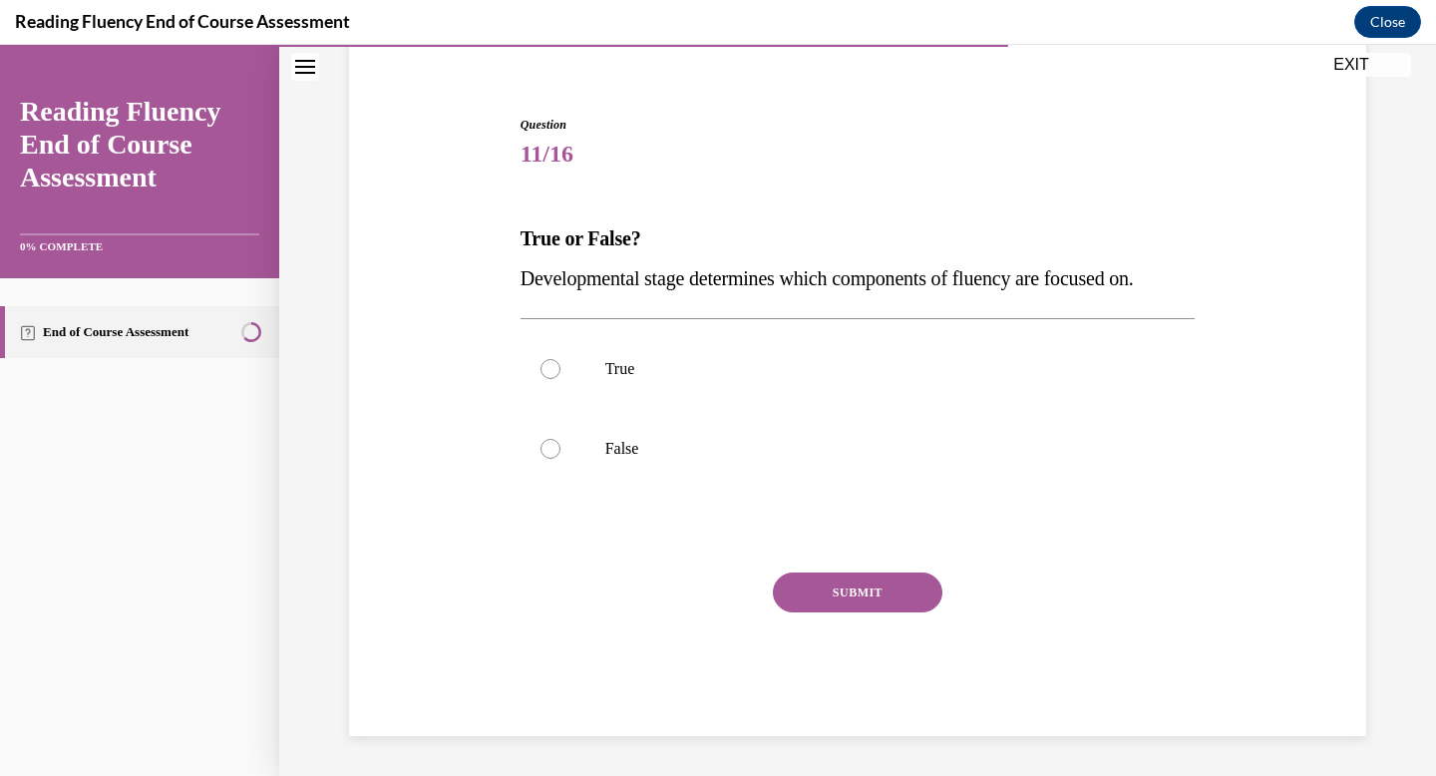
click at [1212, 278] on div "Question 11/16 True or False? Developmental stage determines which components o…" at bounding box center [857, 396] width 1027 height 680
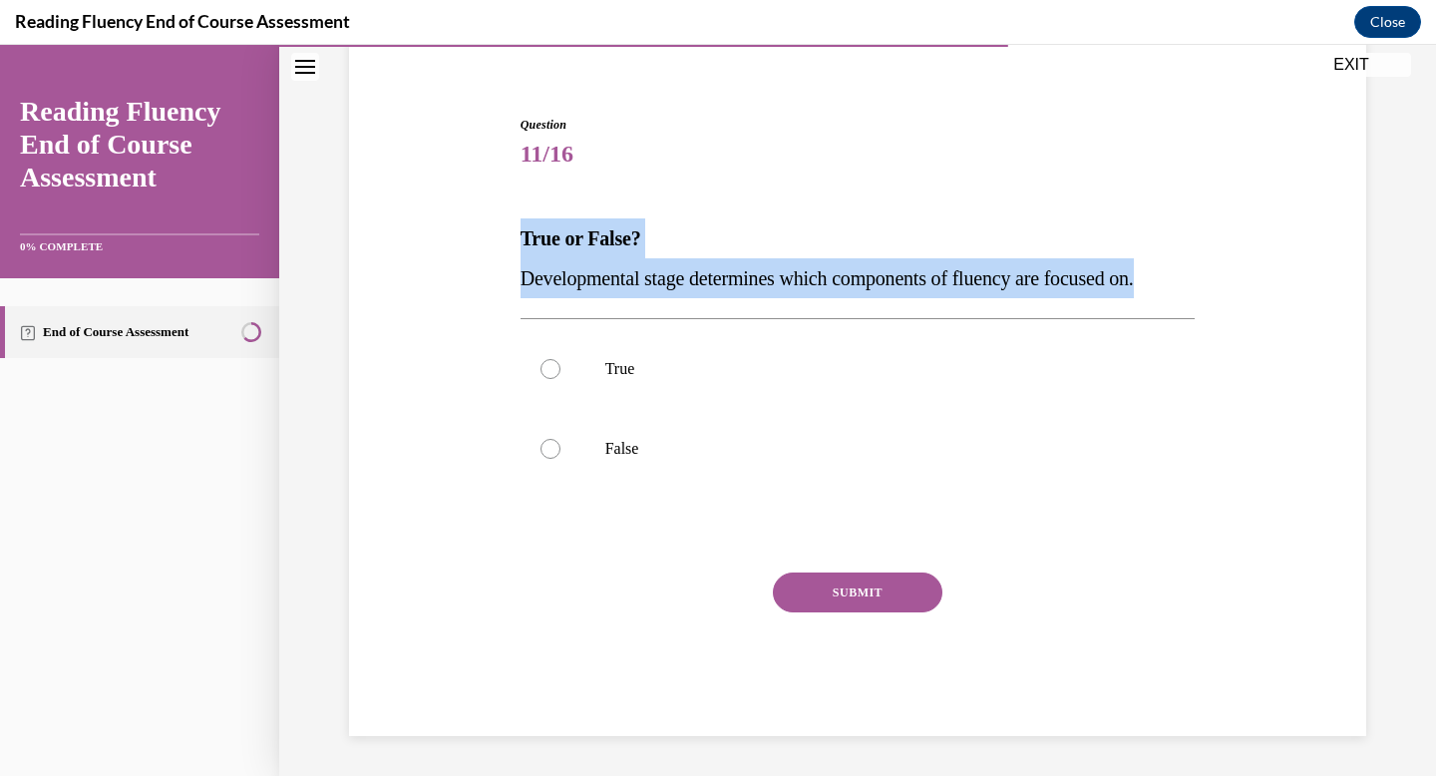
drag, startPoint x: 1229, startPoint y: 279, endPoint x: 459, endPoint y: 232, distance: 772.2
click at [459, 235] on div "Question 11/16 True or False? Developmental stage determines which components o…" at bounding box center [857, 396] width 1027 height 680
copy div "True or False? Developmental stage determines which components of fluency are f…"
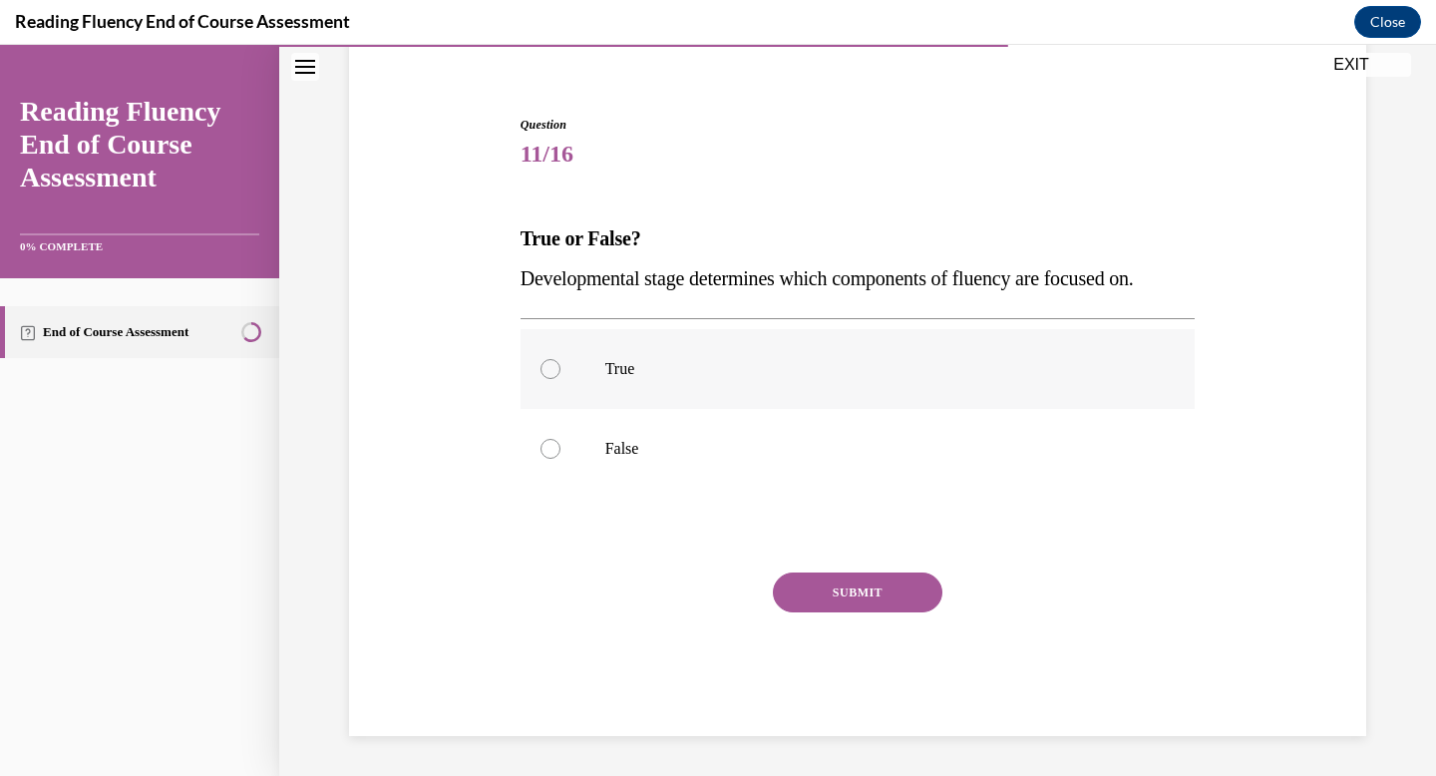
click at [749, 358] on label "True" at bounding box center [857, 369] width 675 height 80
click at [560, 359] on input "True" at bounding box center [550, 369] width 20 height 20
radio input "true"
click at [827, 576] on button "SUBMIT" at bounding box center [858, 592] width 170 height 40
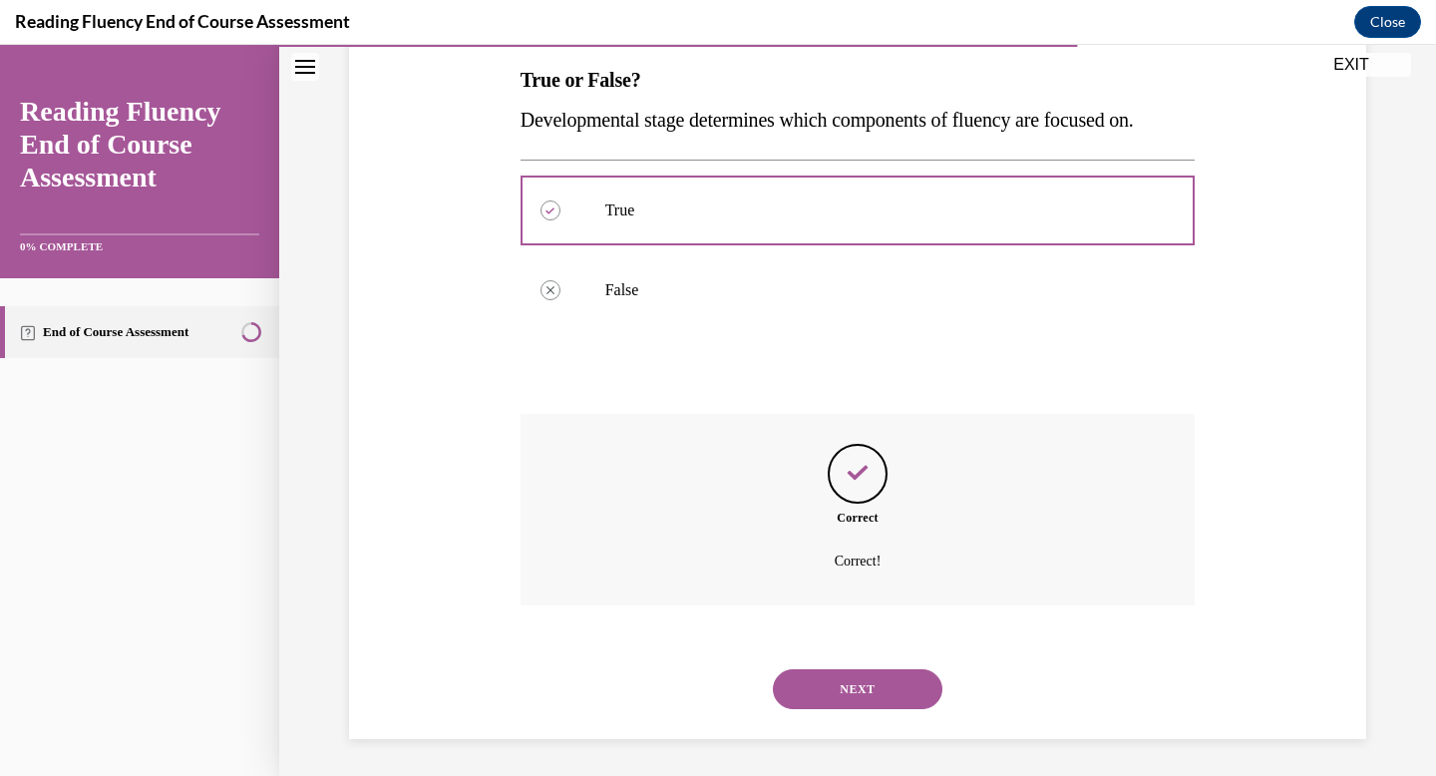
scroll to position [323, 0]
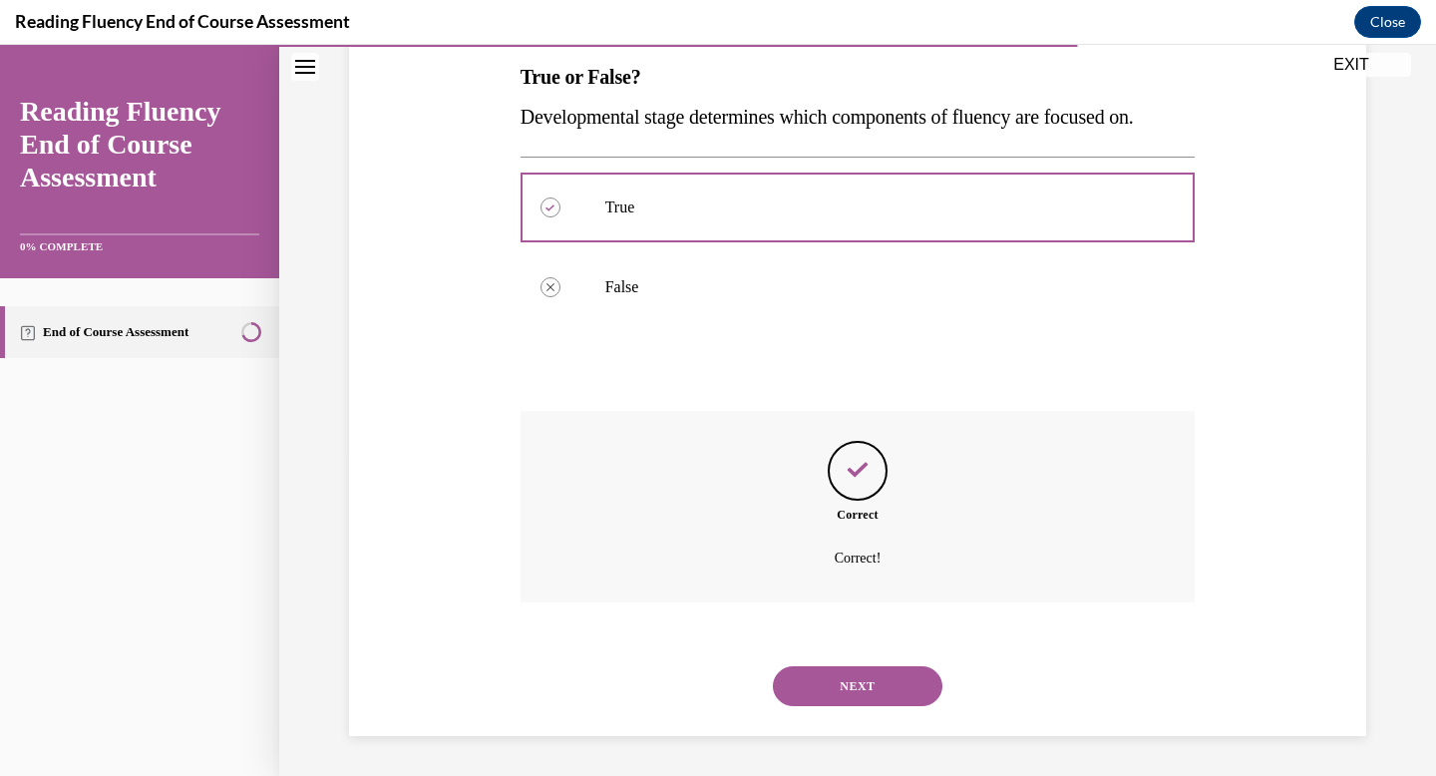
click at [874, 693] on button "NEXT" at bounding box center [858, 686] width 170 height 40
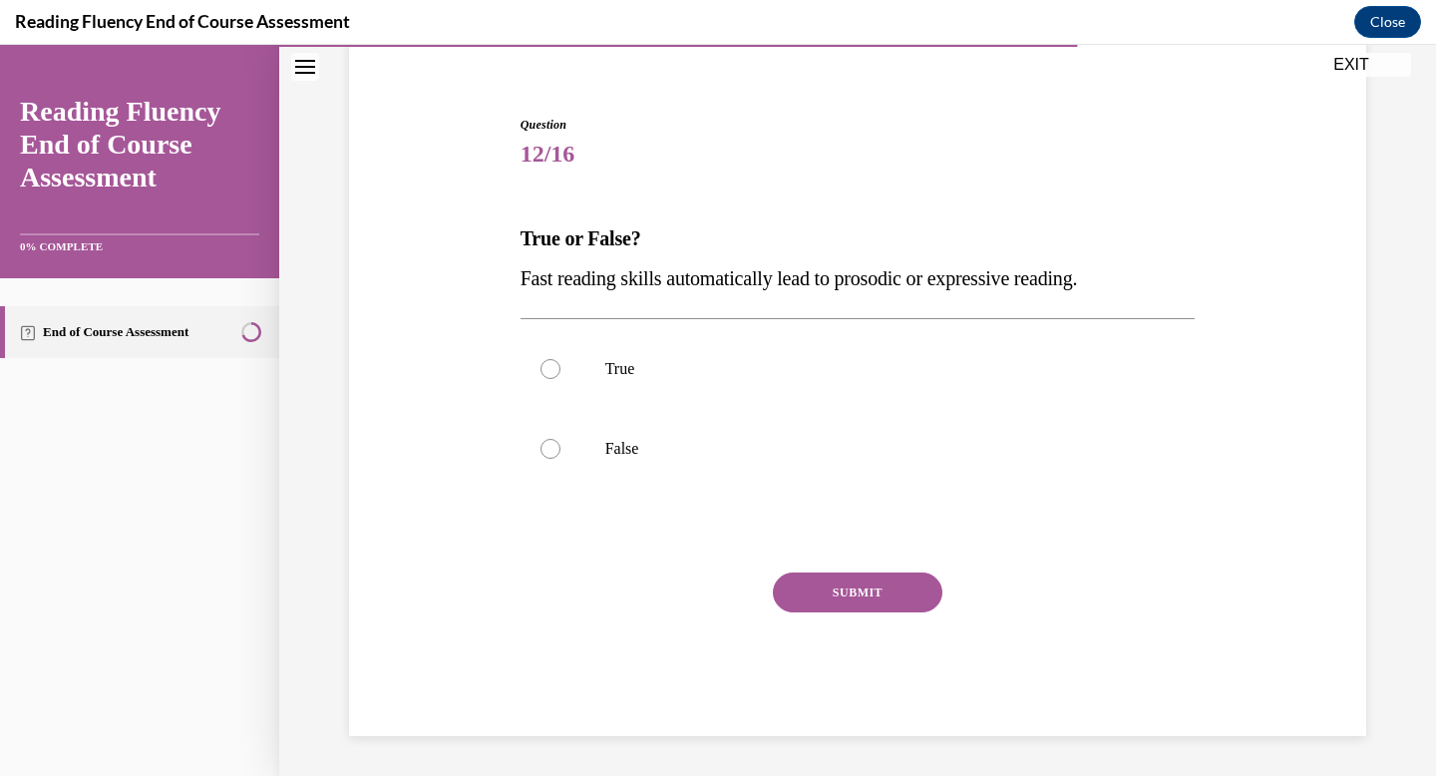
scroll to position [162, 0]
click at [869, 439] on p "False" at bounding box center [875, 449] width 540 height 20
click at [560, 439] on input "False" at bounding box center [550, 449] width 20 height 20
radio input "true"
click at [893, 599] on button "SUBMIT" at bounding box center [858, 592] width 170 height 40
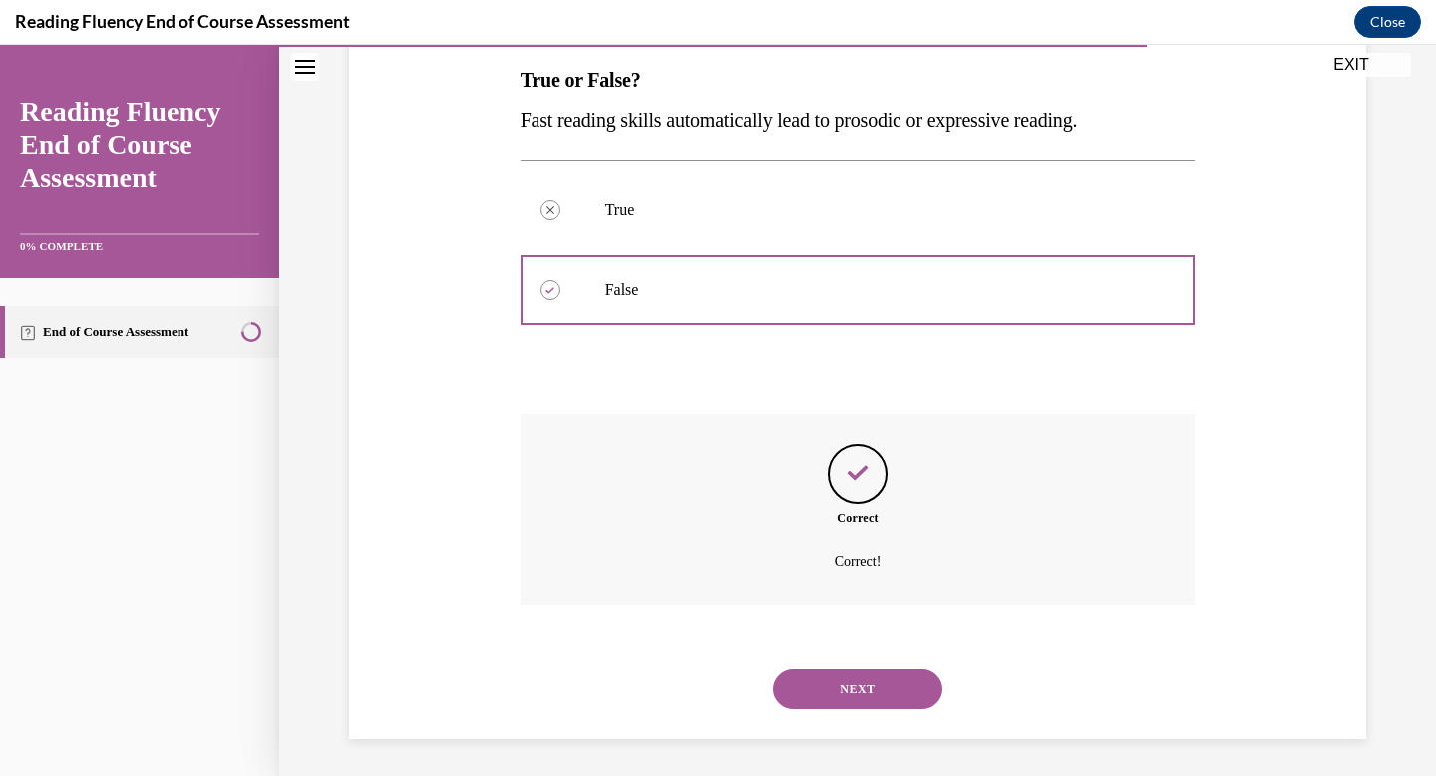
scroll to position [323, 0]
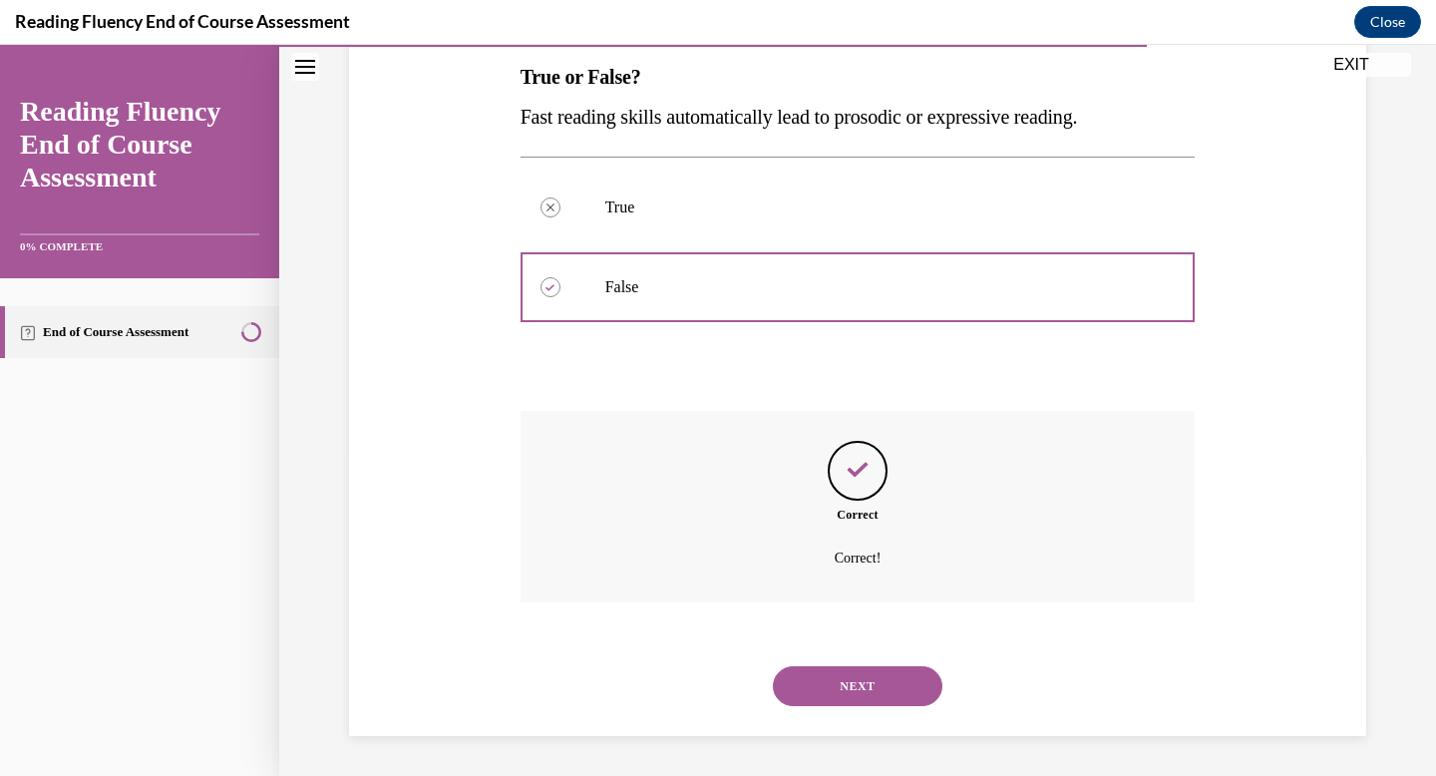
click at [897, 723] on div "NEXT" at bounding box center [857, 686] width 675 height 80
click at [898, 680] on button "NEXT" at bounding box center [858, 686] width 170 height 40
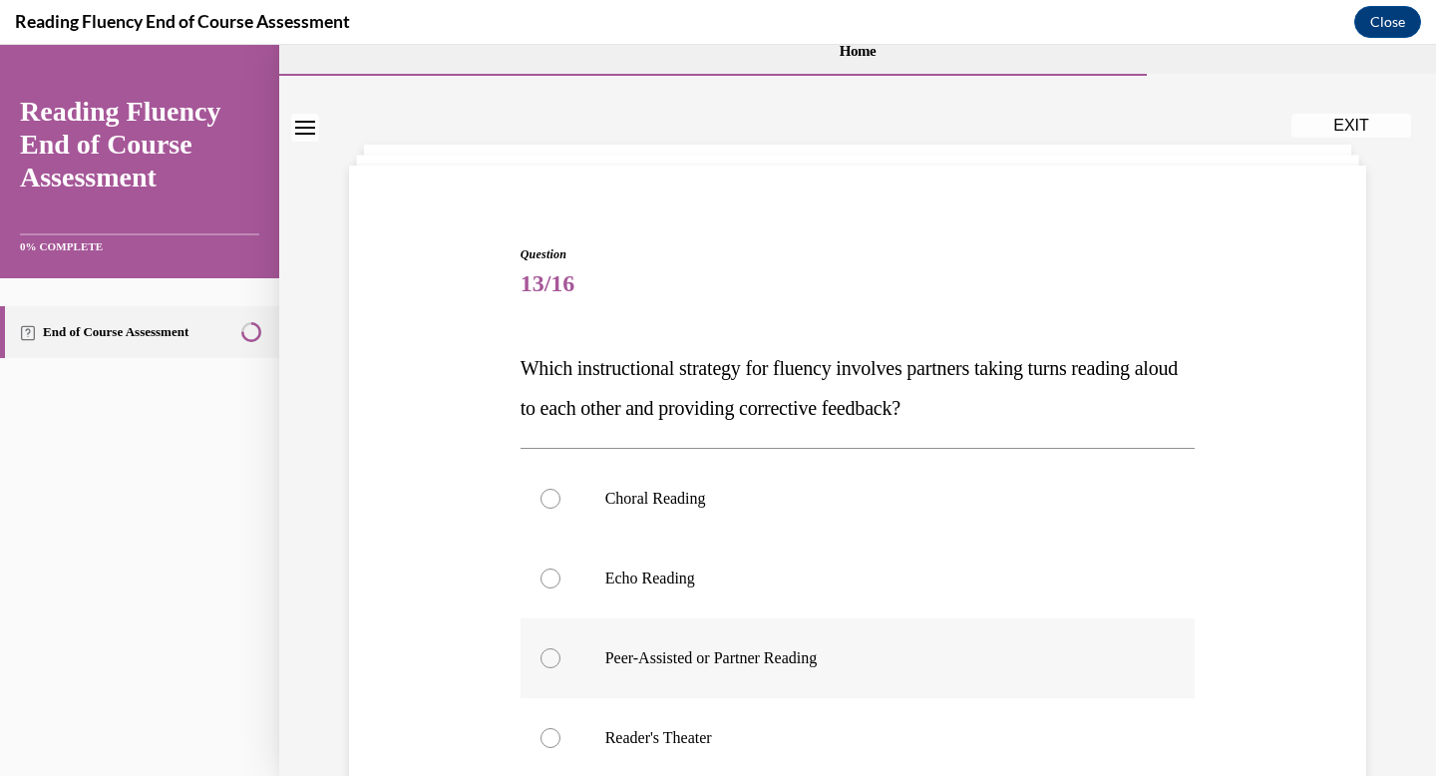
scroll to position [44, 0]
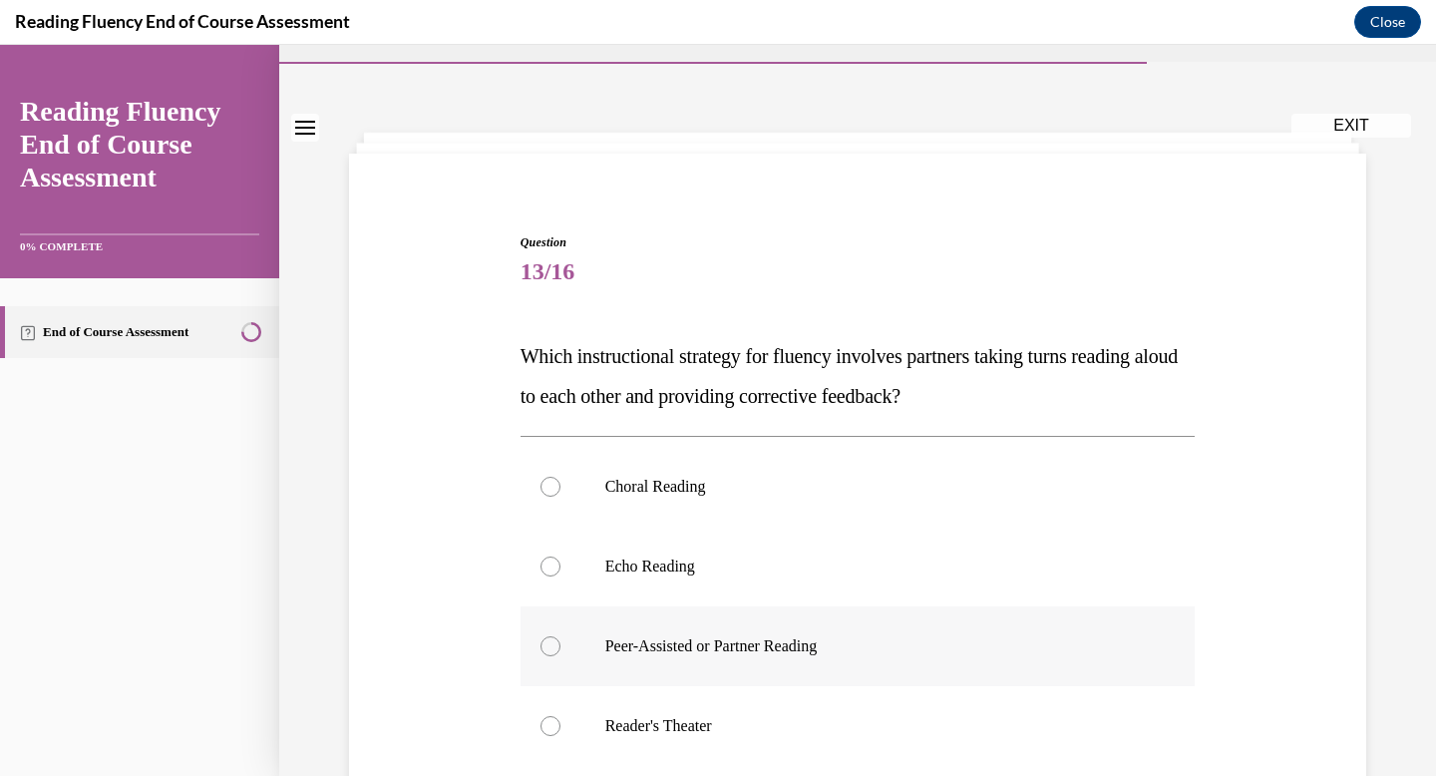
click at [878, 633] on label "Peer-Assisted or Partner Reading" at bounding box center [857, 646] width 675 height 80
click at [560, 636] on input "Peer-Assisted or Partner Reading" at bounding box center [550, 646] width 20 height 20
radio input "true"
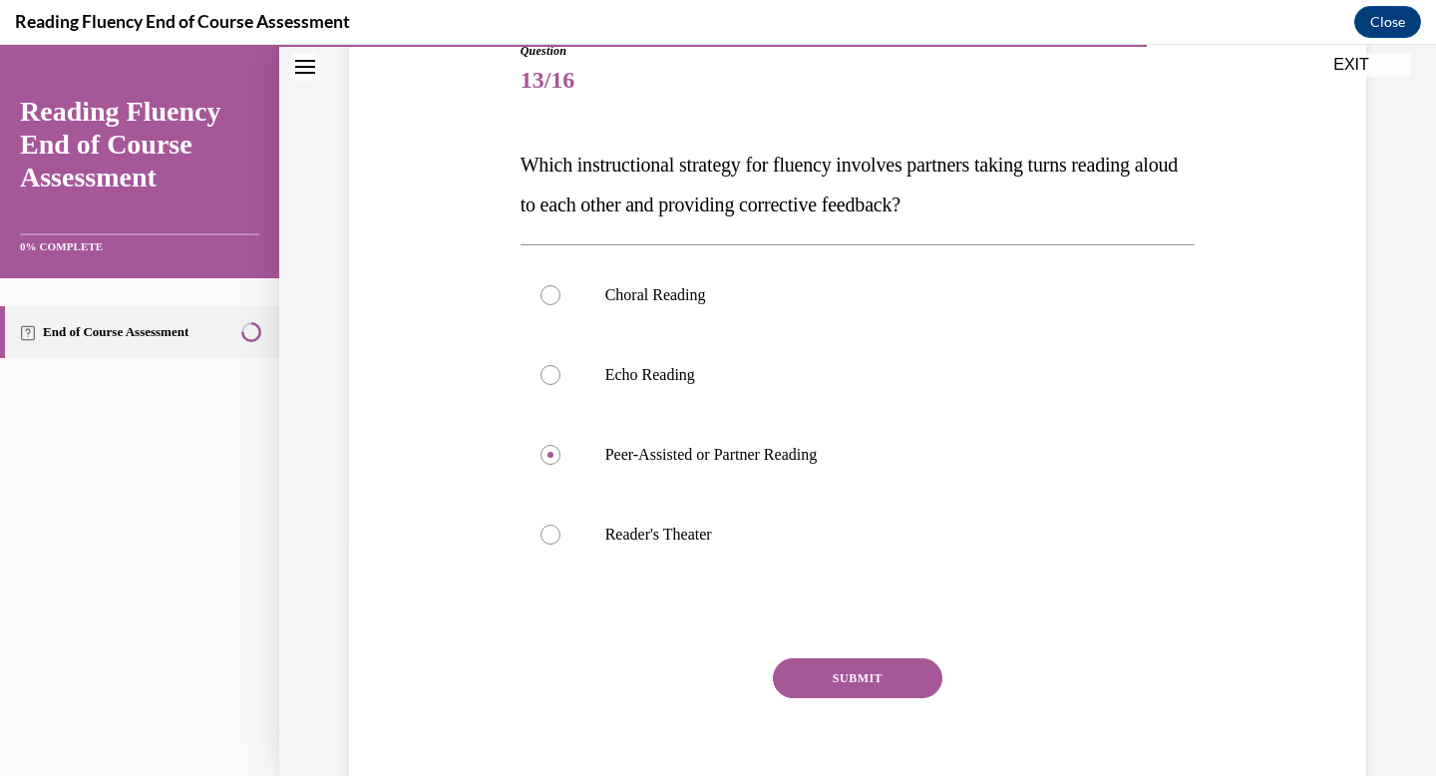
click at [885, 683] on button "SUBMIT" at bounding box center [858, 678] width 170 height 40
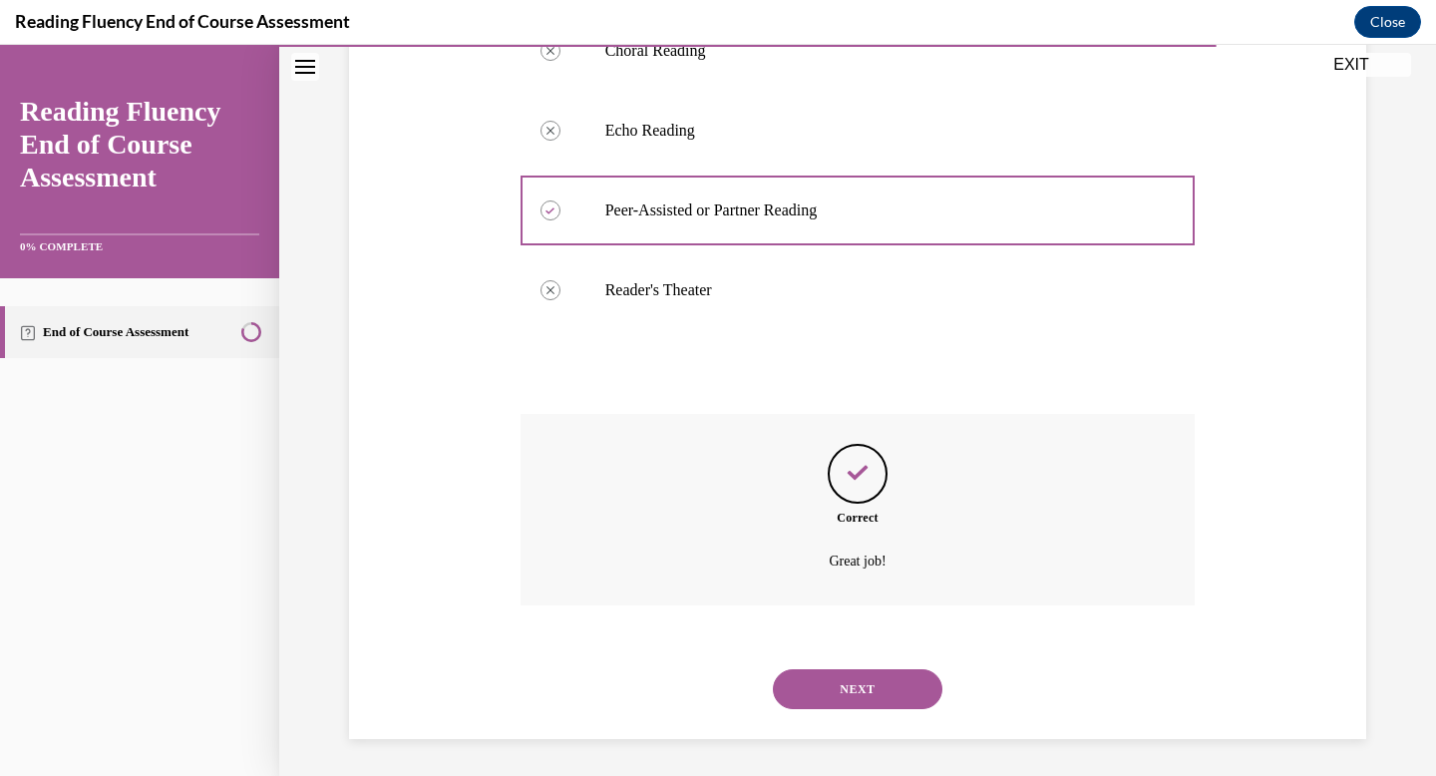
scroll to position [483, 0]
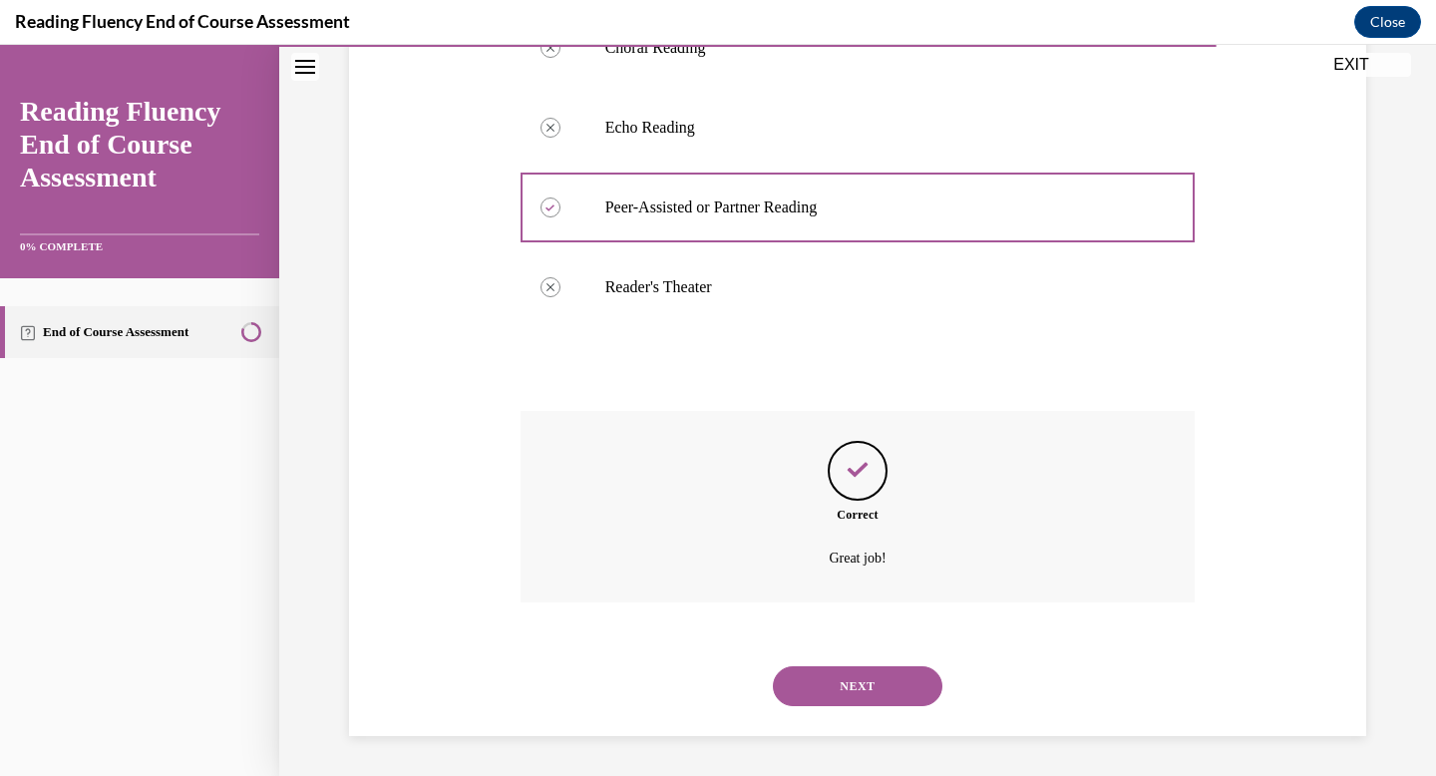
click at [889, 675] on button "NEXT" at bounding box center [858, 686] width 170 height 40
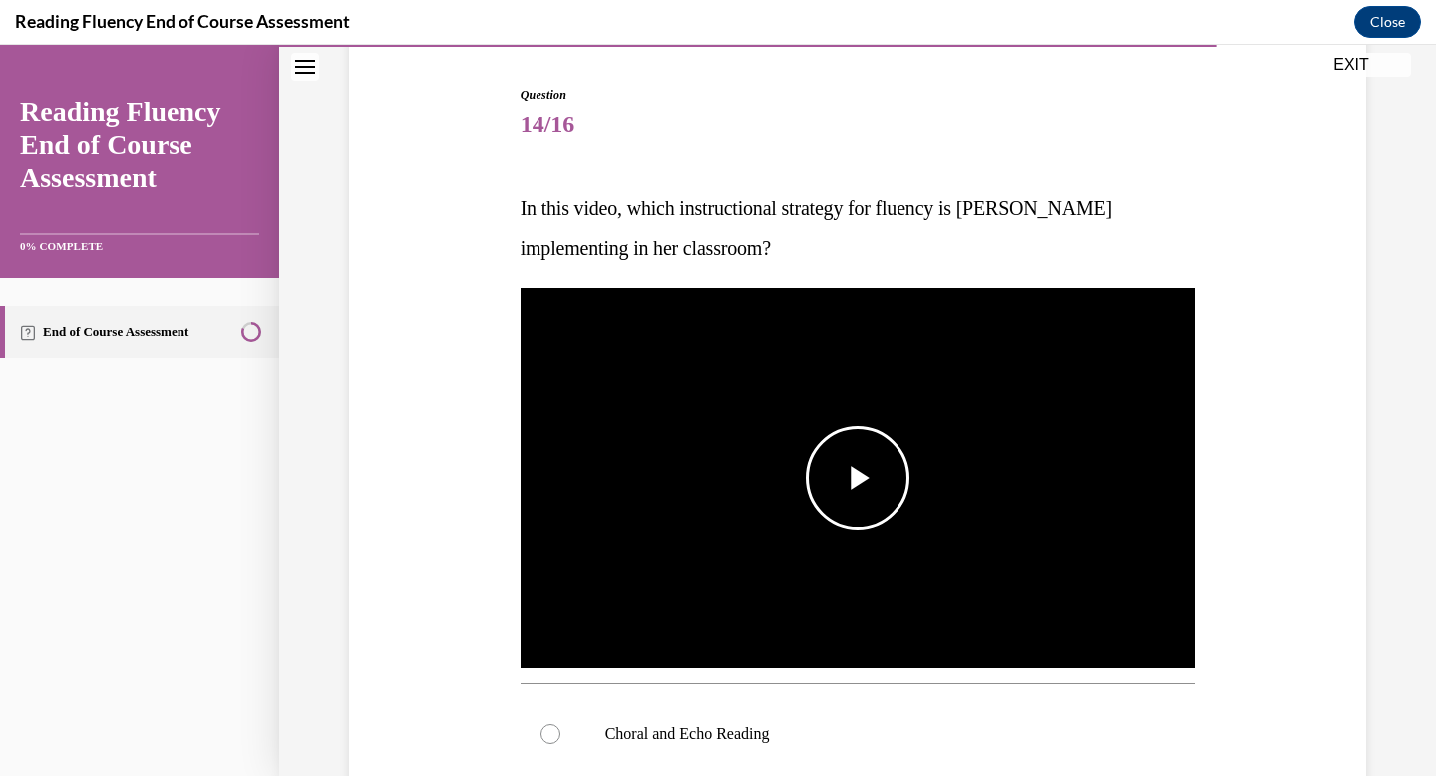
scroll to position [199, 0]
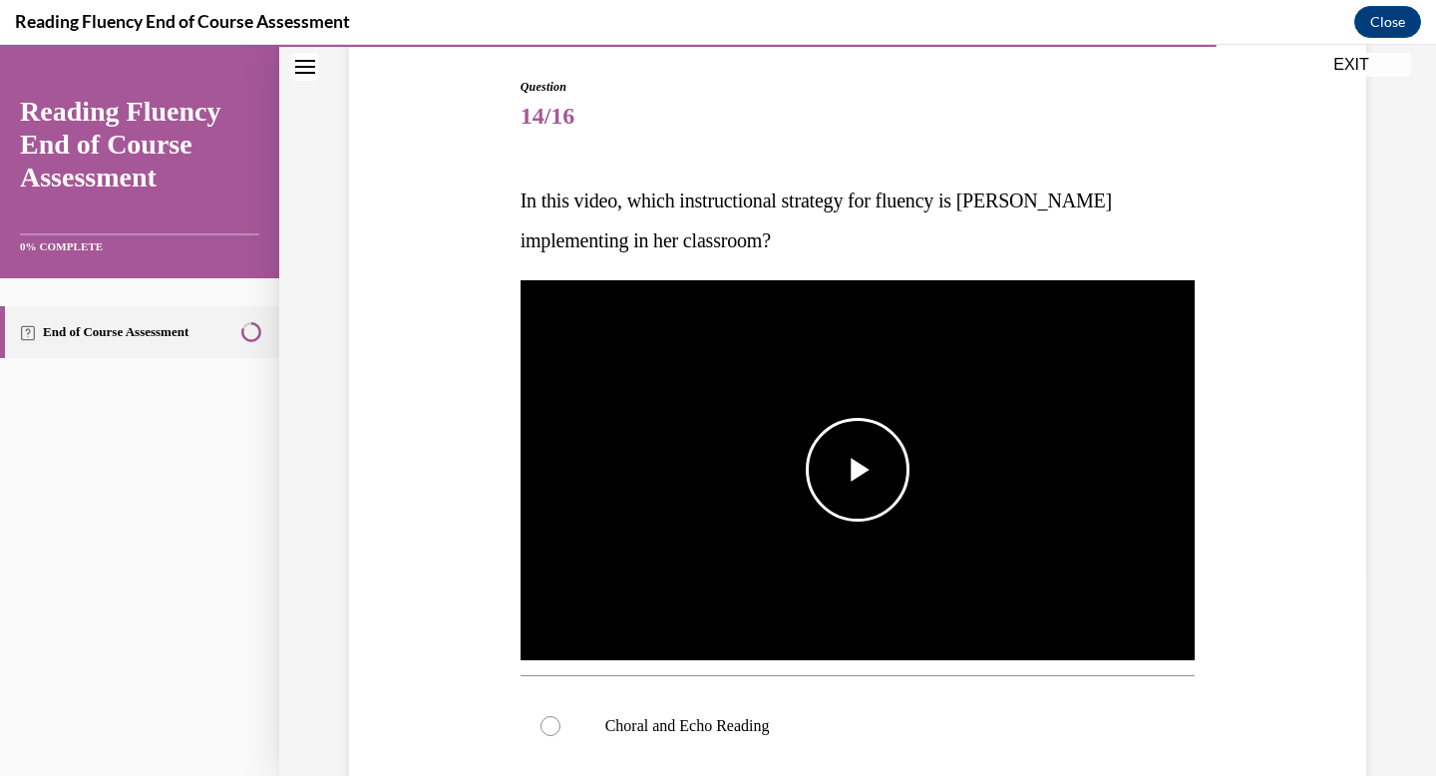
click at [858, 470] on span "Video player" at bounding box center [858, 470] width 0 height 0
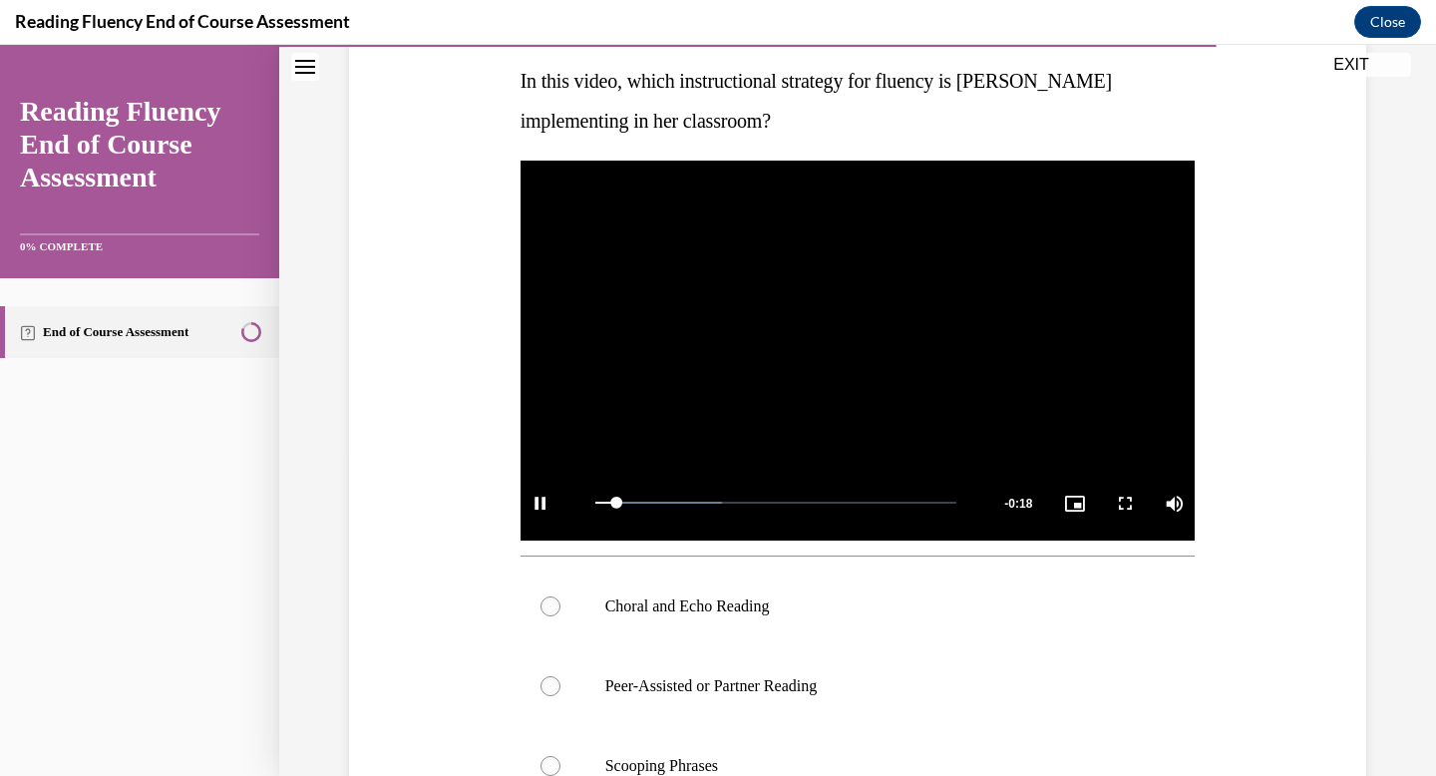
scroll to position [324, 0]
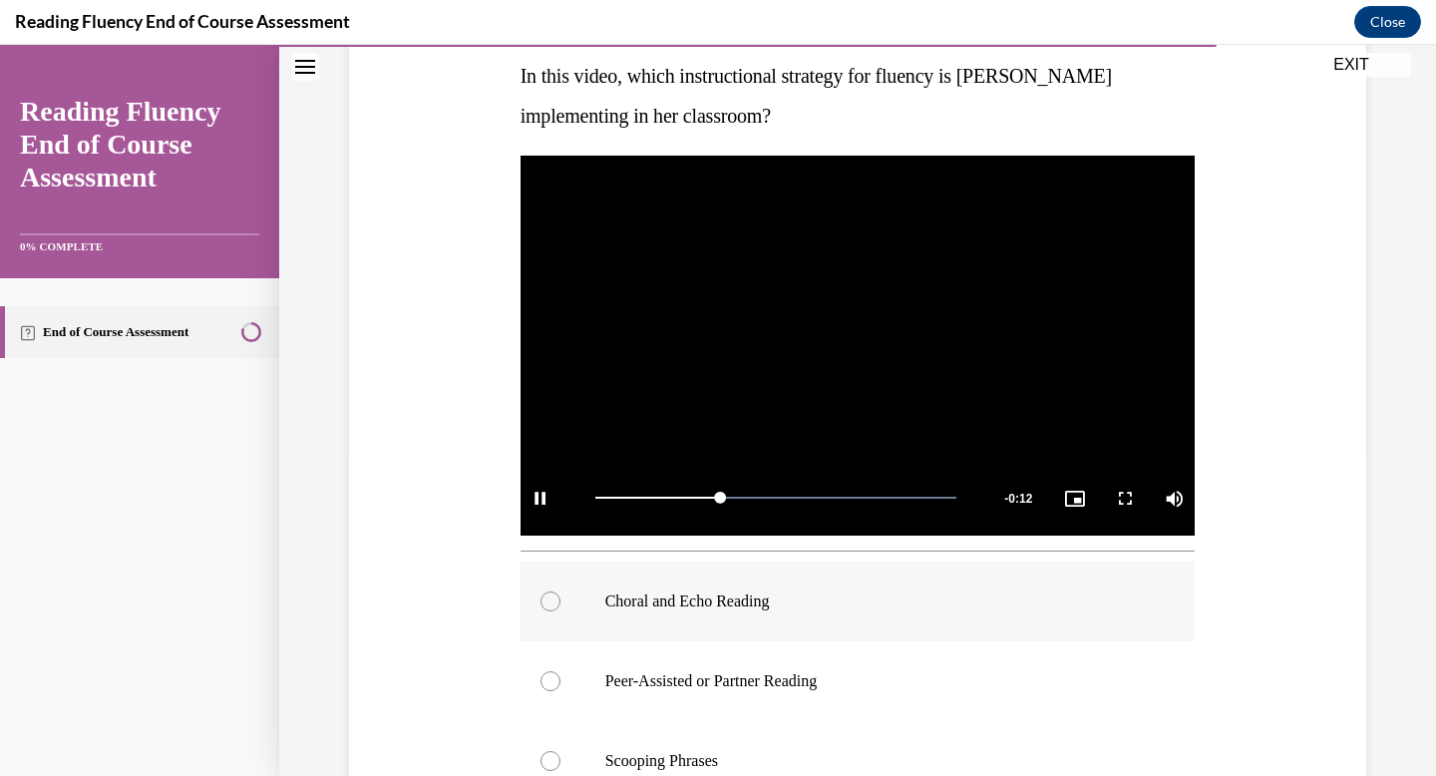
click at [1131, 566] on label "Choral and Echo Reading" at bounding box center [857, 601] width 675 height 80
click at [560, 591] on input "Choral and Echo Reading" at bounding box center [550, 601] width 20 height 20
radio input "true"
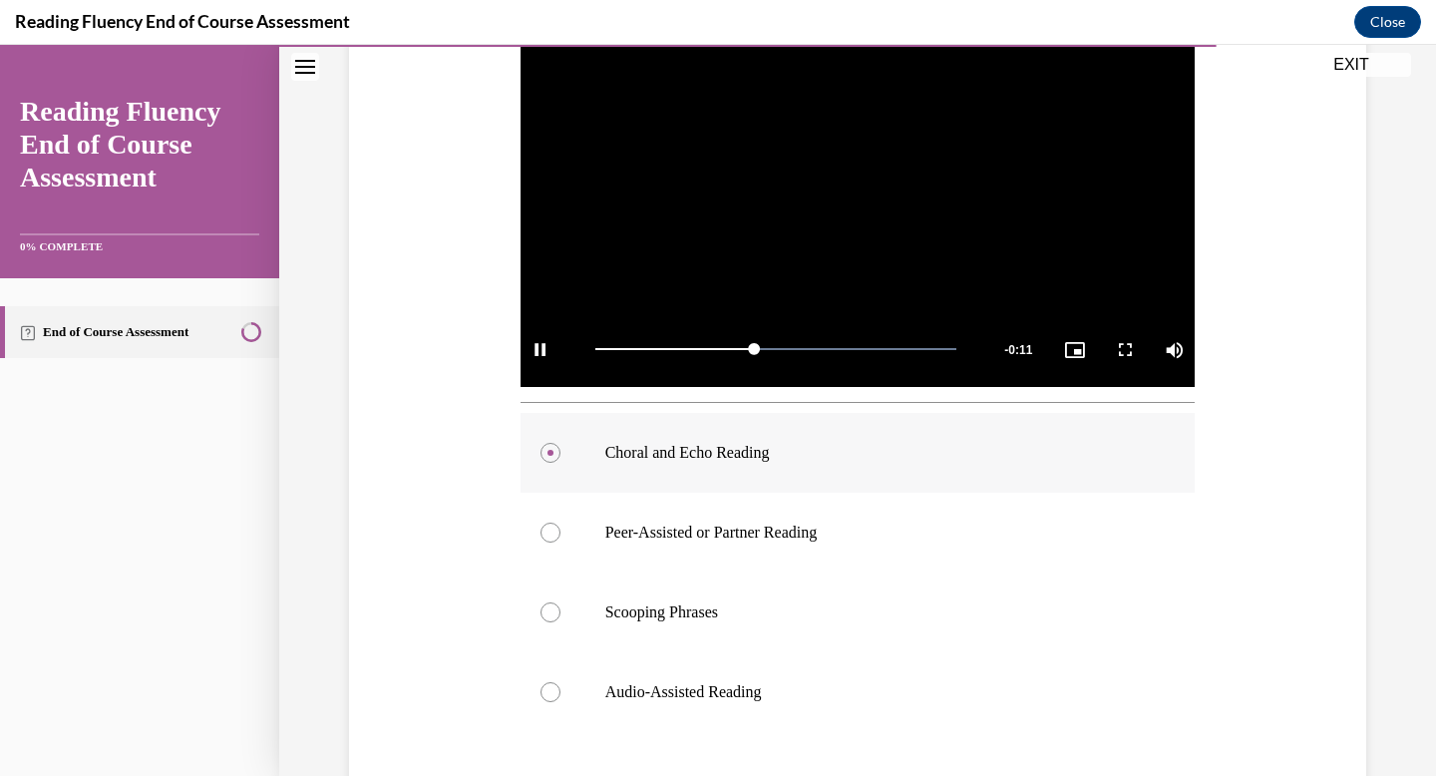
scroll to position [485, 0]
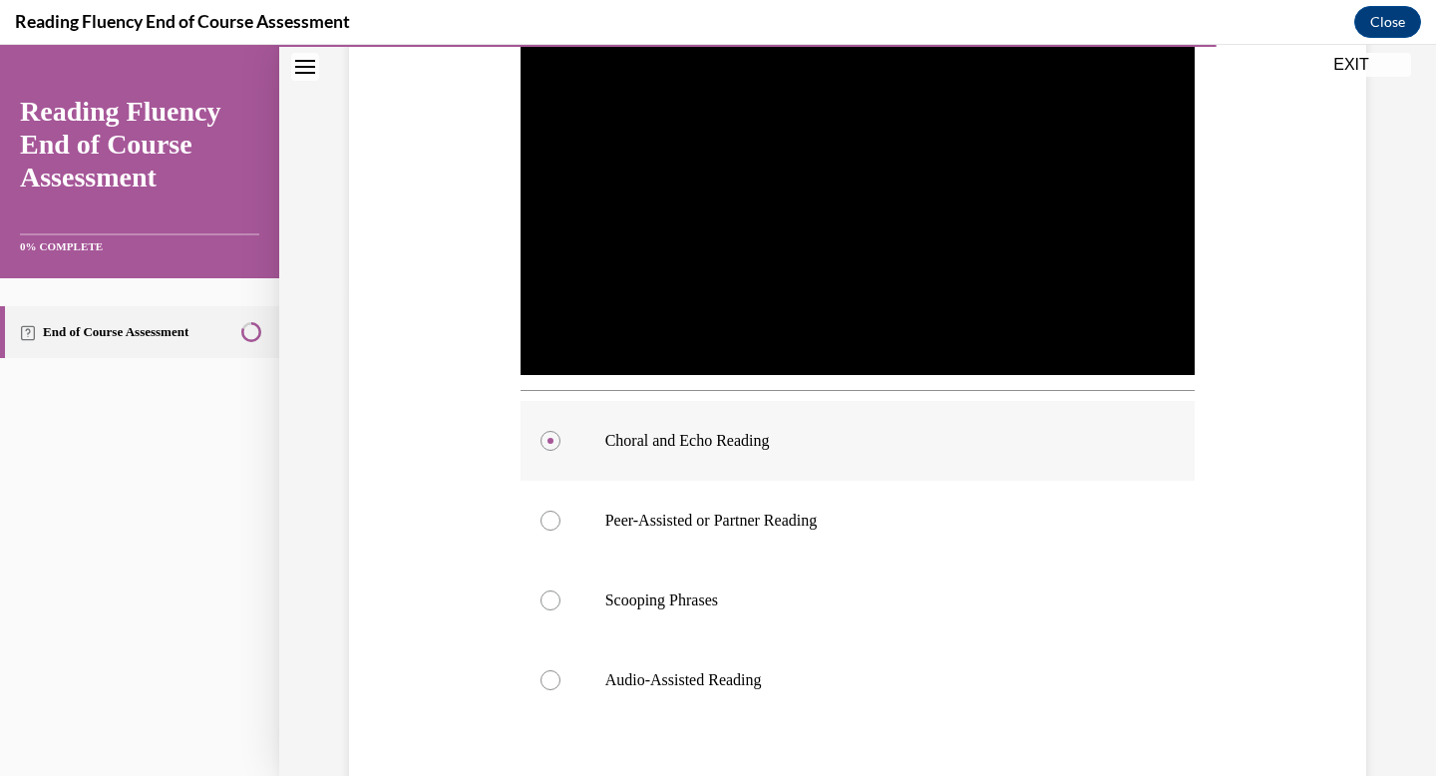
click at [1004, 440] on p "Choral and Echo Reading" at bounding box center [875, 441] width 540 height 20
click at [560, 440] on input "Choral and Echo Reading" at bounding box center [550, 441] width 20 height 20
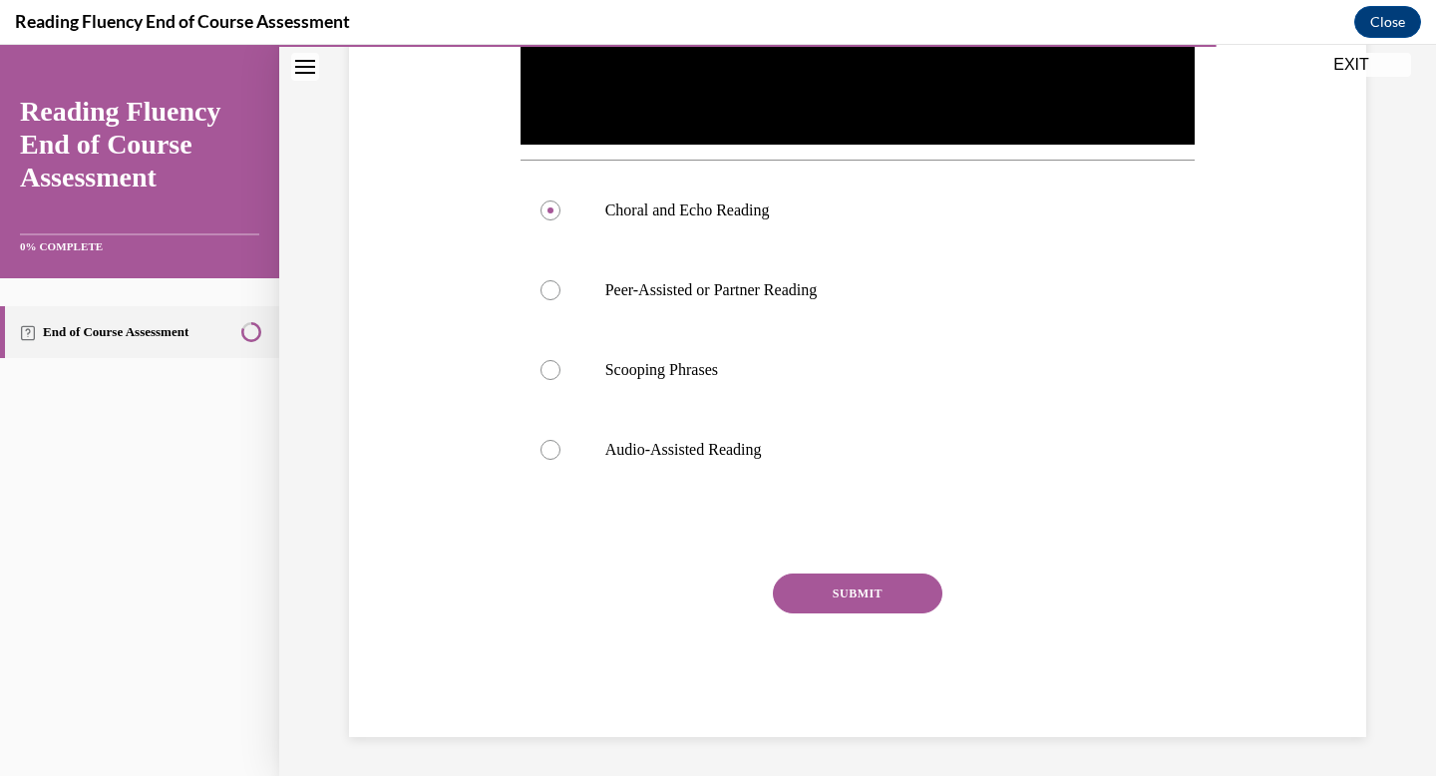
click at [935, 580] on button "SUBMIT" at bounding box center [858, 593] width 170 height 40
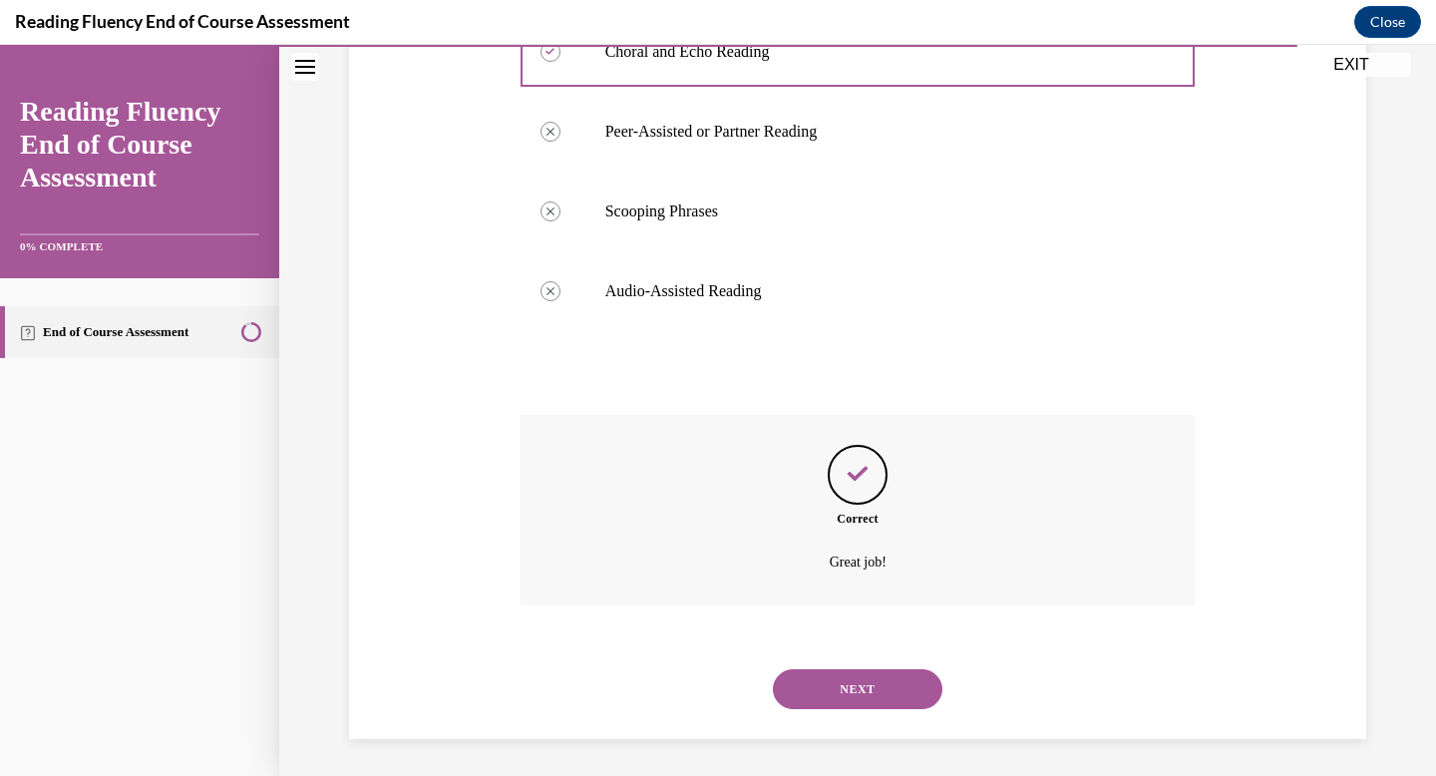
scroll to position [876, 0]
click at [882, 680] on button "NEXT" at bounding box center [858, 686] width 170 height 40
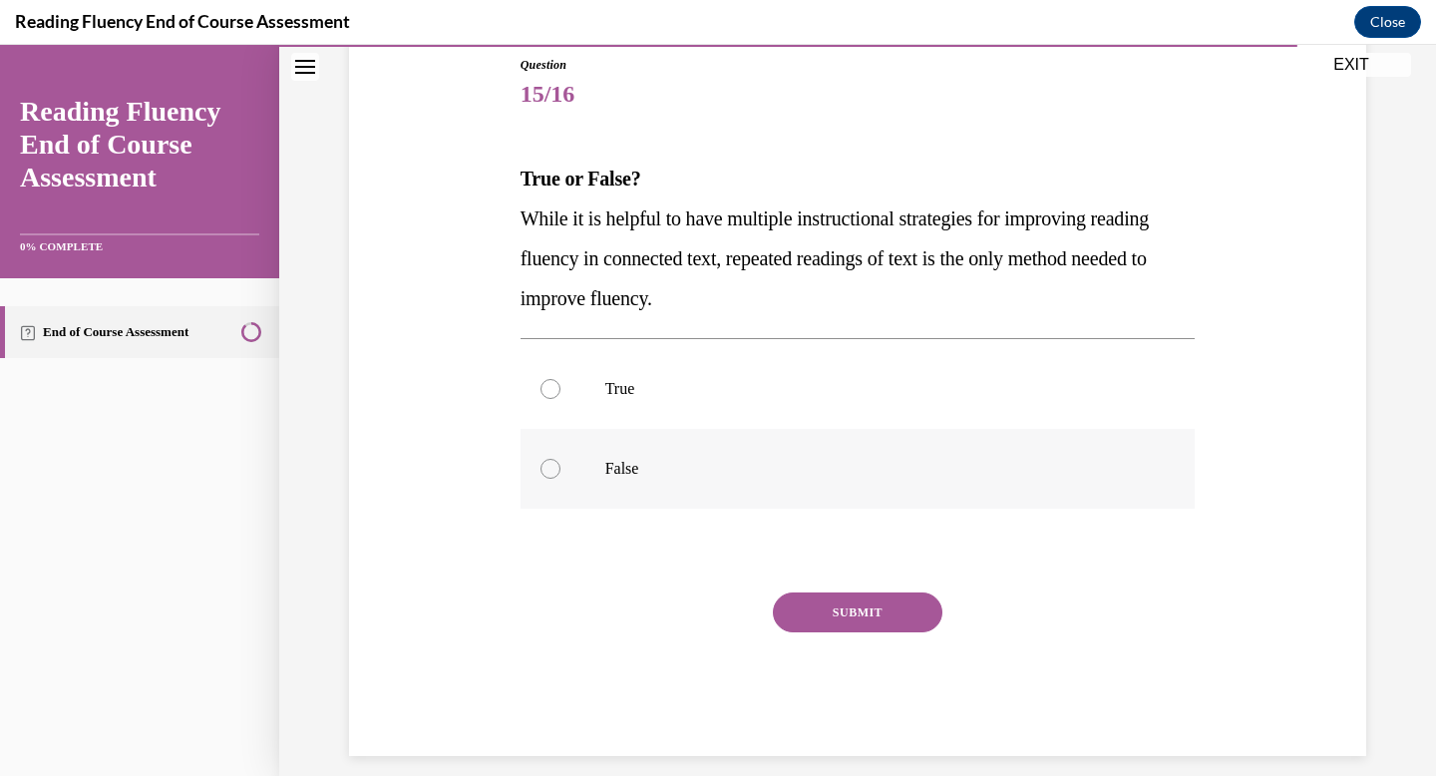
click at [857, 470] on p "False" at bounding box center [875, 469] width 540 height 20
click at [560, 470] on input "False" at bounding box center [550, 469] width 20 height 20
radio input "true"
click at [867, 596] on button "SUBMIT" at bounding box center [858, 612] width 170 height 40
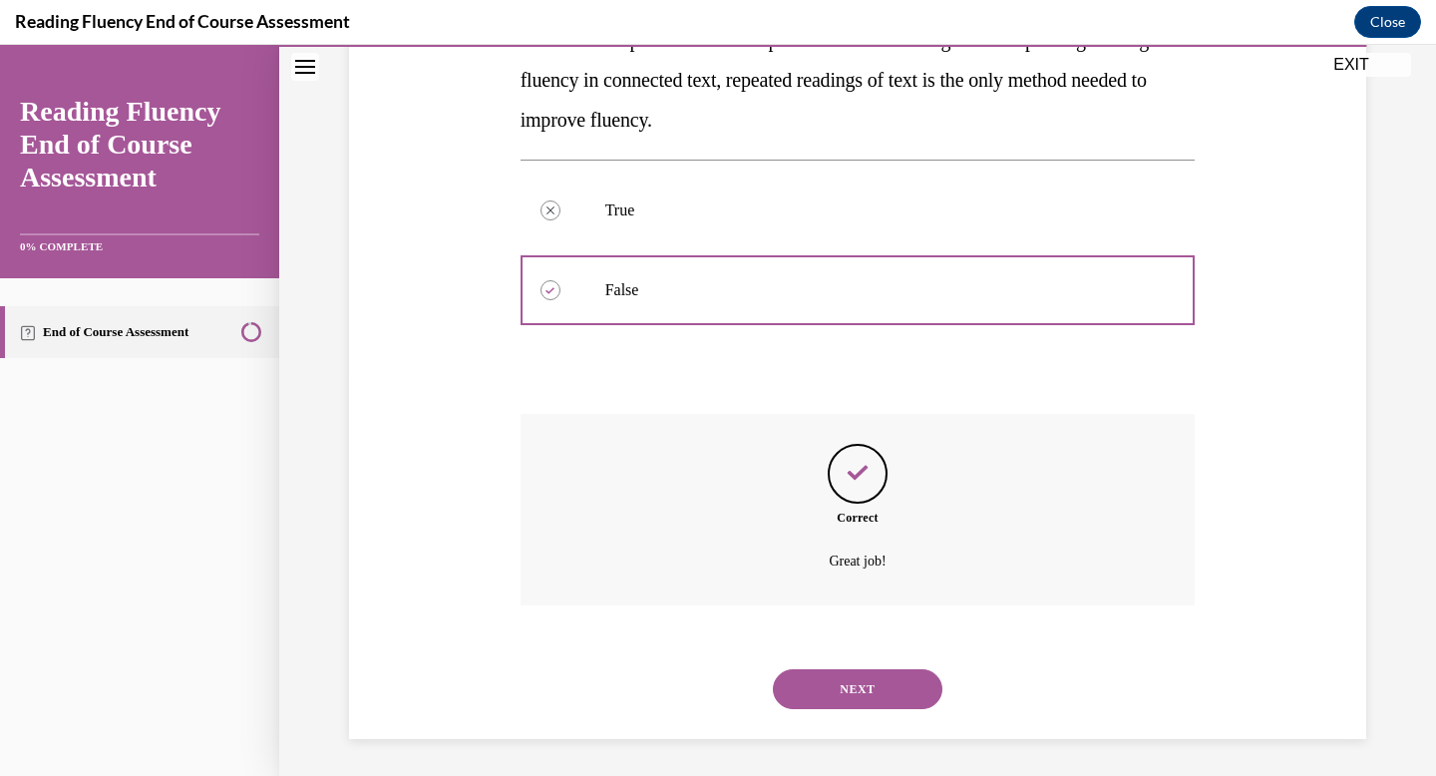
scroll to position [403, 0]
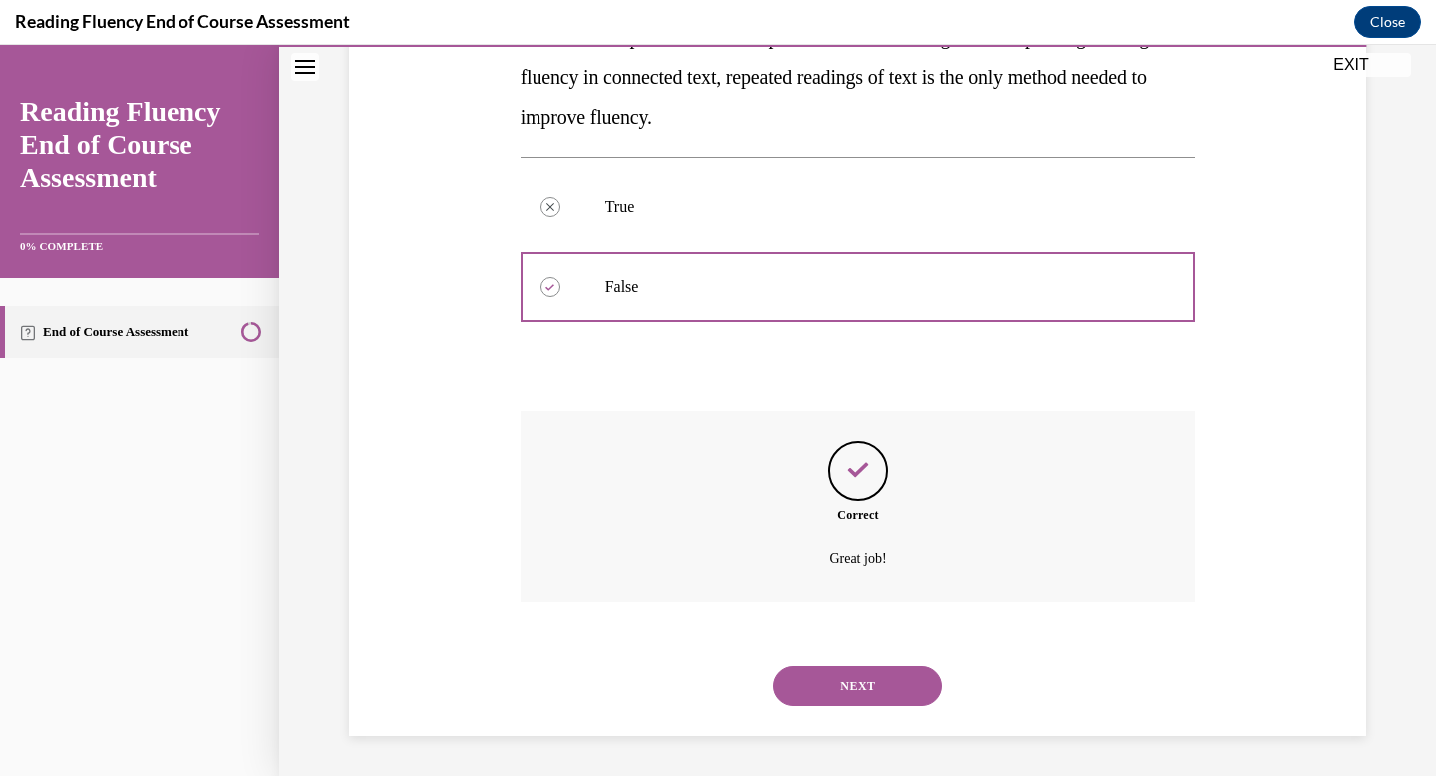
click at [877, 691] on button "NEXT" at bounding box center [858, 686] width 170 height 40
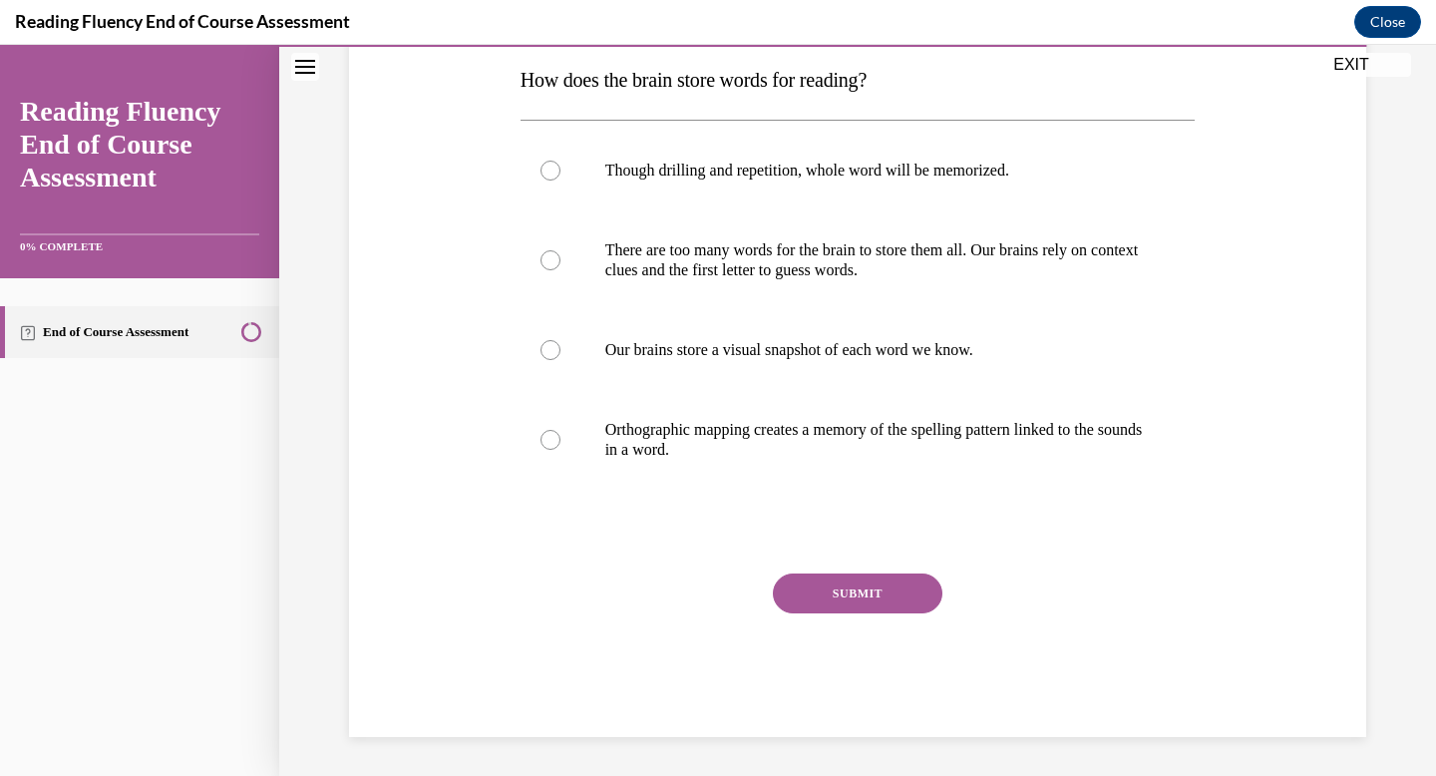
scroll to position [321, 0]
click at [927, 447] on p "Orthographic mapping creates a memory of the spelling pattern linked to the sou…" at bounding box center [875, 439] width 540 height 40
click at [560, 447] on input "Orthographic mapping creates a memory of the spelling pattern linked to the sou…" at bounding box center [550, 439] width 20 height 20
radio input "true"
click at [885, 583] on button "SUBMIT" at bounding box center [858, 592] width 170 height 40
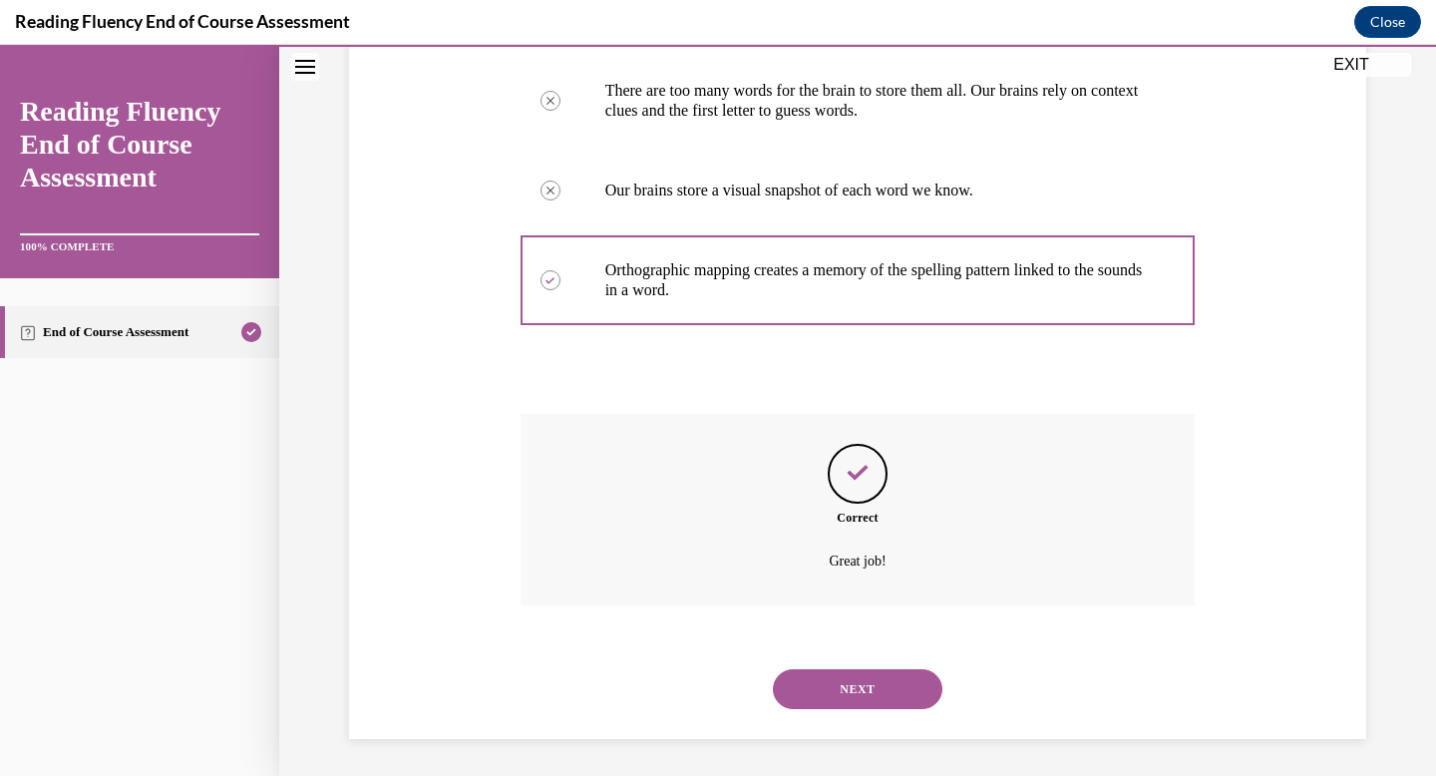
scroll to position [483, 0]
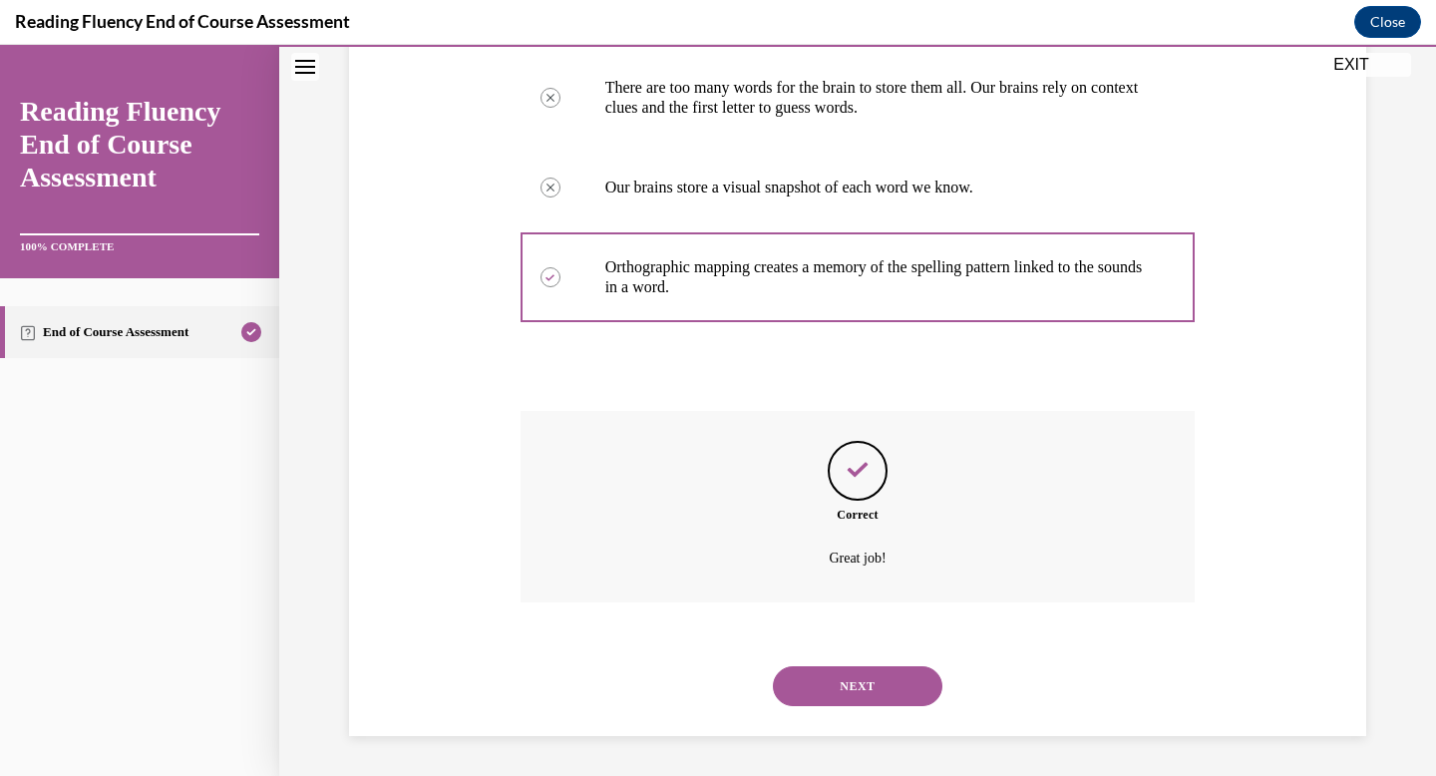
click at [891, 676] on button "NEXT" at bounding box center [858, 686] width 170 height 40
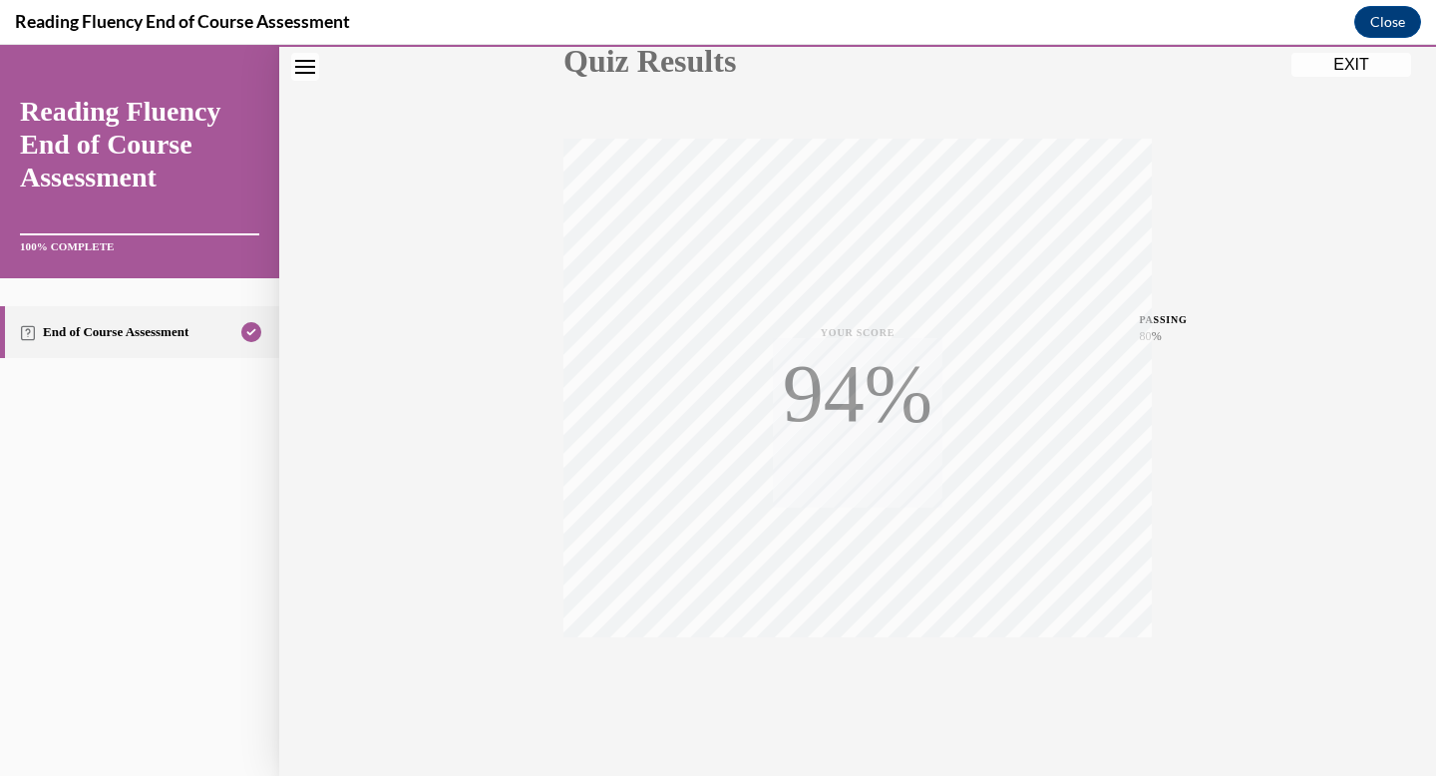
scroll to position [291, 0]
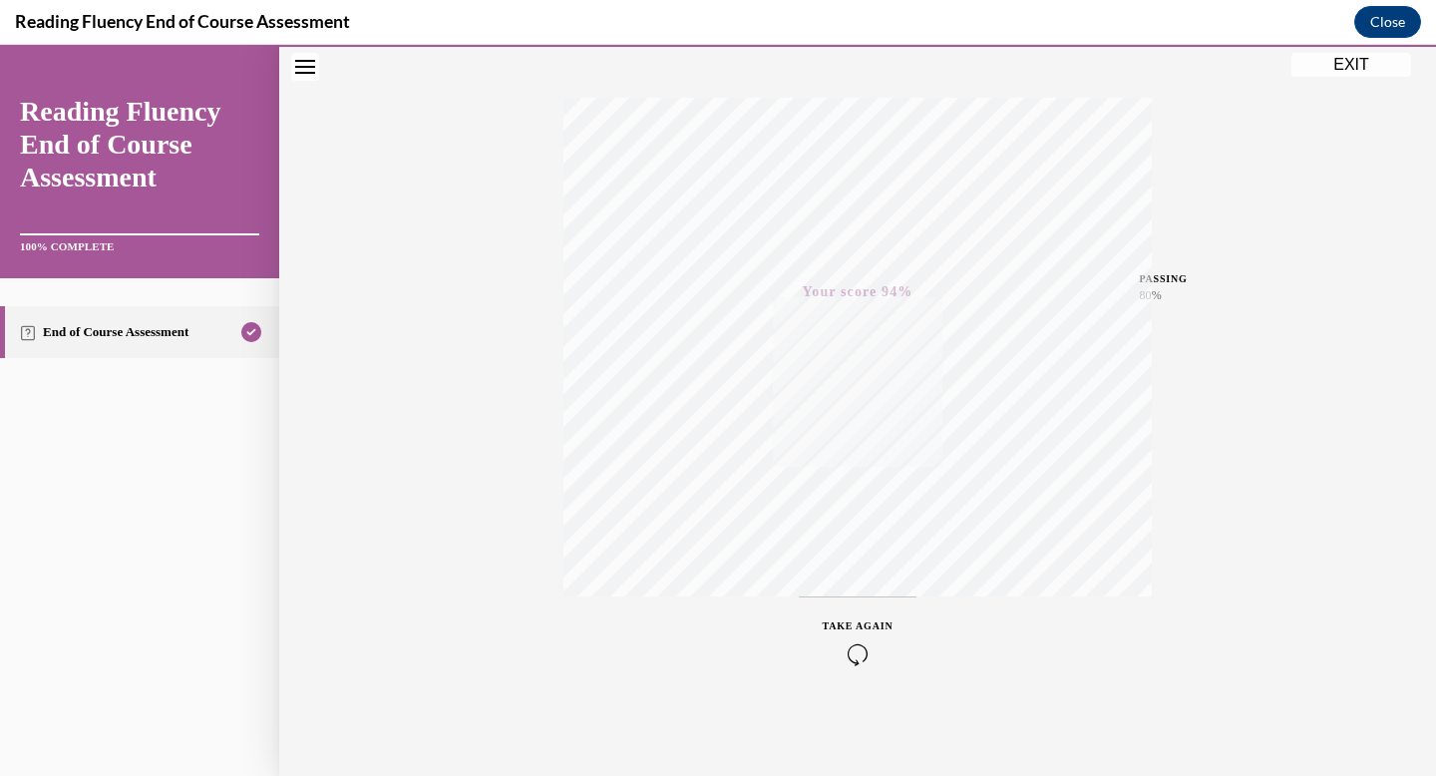
click at [1347, 72] on button "EXIT" at bounding box center [1351, 65] width 120 height 24
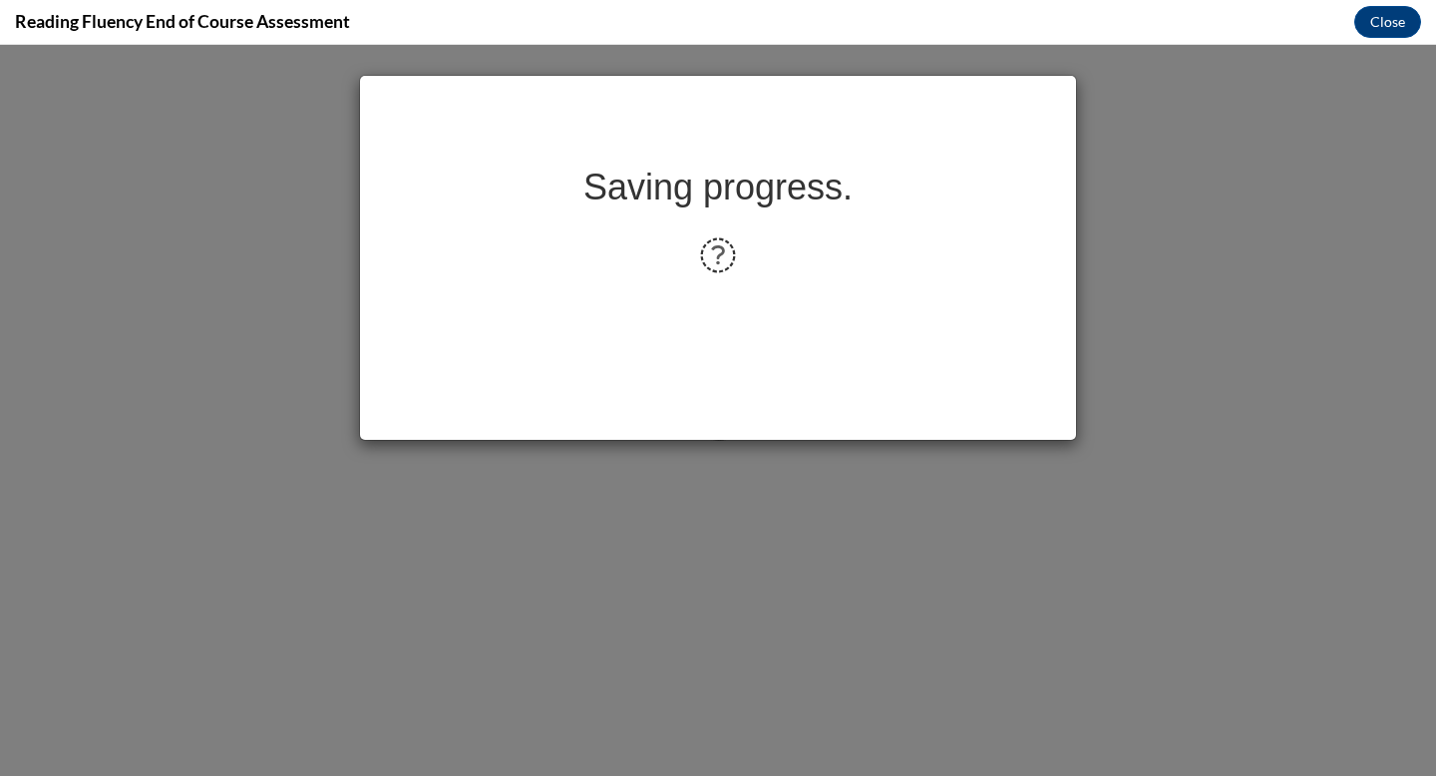
scroll to position [0, 0]
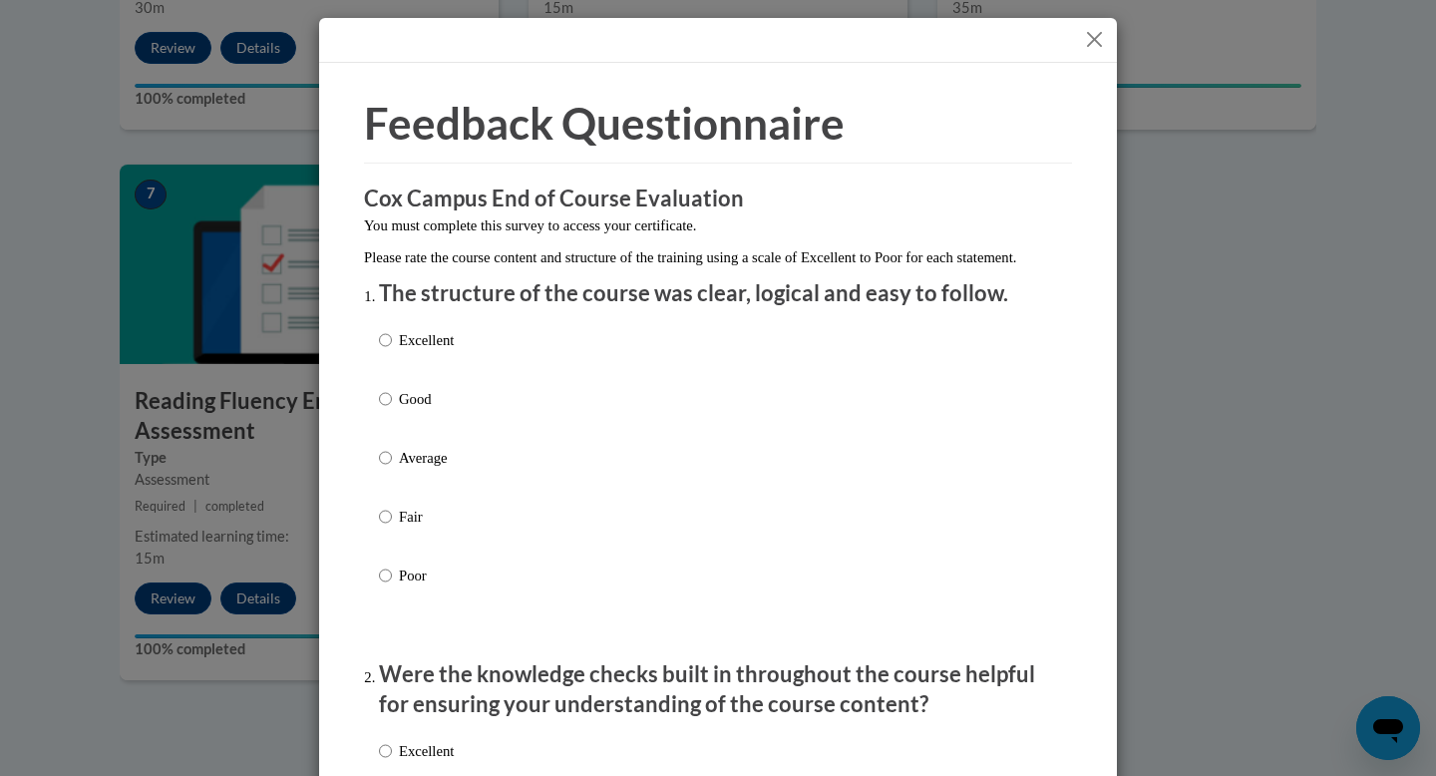
click at [1097, 33] on button "Close" at bounding box center [1094, 39] width 25 height 25
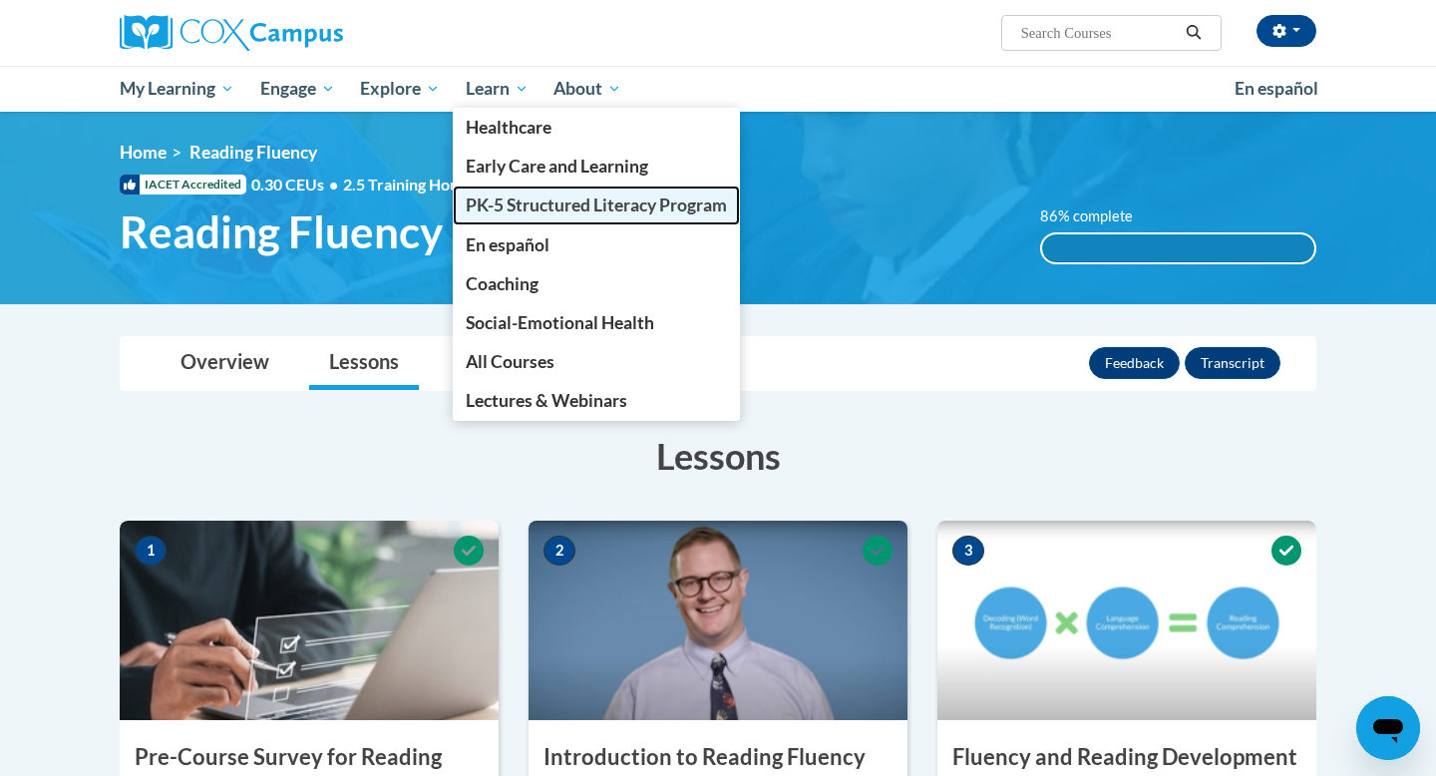
click at [498, 204] on span "PK-5 Structured Literacy Program" at bounding box center [596, 204] width 261 height 21
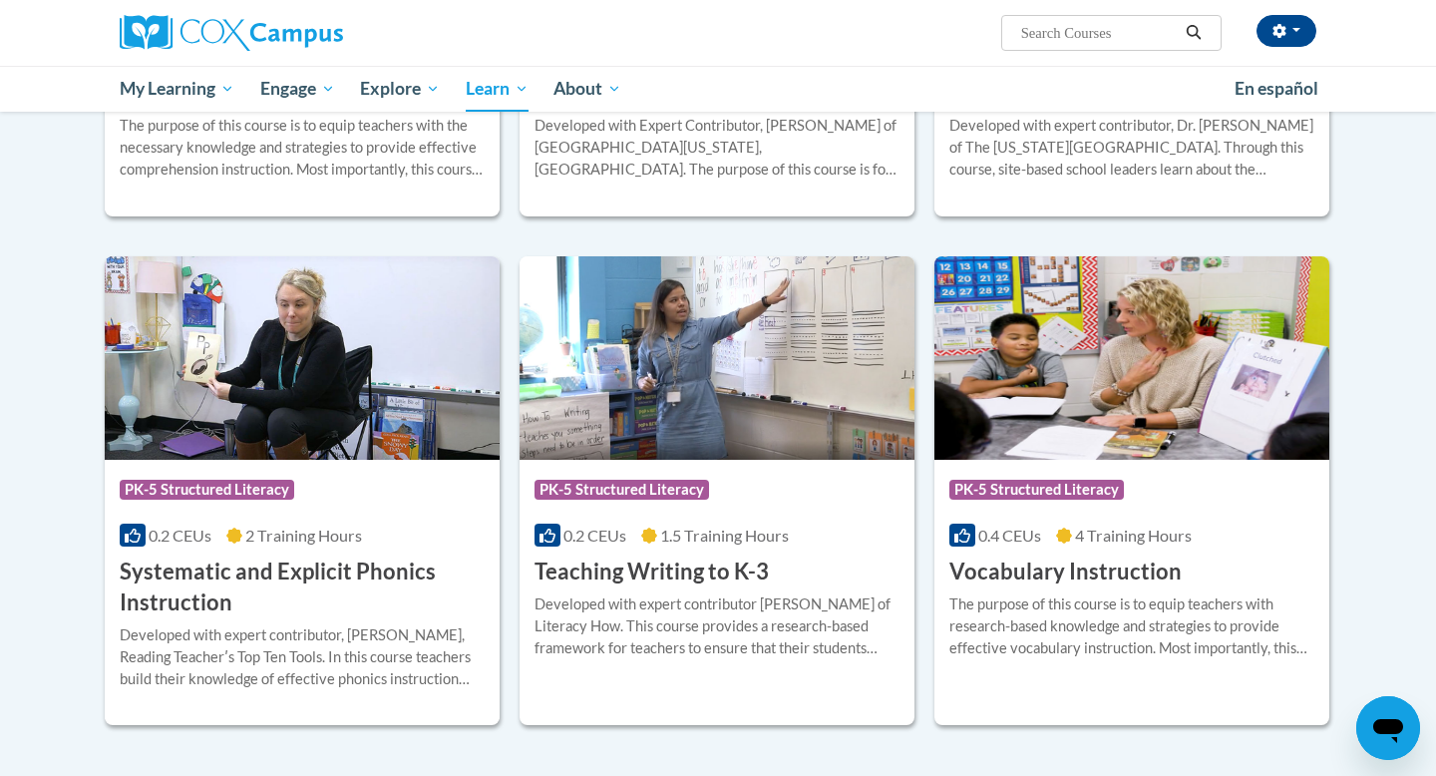
scroll to position [1835, 0]
